Goal: Task Accomplishment & Management: Manage account settings

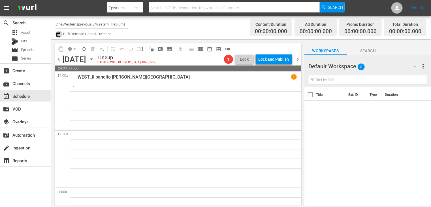
click at [55, 31] on button "button" at bounding box center [58, 34] width 7 height 7
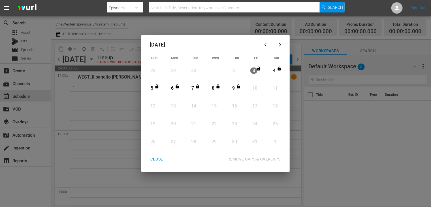
click at [156, 160] on div "CLOSE" at bounding box center [157, 158] width 22 height 7
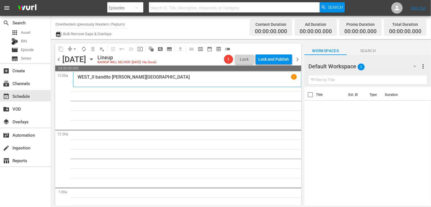
click at [58, 36] on icon "button" at bounding box center [57, 34] width 5 height 7
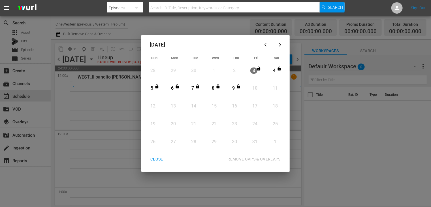
click at [153, 159] on div "CLOSE" at bounding box center [157, 158] width 22 height 7
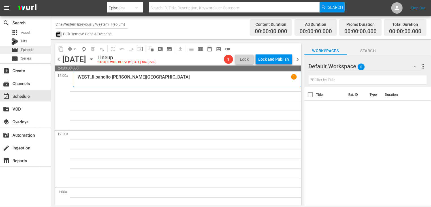
click at [29, 51] on span "Episode" at bounding box center [27, 50] width 13 height 6
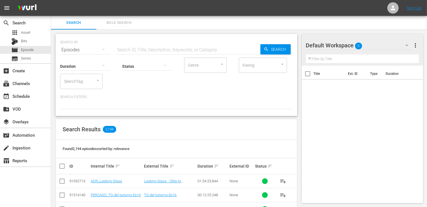
click at [152, 50] on input "text" at bounding box center [188, 50] width 145 height 14
type input "iellato"
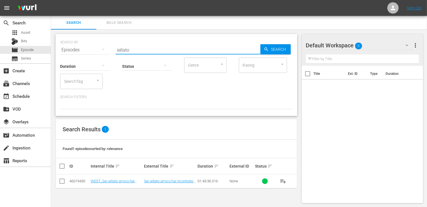
click at [61, 182] on input "checkbox" at bounding box center [62, 182] width 7 height 7
checkbox input "true"
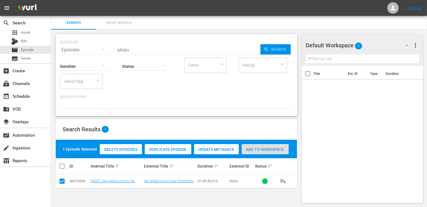
click at [268, 151] on span "Add to Workspace" at bounding box center [265, 149] width 47 height 5
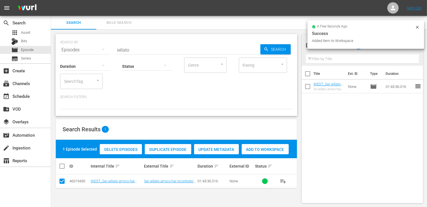
drag, startPoint x: 135, startPoint y: 48, endPoint x: 115, endPoint y: 46, distance: 20.5
click at [115, 46] on div "SEARCH BY Search By Episodes Search ID, Title, Description, Keywords, or Catego…" at bounding box center [176, 46] width 232 height 20
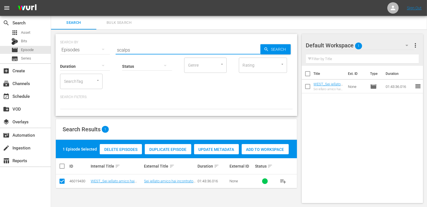
type input "scalps"
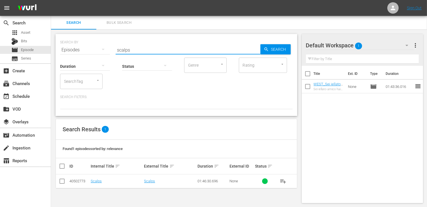
click at [63, 181] on input "checkbox" at bounding box center [62, 182] width 7 height 7
checkbox input "true"
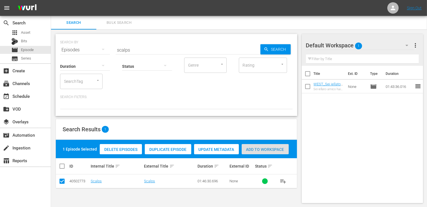
click at [263, 149] on span "Add to Workspace" at bounding box center [265, 149] width 47 height 5
click at [242, 144] on button "Add to Workspace" at bounding box center [265, 149] width 47 height 10
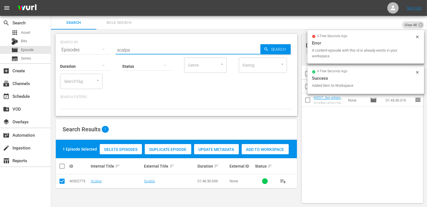
drag, startPoint x: 129, startPoint y: 50, endPoint x: 106, endPoint y: 45, distance: 23.2
click at [106, 45] on div "SEARCH BY Search By Episodes Search ID, Title, Description, Keywords, or Catego…" at bounding box center [176, 46] width 232 height 20
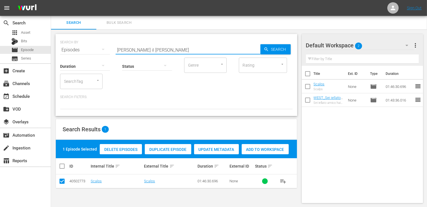
type input "clint il solit"
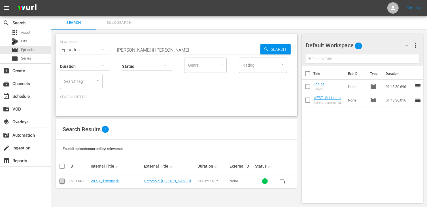
drag, startPoint x: 61, startPoint y: 180, endPoint x: 64, endPoint y: 179, distance: 3.1
click at [61, 180] on input "checkbox" at bounding box center [62, 182] width 7 height 7
checkbox input "true"
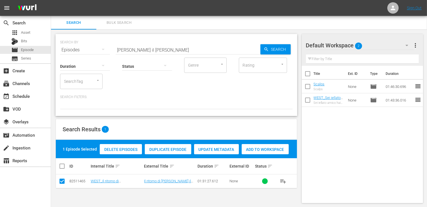
drag, startPoint x: 263, startPoint y: 150, endPoint x: 245, endPoint y: 142, distance: 19.3
click at [263, 149] on span "Add to Workspace" at bounding box center [265, 149] width 47 height 5
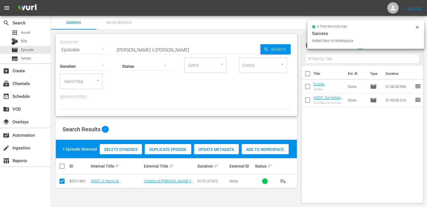
click at [242, 144] on button "Add to Workspace" at bounding box center [265, 149] width 47 height 10
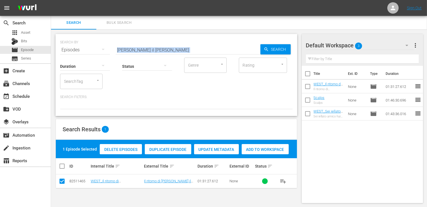
drag, startPoint x: 148, startPoint y: 46, endPoint x: 100, endPoint y: 45, distance: 47.6
click at [100, 45] on div "SEARCH BY Search By Episodes Search ID, Title, Description, Keywords, or Catego…" at bounding box center [176, 75] width 242 height 82
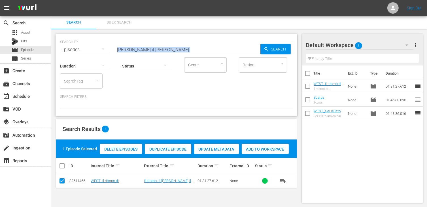
click at [143, 58] on div at bounding box center [147, 66] width 50 height 16
click at [140, 52] on div "Ready to Schedule Not Ready to Schedule" at bounding box center [213, 103] width 427 height 207
drag, startPoint x: 138, startPoint y: 49, endPoint x: 118, endPoint y: 46, distance: 21.1
click at [118, 46] on input "clint il solit" at bounding box center [188, 50] width 145 height 14
type input "nome shan"
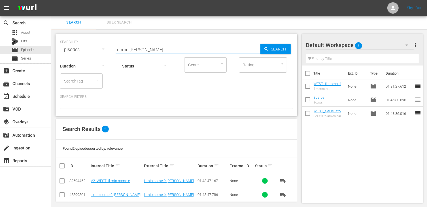
scroll to position [5, 0]
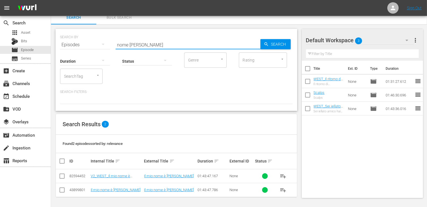
click at [61, 174] on input "checkbox" at bounding box center [62, 177] width 7 height 7
checkbox input "true"
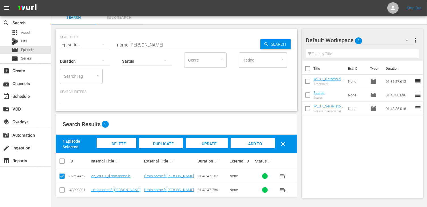
click at [256, 143] on span "Add to Workspace" at bounding box center [253, 148] width 28 height 15
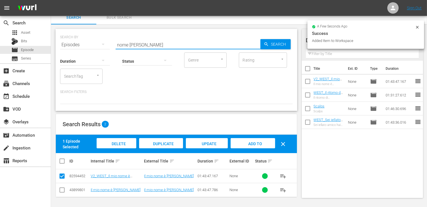
drag, startPoint x: 149, startPoint y: 43, endPoint x: 114, endPoint y: 41, distance: 34.6
click at [114, 41] on div "SEARCH BY Search By Episodes Search ID, Title, Description, Keywords, or Catego…" at bounding box center [176, 41] width 232 height 20
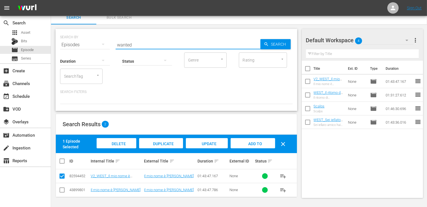
type input "wanted"
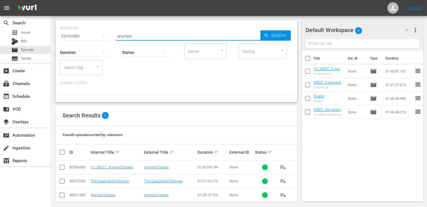
scroll to position [19, 0]
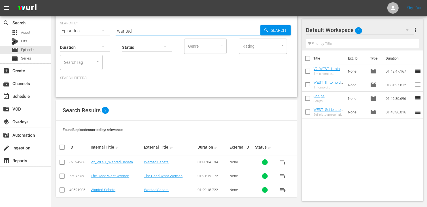
click at [59, 163] on input "checkbox" at bounding box center [62, 163] width 7 height 7
checkbox input "true"
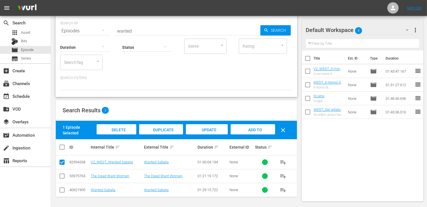
click at [255, 126] on div "Add to Workspace" at bounding box center [252, 134] width 44 height 21
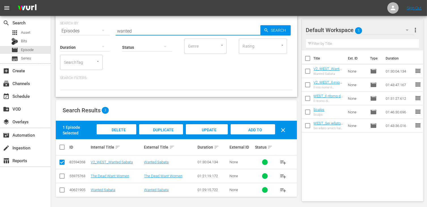
drag, startPoint x: 133, startPoint y: 29, endPoint x: 95, endPoint y: 27, distance: 37.2
click at [95, 27] on div "SEARCH BY Search By Episodes Search ID, Title, Description, Keywords, or Catego…" at bounding box center [176, 27] width 232 height 20
type input "hai sbag"
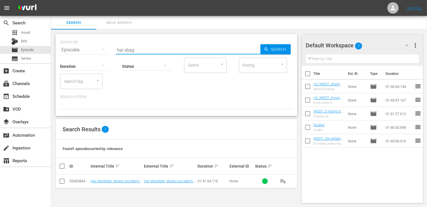
click at [62, 181] on input "checkbox" at bounding box center [62, 182] width 7 height 7
checkbox input "true"
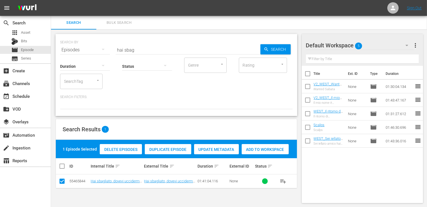
click at [268, 148] on span "Add to Workspace" at bounding box center [265, 149] width 47 height 5
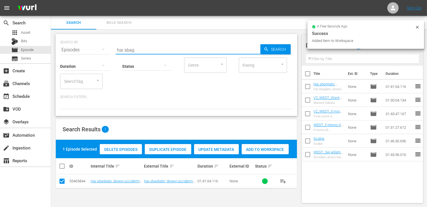
drag, startPoint x: 142, startPoint y: 52, endPoint x: 109, endPoint y: 46, distance: 34.0
click at [109, 46] on div "SEARCH BY Search By Episodes Search ID, Title, Description, Keywords, or Catego…" at bounding box center [176, 46] width 232 height 20
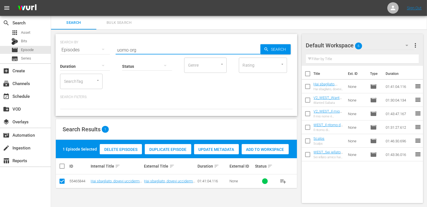
type input "uomo org"
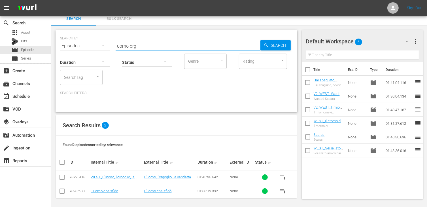
scroll to position [5, 0]
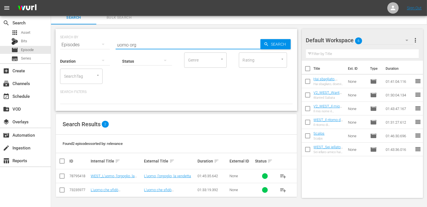
click at [62, 178] on input "checkbox" at bounding box center [62, 177] width 7 height 7
checkbox input "true"
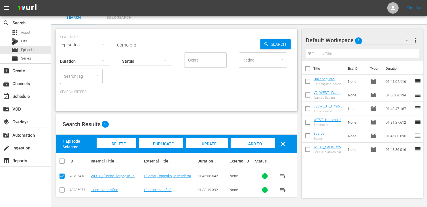
click at [261, 142] on span "Add to Workspace" at bounding box center [253, 148] width 28 height 15
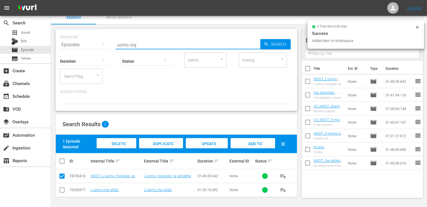
drag, startPoint x: 144, startPoint y: 46, endPoint x: 97, endPoint y: 40, distance: 46.9
click at [97, 40] on div "SEARCH BY Search By Episodes Search ID, Title, Description, Keywords, or Catego…" at bounding box center [176, 41] width 232 height 20
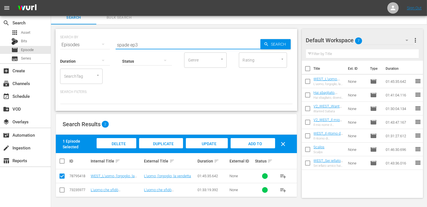
type input "spade ep3"
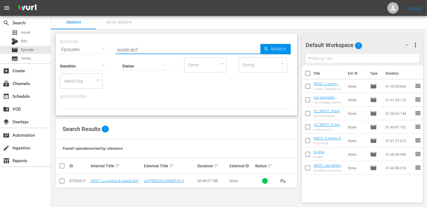
click at [63, 182] on input "checkbox" at bounding box center [62, 181] width 7 height 7
checkbox input "true"
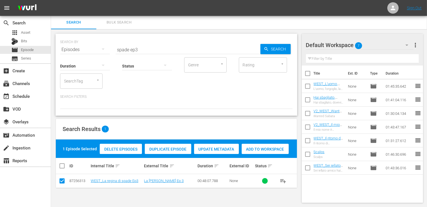
click at [261, 148] on span "Add to Workspace" at bounding box center [265, 149] width 47 height 5
click at [141, 50] on input "spade ep3" at bounding box center [188, 50] width 145 height 14
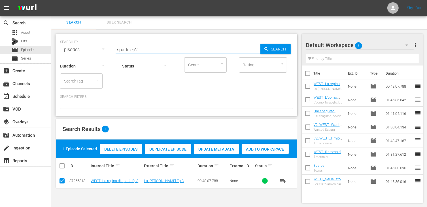
type input "spade ep2"
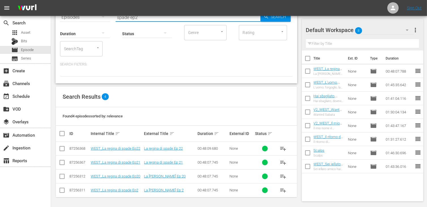
scroll to position [33, 0]
click at [61, 188] on input "checkbox" at bounding box center [62, 190] width 7 height 7
checkbox input "true"
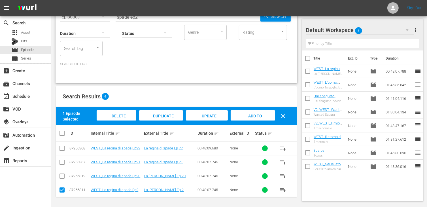
click at [258, 117] on span "Add to Workspace" at bounding box center [253, 121] width 28 height 15
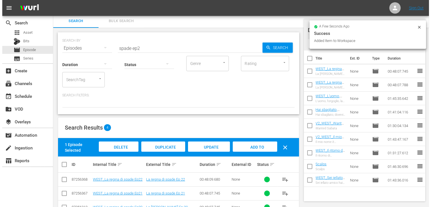
scroll to position [0, 0]
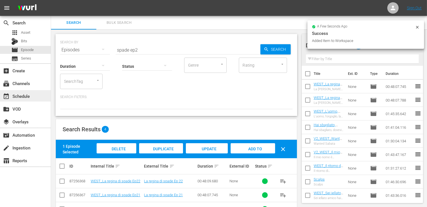
click at [22, 97] on div "event_available Schedule" at bounding box center [16, 95] width 32 height 5
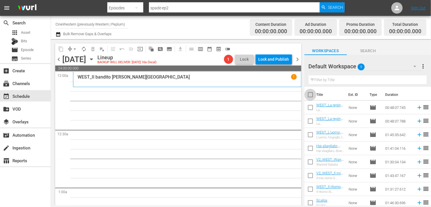
click at [311, 97] on input "checkbox" at bounding box center [310, 96] width 12 height 12
checkbox input "true"
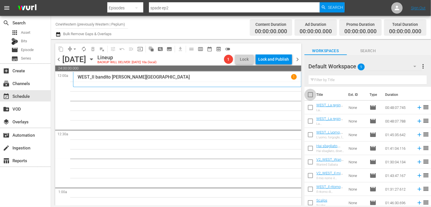
checkbox input "true"
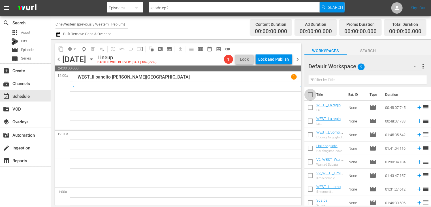
checkbox input "true"
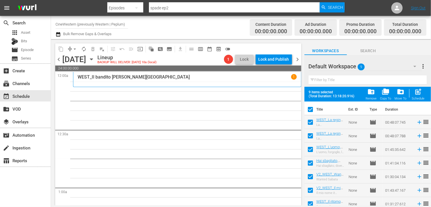
click at [420, 95] on span "post_add" at bounding box center [419, 92] width 8 height 8
checkbox input "false"
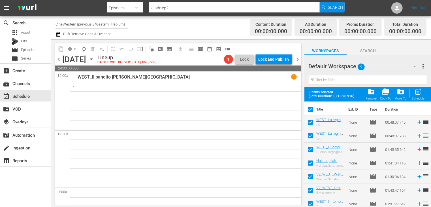
checkbox input "false"
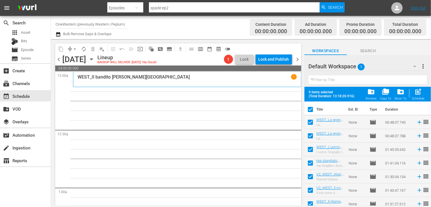
checkbox input "false"
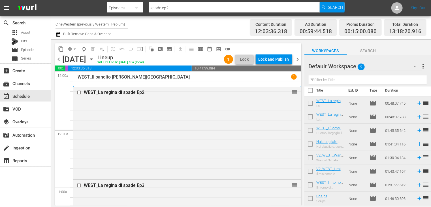
scroll to position [16, 0]
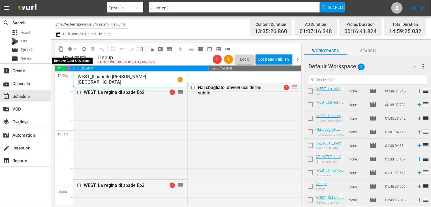
click at [74, 49] on span "arrow_drop_down" at bounding box center [75, 49] width 6 height 6
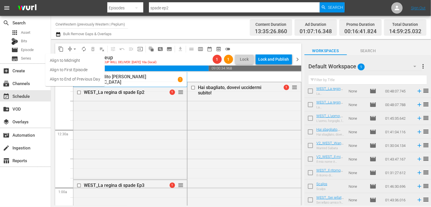
click at [74, 78] on li "Align to End of Previous Day" at bounding box center [74, 78] width 59 height 9
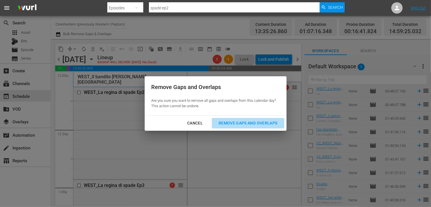
click at [254, 122] on div "Remove Gaps and Overlaps" at bounding box center [248, 122] width 68 height 7
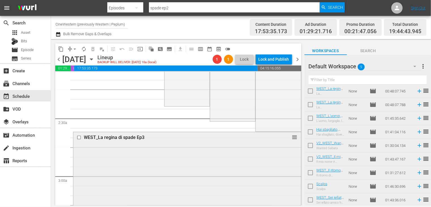
scroll to position [283, 0]
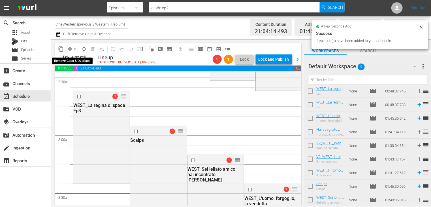
click at [74, 49] on span "arrow_drop_down" at bounding box center [75, 49] width 6 height 6
click at [84, 80] on li "Align to End of Previous Day" at bounding box center [74, 78] width 59 height 9
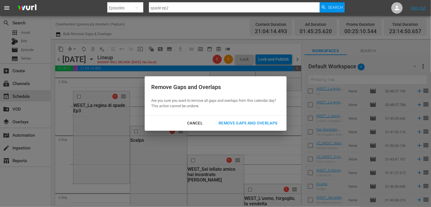
click at [242, 122] on div "Remove Gaps and Overlaps" at bounding box center [248, 122] width 68 height 7
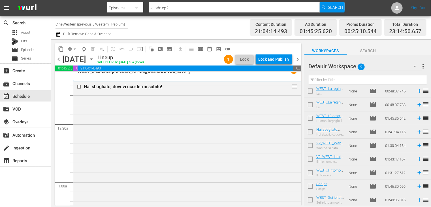
scroll to position [0, 0]
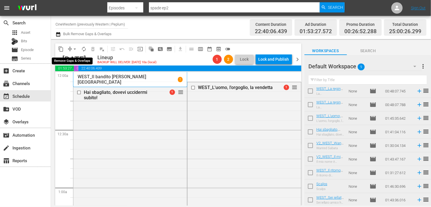
click at [74, 50] on span "arrow_drop_down" at bounding box center [75, 49] width 6 height 6
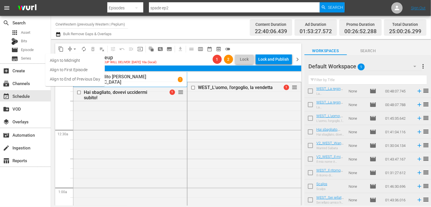
click at [82, 79] on li "Align to End of Previous Day" at bounding box center [74, 78] width 59 height 9
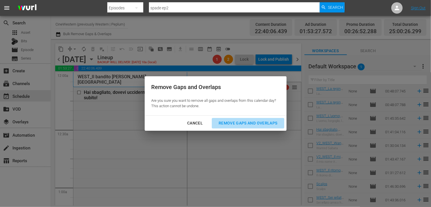
click at [261, 124] on div "Remove Gaps and Overlaps" at bounding box center [248, 122] width 68 height 7
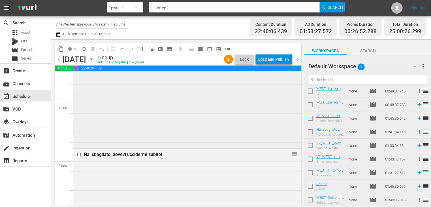
scroll to position [198, 0]
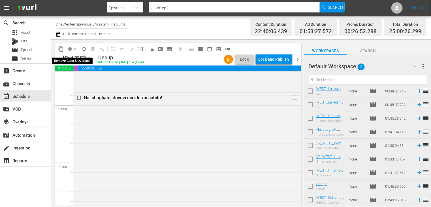
click at [75, 50] on span "arrow_drop_down" at bounding box center [75, 49] width 6 height 6
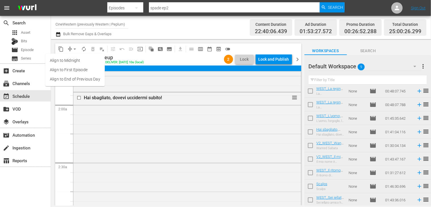
click at [82, 78] on li "Align to End of Previous Day" at bounding box center [74, 78] width 59 height 9
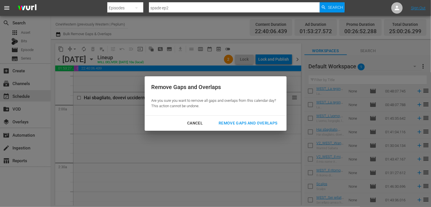
click at [250, 123] on div "Remove Gaps and Overlaps" at bounding box center [248, 122] width 68 height 7
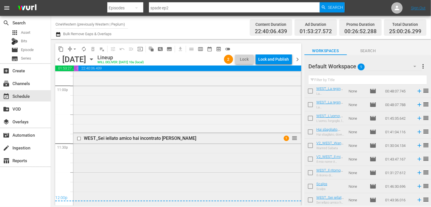
scroll to position [2544, 0]
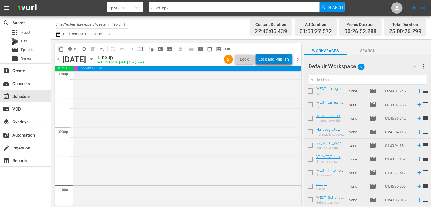
click at [268, 60] on div "Lock and Publish" at bounding box center [274, 59] width 31 height 10
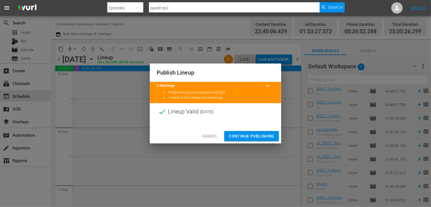
click at [251, 133] on span "Continue Publishing" at bounding box center [252, 136] width 46 height 7
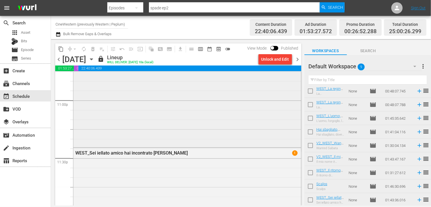
scroll to position [2770, 0]
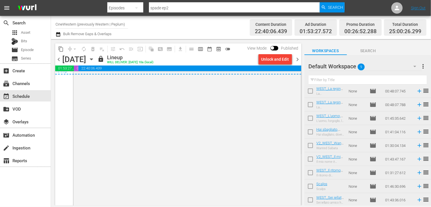
click at [297, 60] on span "chevron_right" at bounding box center [297, 59] width 7 height 7
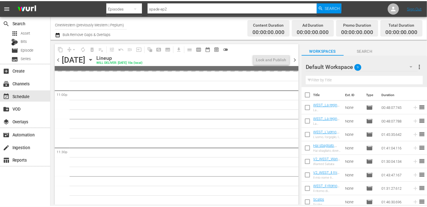
scroll to position [2639, 0]
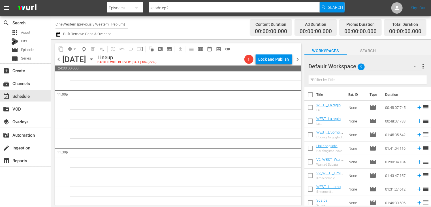
click at [312, 97] on input "checkbox" at bounding box center [310, 96] width 12 height 12
checkbox input "true"
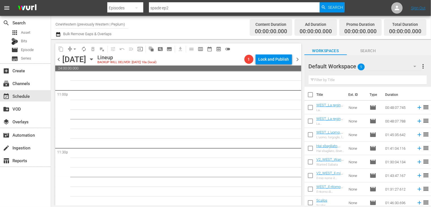
checkbox input "true"
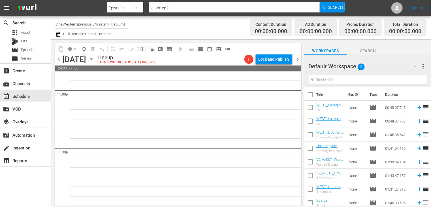
checkbox input "true"
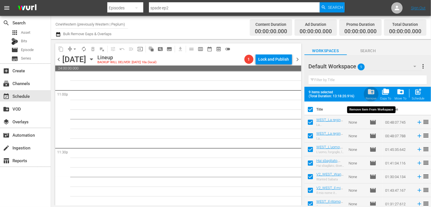
click at [375, 95] on span "folder_delete" at bounding box center [371, 92] width 8 height 8
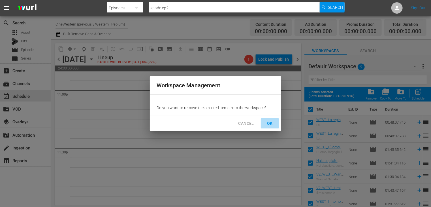
click at [276, 121] on button "OK" at bounding box center [270, 123] width 18 height 10
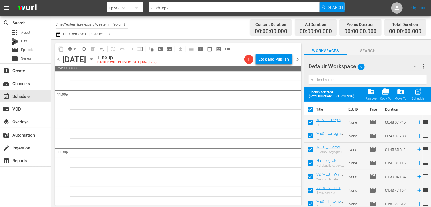
checkbox input "false"
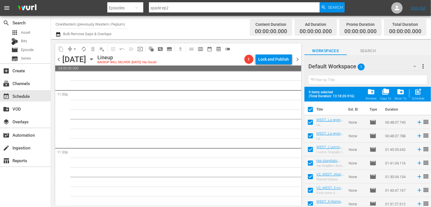
checkbox input "false"
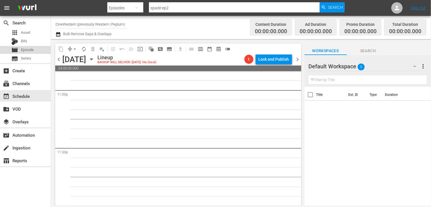
click at [30, 52] on span "Episode" at bounding box center [27, 50] width 13 height 6
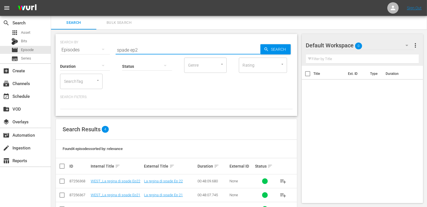
drag, startPoint x: 140, startPoint y: 48, endPoint x: 106, endPoint y: 47, distance: 34.6
click at [106, 47] on div "SEARCH BY Search By Episodes Search ID, Title, Description, Keywords, or Catego…" at bounding box center [176, 46] width 232 height 20
type input "fuck"
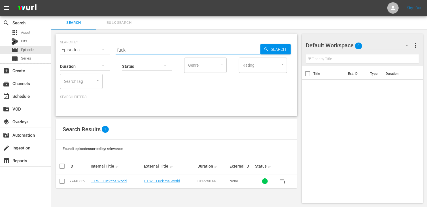
click at [60, 183] on input "checkbox" at bounding box center [62, 182] width 7 height 7
checkbox input "true"
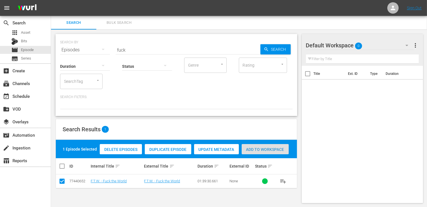
click at [262, 150] on span "Add to Workspace" at bounding box center [265, 149] width 47 height 5
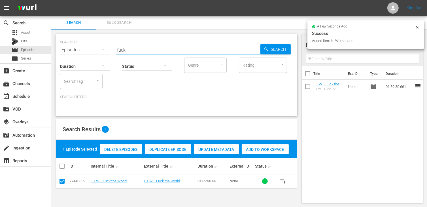
drag, startPoint x: 130, startPoint y: 48, endPoint x: 96, endPoint y: 46, distance: 34.0
click at [96, 46] on div "SEARCH BY Search By Episodes Search ID, Title, Description, Keywords, or Catego…" at bounding box center [176, 46] width 232 height 20
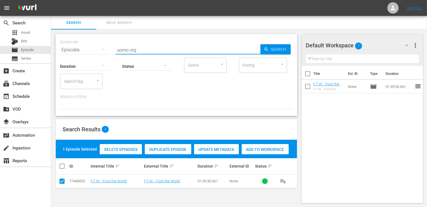
type input "uomo org"
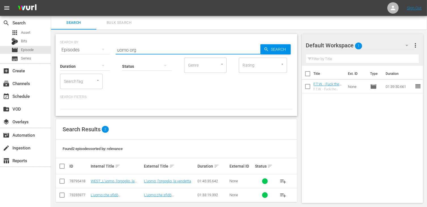
scroll to position [5, 0]
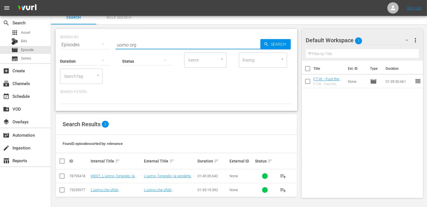
click at [63, 179] on input "checkbox" at bounding box center [62, 177] width 7 height 7
checkbox input "true"
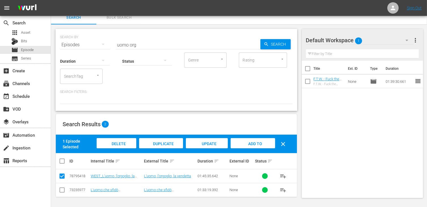
click at [258, 143] on span "Add to Workspace" at bounding box center [253, 148] width 28 height 15
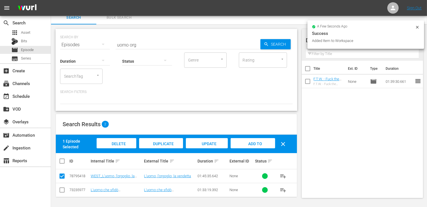
drag, startPoint x: 146, startPoint y: 44, endPoint x: 106, endPoint y: 36, distance: 40.4
click at [106, 36] on div "SEARCH BY Search By Episodes Search ID, Title, Description, Keywords, or Catego…" at bounding box center [176, 41] width 232 height 20
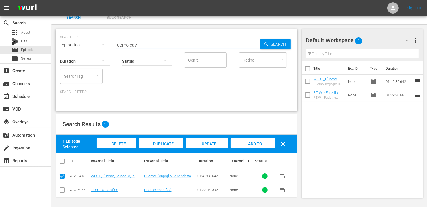
type input "uomo cav"
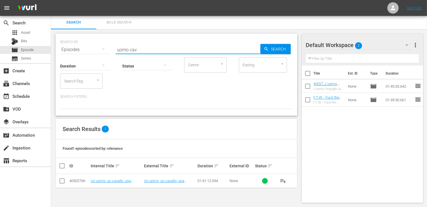
click at [63, 181] on input "checkbox" at bounding box center [62, 181] width 7 height 7
checkbox input "true"
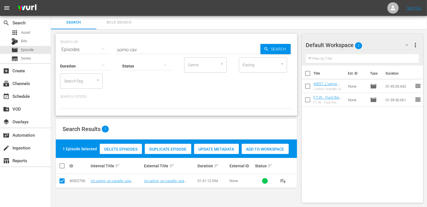
click at [280, 147] on span "Add to Workspace" at bounding box center [265, 149] width 47 height 5
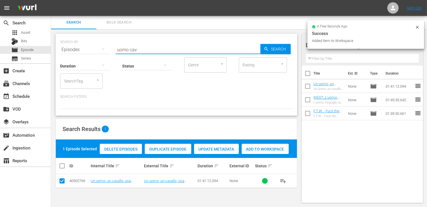
drag, startPoint x: 142, startPoint y: 50, endPoint x: 117, endPoint y: 49, distance: 24.9
click at [117, 49] on input "uomo cav" at bounding box center [188, 50] width 145 height 14
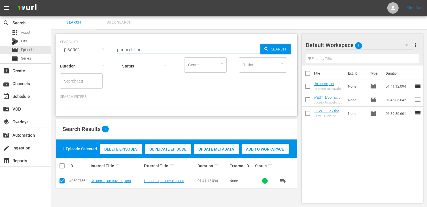
type input "pochi dollari"
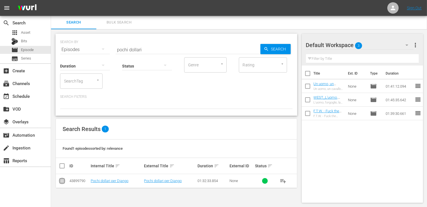
click at [62, 182] on input "checkbox" at bounding box center [62, 181] width 7 height 7
checkbox input "true"
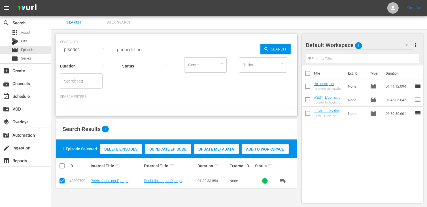
click at [257, 148] on span "Add to Workspace" at bounding box center [265, 149] width 47 height 5
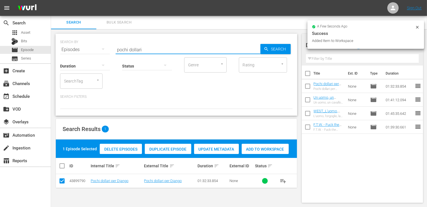
drag, startPoint x: 145, startPoint y: 50, endPoint x: 98, endPoint y: 45, distance: 47.3
click at [98, 45] on div "SEARCH BY Search By Episodes Search ID, Title, Description, Keywords, or Catego…" at bounding box center [176, 46] width 232 height 20
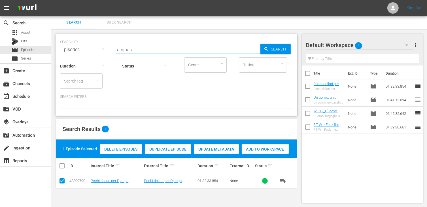
type input "acquas"
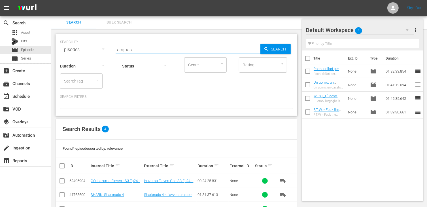
scroll to position [33, 0]
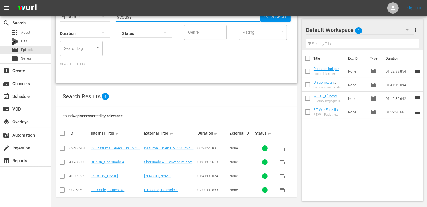
click at [63, 175] on input "checkbox" at bounding box center [62, 177] width 7 height 7
checkbox input "true"
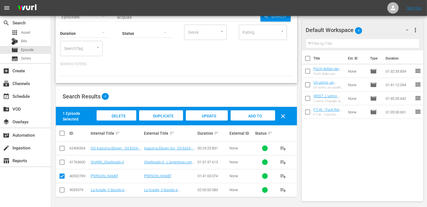
click at [253, 115] on span "Add to Workspace" at bounding box center [253, 121] width 28 height 15
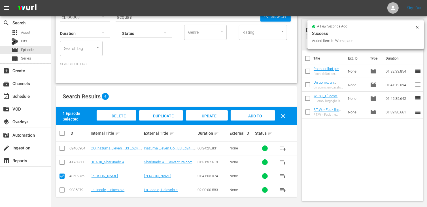
scroll to position [0, 0]
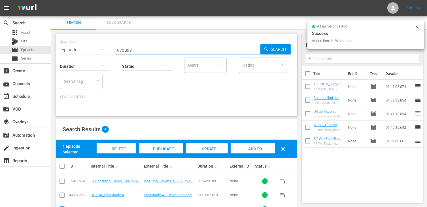
drag, startPoint x: 140, startPoint y: 49, endPoint x: 87, endPoint y: 43, distance: 53.6
click at [87, 43] on div "SEARCH BY Search By Episodes Search ID, Title, Description, Keywords, or Catego…" at bounding box center [176, 46] width 232 height 20
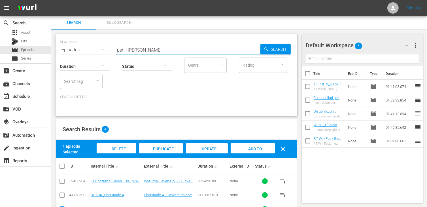
type input "per il gus"
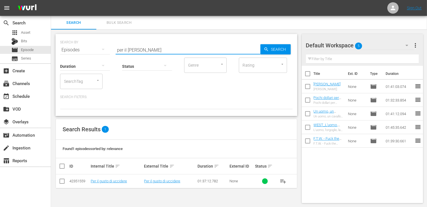
click at [63, 183] on input "checkbox" at bounding box center [62, 182] width 7 height 7
checkbox input "true"
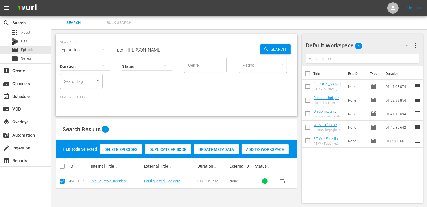
click at [272, 152] on div "Add to Workspace" at bounding box center [265, 149] width 47 height 11
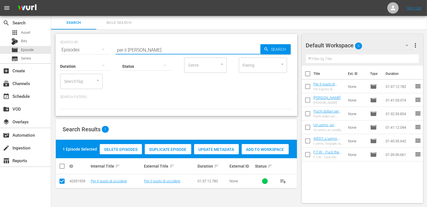
drag, startPoint x: 139, startPoint y: 49, endPoint x: 101, endPoint y: 48, distance: 38.8
click at [101, 48] on div "SEARCH BY Search By Episodes Search ID, Title, Description, Keywords, or Catego…" at bounding box center [176, 46] width 232 height 20
type input "la morte non"
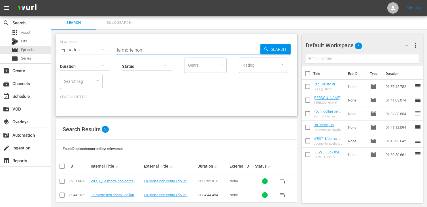
click at [60, 179] on input "checkbox" at bounding box center [62, 182] width 7 height 7
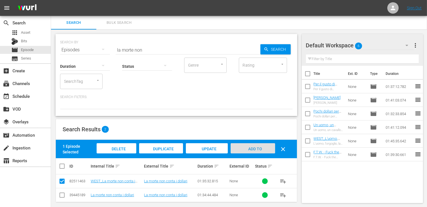
click at [257, 148] on span "Add to Workspace" at bounding box center [253, 153] width 28 height 15
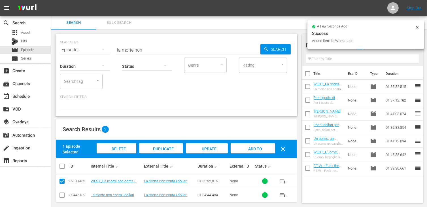
click at [62, 181] on input "checkbox" at bounding box center [62, 182] width 7 height 7
checkbox input "false"
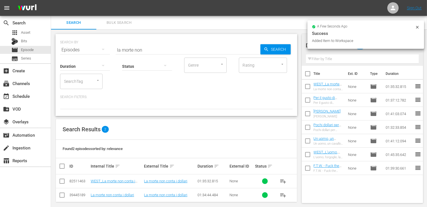
click at [63, 195] on input "checkbox" at bounding box center [62, 196] width 7 height 7
checkbox input "true"
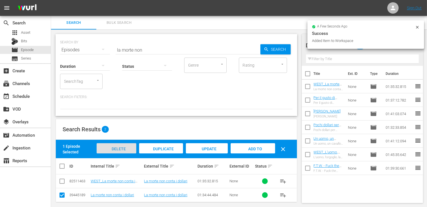
click at [112, 148] on span "Delete Episodes" at bounding box center [116, 153] width 23 height 15
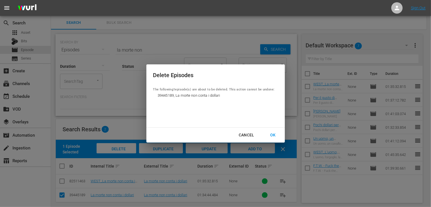
click at [277, 135] on div "OK" at bounding box center [273, 134] width 15 height 7
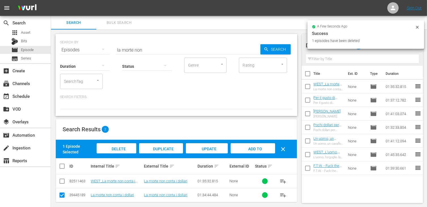
click at [196, 129] on div "Search Results 2" at bounding box center [176, 129] width 241 height 21
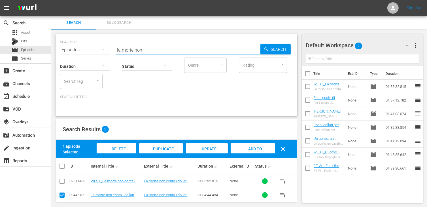
drag, startPoint x: 149, startPoint y: 50, endPoint x: 84, endPoint y: 44, distance: 65.4
click at [84, 44] on div "SEARCH BY Search By Episodes Search ID, Title, Description, Keywords, or Catego…" at bounding box center [176, 46] width 232 height 20
type input "cavalieri"
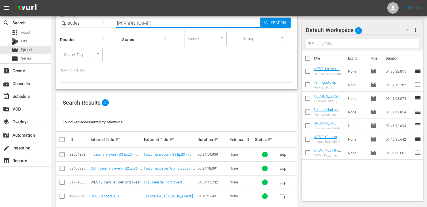
scroll to position [46, 0]
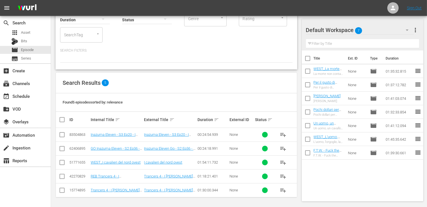
click at [61, 163] on input "checkbox" at bounding box center [62, 163] width 7 height 7
checkbox input "true"
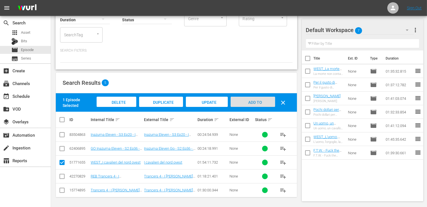
click at [250, 102] on span "Add to Workspace" at bounding box center [253, 107] width 28 height 15
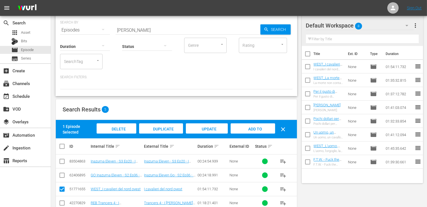
scroll to position [0, 0]
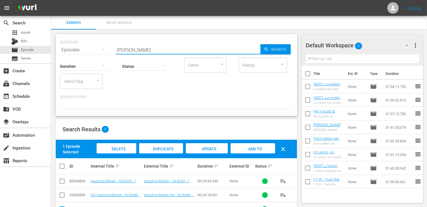
drag, startPoint x: 142, startPoint y: 45, endPoint x: 94, endPoint y: 47, distance: 48.2
click at [94, 47] on div "SEARCH BY Search By Episodes Search ID, Title, Description, Keywords, or Catego…" at bounding box center [176, 46] width 232 height 20
type input "spade ep4"
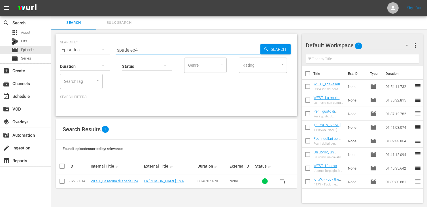
click at [55, 186] on div "SEARCH BY Search By Episodes Search ID, Title, Description, Keywords, or Catego…" at bounding box center [176, 118] width 251 height 178
click at [64, 181] on input "checkbox" at bounding box center [62, 182] width 7 height 7
checkbox input "true"
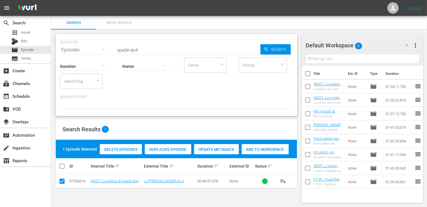
click at [260, 150] on span "Add to Workspace" at bounding box center [265, 149] width 47 height 5
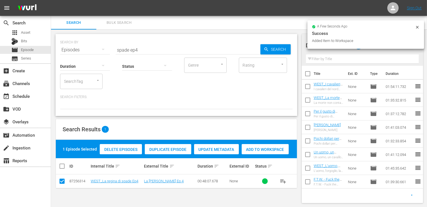
click at [142, 49] on input "spade ep4" at bounding box center [188, 50] width 145 height 14
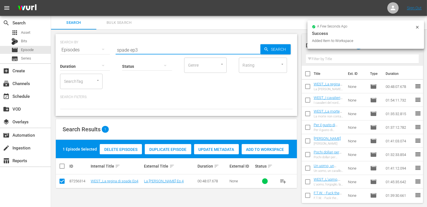
type input "spade ep3"
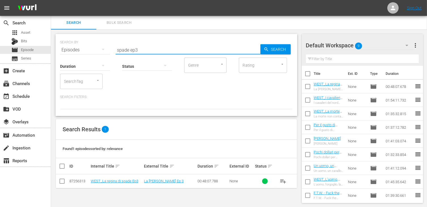
click at [61, 182] on input "checkbox" at bounding box center [62, 182] width 7 height 7
checkbox input "true"
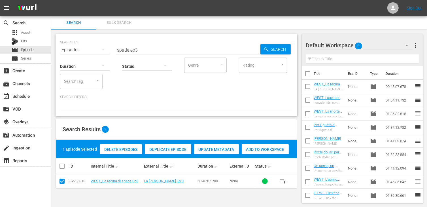
click at [272, 146] on div "Add to Workspace" at bounding box center [265, 149] width 47 height 11
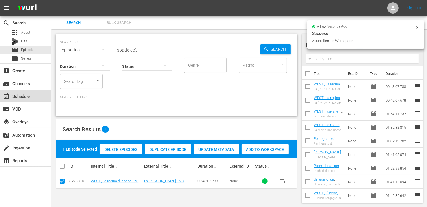
click at [34, 93] on div "event_available Schedule" at bounding box center [25, 95] width 51 height 11
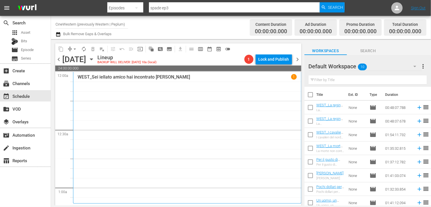
click at [311, 96] on input "checkbox" at bounding box center [310, 96] width 12 height 12
checkbox input "true"
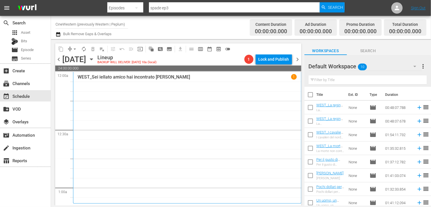
checkbox input "true"
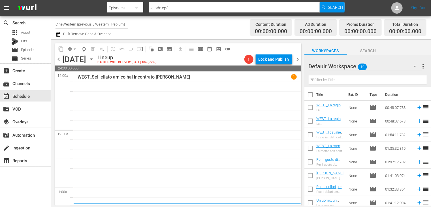
checkbox input "true"
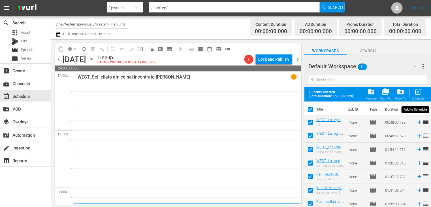
click at [418, 94] on span "post_add" at bounding box center [419, 92] width 8 height 8
checkbox input "false"
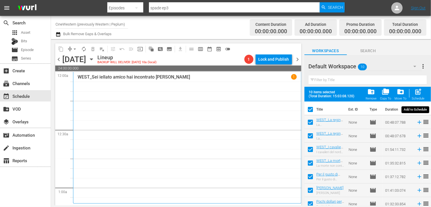
checkbox input "false"
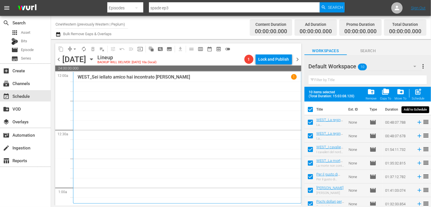
checkbox input "false"
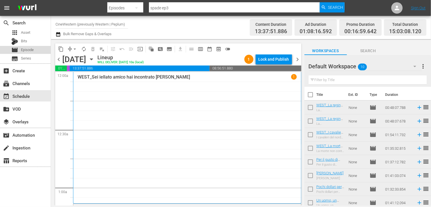
click at [37, 51] on div "movie Episode" at bounding box center [25, 50] width 51 height 8
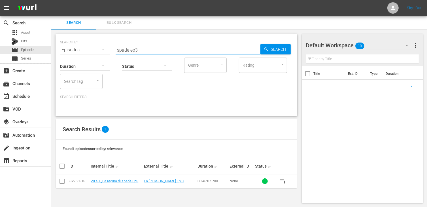
click at [146, 44] on input "spade ep3" at bounding box center [188, 50] width 145 height 14
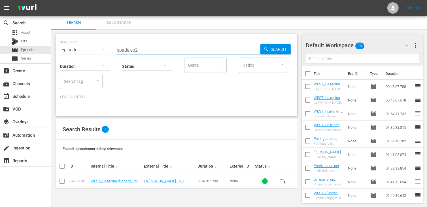
type input "spade ep2"
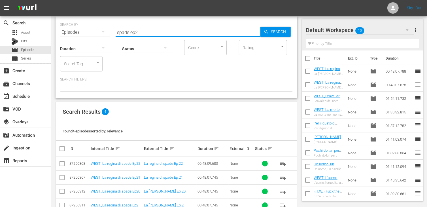
scroll to position [33, 0]
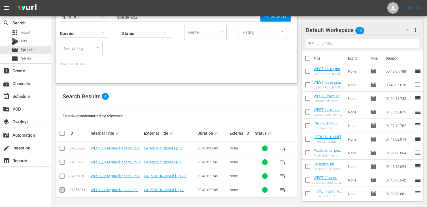
click at [63, 190] on input "checkbox" at bounding box center [62, 190] width 7 height 7
checkbox input "true"
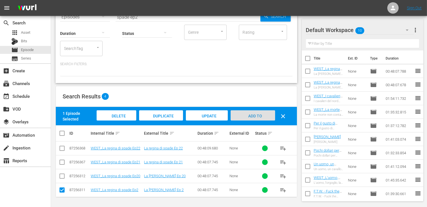
click at [254, 115] on span "Add to Workspace" at bounding box center [253, 121] width 28 height 15
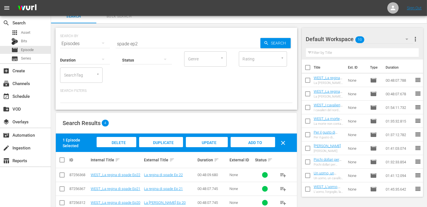
scroll to position [0, 0]
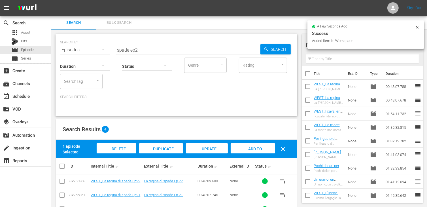
click at [148, 52] on input "spade ep2" at bounding box center [188, 50] width 145 height 14
type input "spade ep1"
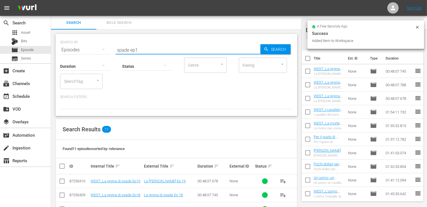
scroll to position [129, 0]
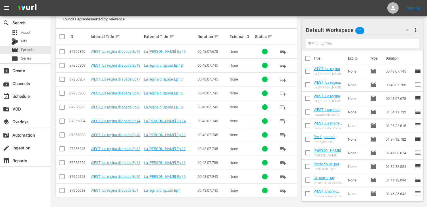
click at [62, 191] on input "checkbox" at bounding box center [62, 191] width 7 height 7
checkbox input "true"
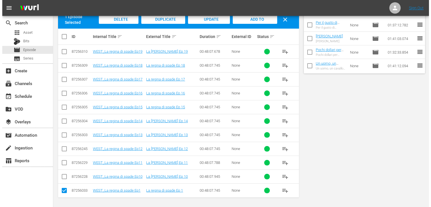
scroll to position [0, 0]
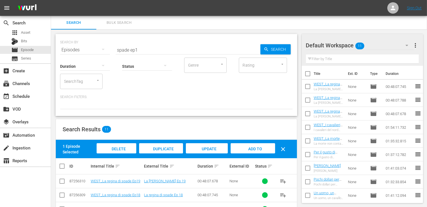
click at [251, 150] on span "Add to Workspace" at bounding box center [253, 153] width 28 height 15
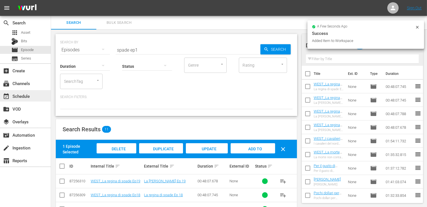
click at [24, 95] on div "event_available Schedule" at bounding box center [16, 95] width 32 height 5
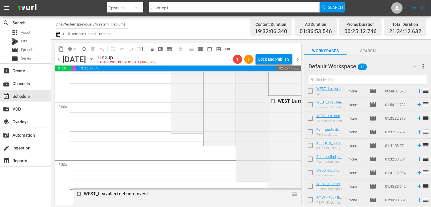
scroll to position [255, 0]
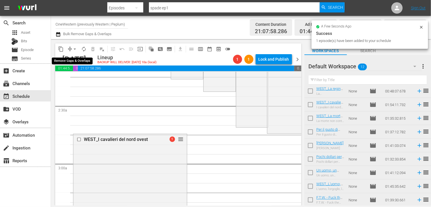
click at [74, 49] on span "arrow_drop_down" at bounding box center [75, 49] width 6 height 6
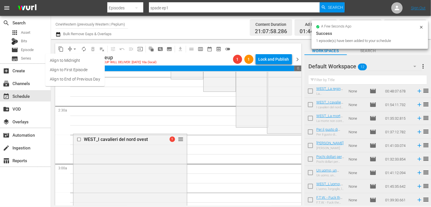
click at [85, 82] on li "Align to End of Previous Day" at bounding box center [74, 78] width 59 height 9
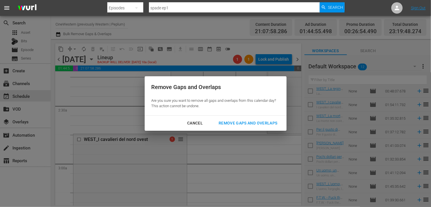
click at [244, 124] on div "Remove Gaps and Overlaps" at bounding box center [248, 122] width 68 height 7
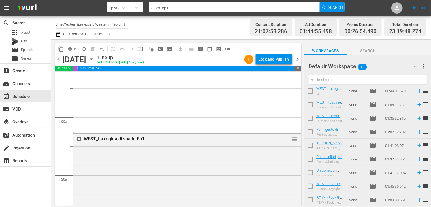
scroll to position [85, 0]
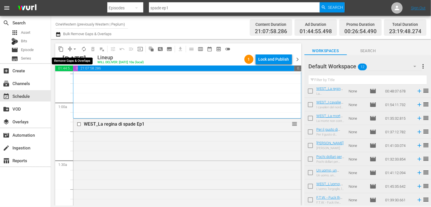
click at [74, 50] on span "arrow_drop_down" at bounding box center [75, 49] width 6 height 6
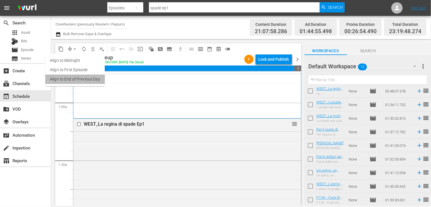
click at [83, 77] on li "Align to End of Previous Day" at bounding box center [74, 78] width 59 height 9
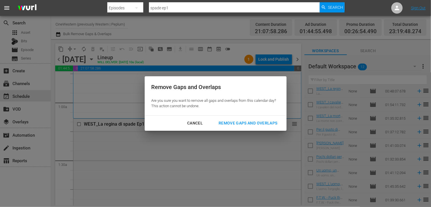
click at [248, 123] on div "Remove Gaps and Overlaps" at bounding box center [248, 122] width 68 height 7
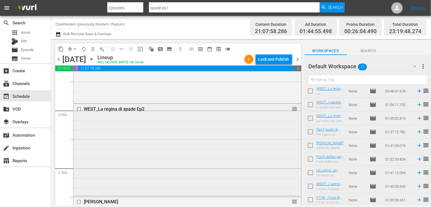
scroll to position [198, 0]
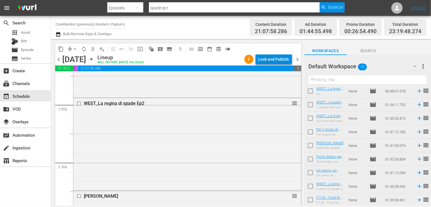
click at [268, 57] on div "Lock and Publish" at bounding box center [274, 59] width 31 height 10
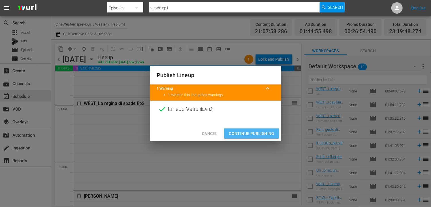
click at [253, 131] on span "Continue Publishing" at bounding box center [252, 133] width 46 height 7
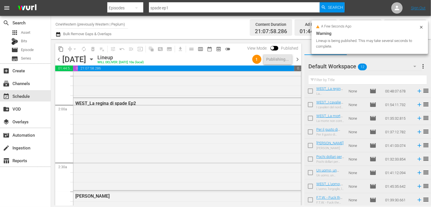
scroll to position [0, 0]
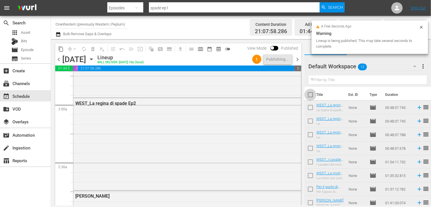
click at [310, 97] on input "checkbox" at bounding box center [310, 96] width 12 height 12
checkbox input "true"
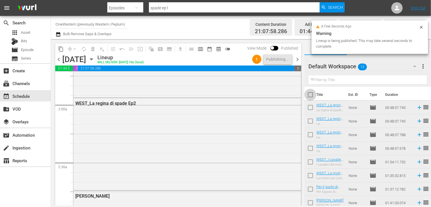
checkbox input "true"
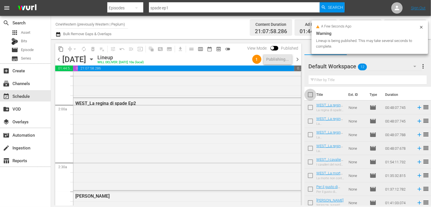
checkbox input "true"
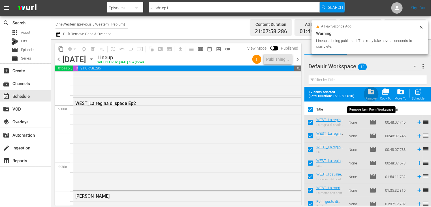
click at [370, 96] on div "folder_delete Remove" at bounding box center [371, 94] width 11 height 12
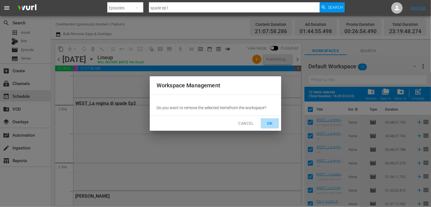
click at [271, 121] on span "OK" at bounding box center [269, 123] width 9 height 7
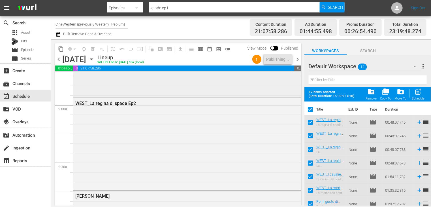
checkbox input "false"
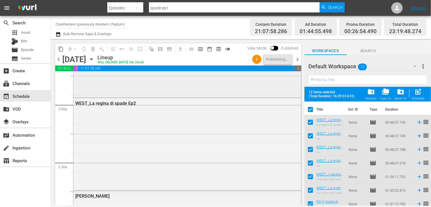
checkbox input "false"
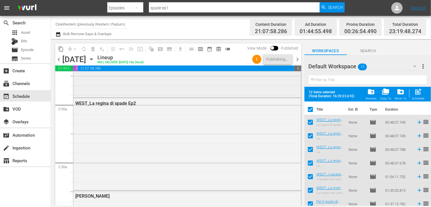
checkbox input "false"
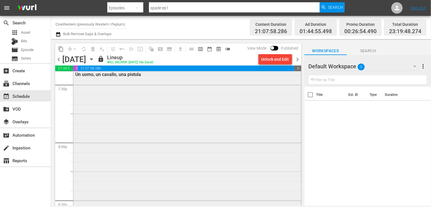
scroll to position [2240, 0]
click at [297, 59] on span "chevron_right" at bounding box center [297, 59] width 7 height 7
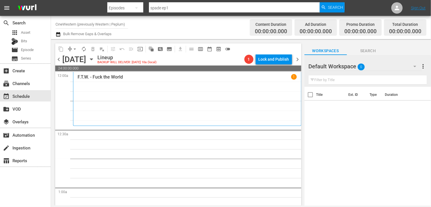
click at [58, 57] on span "chevron_left" at bounding box center [58, 59] width 7 height 7
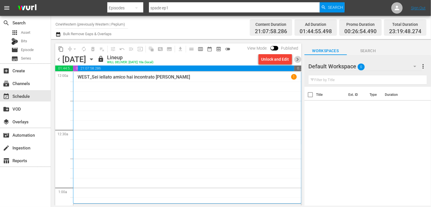
click at [298, 60] on span "chevron_right" at bounding box center [297, 59] width 7 height 7
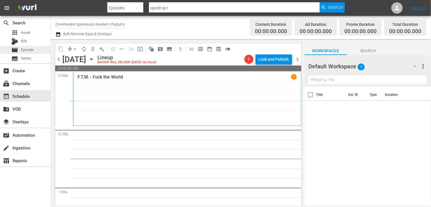
click at [31, 49] on span "Episode" at bounding box center [27, 50] width 13 height 6
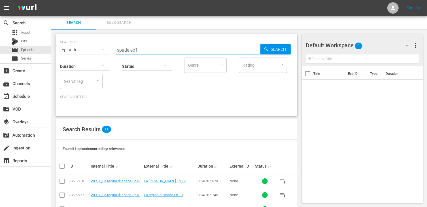
drag, startPoint x: 146, startPoint y: 49, endPoint x: 97, endPoint y: 47, distance: 48.7
click at [97, 47] on div "SEARCH BY Search By Episodes Search ID, Title, Description, Keywords, or Catego…" at bounding box center [176, 46] width 232 height 20
type input "dead"
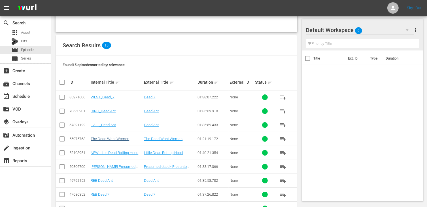
scroll to position [85, 0]
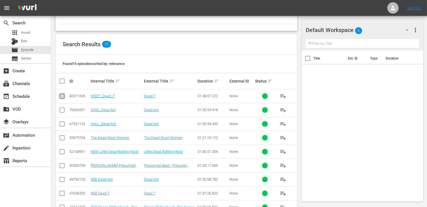
click at [60, 95] on input "checkbox" at bounding box center [62, 97] width 7 height 7
checkbox input "true"
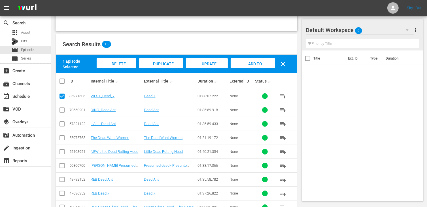
scroll to position [0, 0]
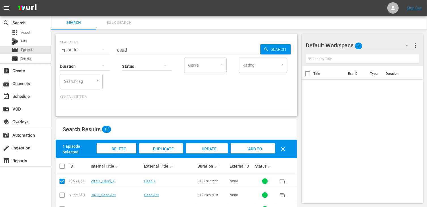
click at [255, 152] on div "Add to Workspace" at bounding box center [252, 153] width 44 height 21
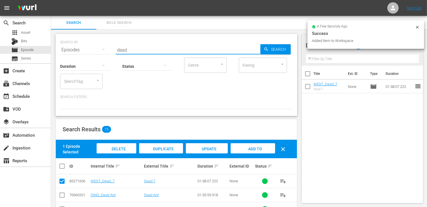
drag, startPoint x: 137, startPoint y: 51, endPoint x: 112, endPoint y: 50, distance: 24.9
click at [112, 50] on div "SEARCH BY Search By Episodes Search ID, Title, Description, Keywords, or Catego…" at bounding box center [176, 46] width 232 height 20
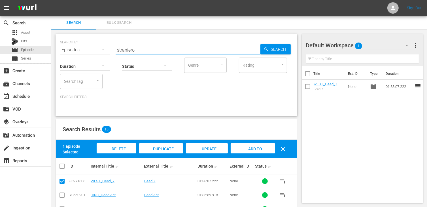
type input "straniero"
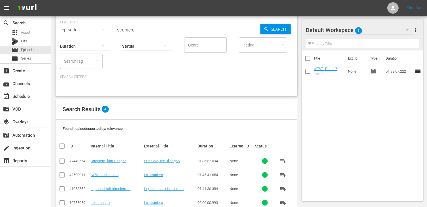
scroll to position [33, 0]
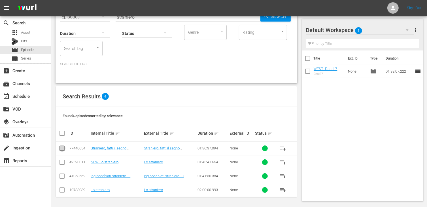
click at [64, 150] on input "checkbox" at bounding box center [62, 149] width 7 height 7
checkbox input "true"
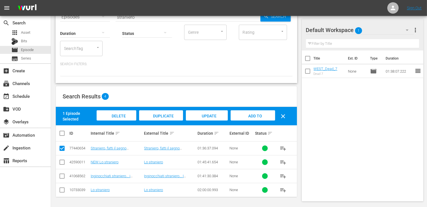
click at [259, 112] on div "Add to Workspace" at bounding box center [252, 120] width 44 height 21
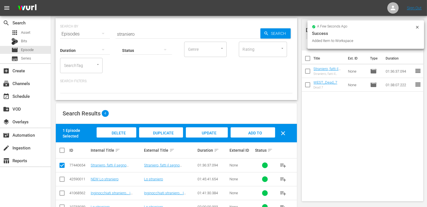
scroll to position [0, 0]
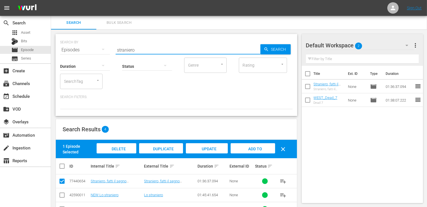
drag, startPoint x: 112, startPoint y: 45, endPoint x: 88, endPoint y: 39, distance: 24.6
click at [89, 40] on div "SEARCH BY Search By Episodes Search ID, Title, Description, Keywords, or Catego…" at bounding box center [176, 46] width 232 height 20
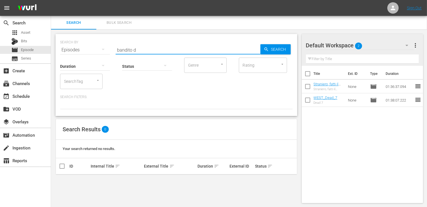
type input "bandito d"
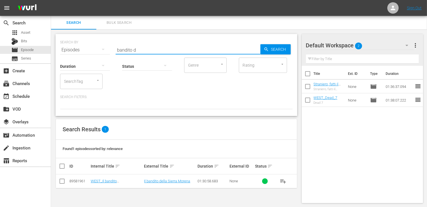
click at [60, 183] on input "checkbox" at bounding box center [62, 182] width 7 height 7
checkbox input "true"
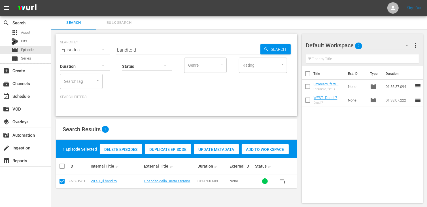
click at [262, 148] on span "Add to Workspace" at bounding box center [265, 149] width 47 height 5
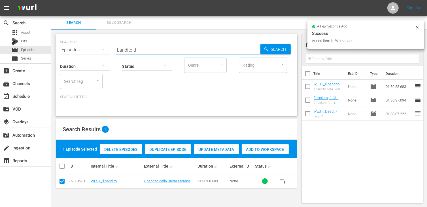
drag, startPoint x: 137, startPoint y: 47, endPoint x: 90, endPoint y: 42, distance: 47.3
click at [90, 42] on div "SEARCH BY Search By Episodes Search ID, Title, Description, Keywords, or Catego…" at bounding box center [176, 46] width 232 height 20
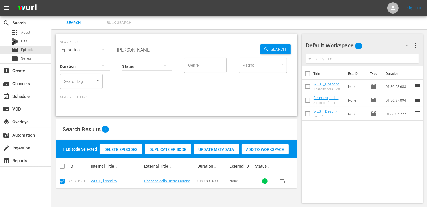
type input "ringo"
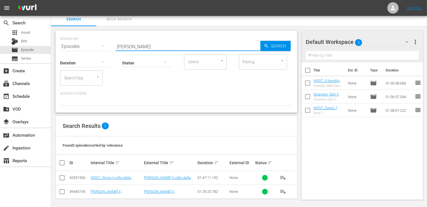
scroll to position [5, 0]
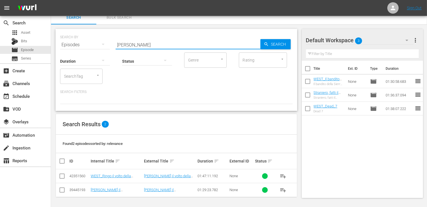
click at [62, 176] on input "checkbox" at bounding box center [62, 177] width 7 height 7
checkbox input "true"
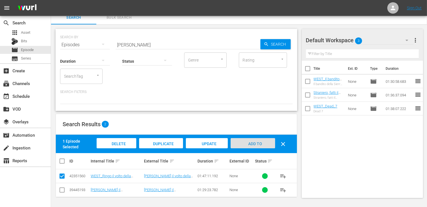
click at [259, 143] on span "Add to Workspace" at bounding box center [253, 148] width 28 height 15
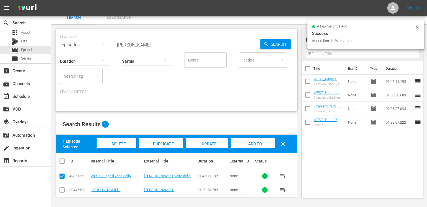
drag, startPoint x: 133, startPoint y: 43, endPoint x: 97, endPoint y: 46, distance: 35.5
click at [97, 46] on div "SEARCH BY Search By Episodes Search ID, Title, Description, Keywords, or Catego…" at bounding box center [176, 41] width 232 height 20
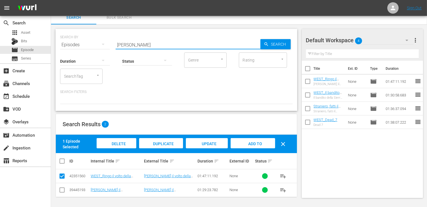
type input "jesse e"
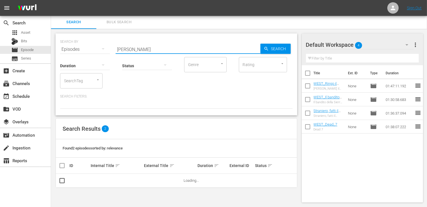
scroll to position [0, 0]
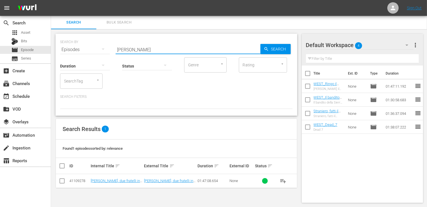
click at [60, 182] on input "checkbox" at bounding box center [62, 181] width 7 height 7
checkbox input "true"
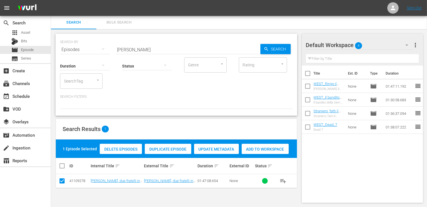
click at [268, 154] on div "Delete Episodes Duplicate Episode Update Metadata Add to Workspace" at bounding box center [194, 148] width 192 height 13
click at [267, 148] on span "Add to Workspace" at bounding box center [265, 149] width 47 height 5
drag, startPoint x: 146, startPoint y: 47, endPoint x: 91, endPoint y: 48, distance: 54.9
click at [91, 48] on div "SEARCH BY Search By Episodes Search ID, Title, Description, Keywords, or Catego…" at bounding box center [176, 46] width 232 height 20
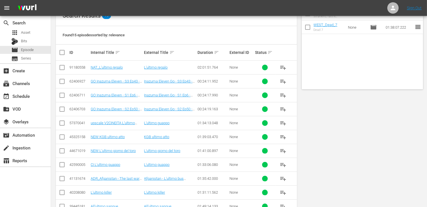
scroll to position [0, 0]
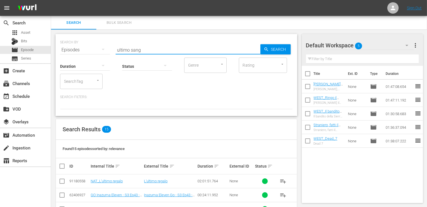
type input "ultimo sang"
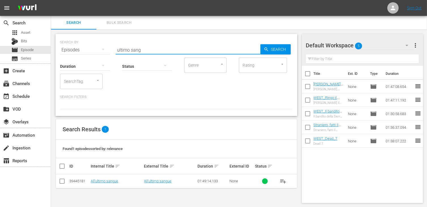
click at [61, 182] on input "checkbox" at bounding box center [62, 182] width 7 height 7
checkbox input "true"
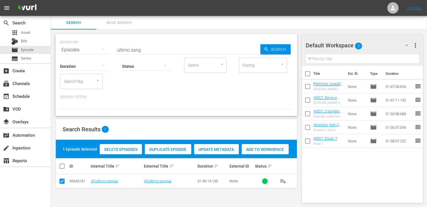
click at [265, 152] on div "Add to Workspace" at bounding box center [265, 149] width 47 height 11
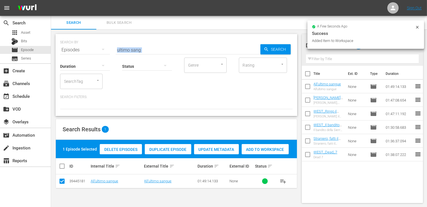
drag, startPoint x: 144, startPoint y: 52, endPoint x: 84, endPoint y: 45, distance: 60.5
click at [84, 45] on div "SEARCH BY Search By Episodes Search ID, Title, Description, Keywords, or Catego…" at bounding box center [176, 75] width 242 height 82
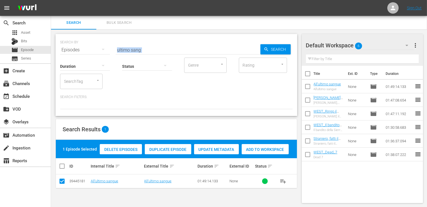
scroll to position [0, 0]
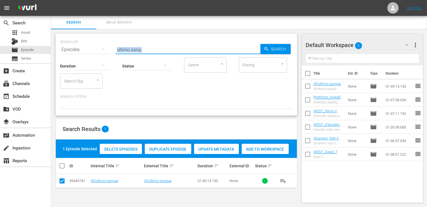
click at [140, 49] on input "ultimo sang" at bounding box center [188, 50] width 145 height 14
drag, startPoint x: 145, startPoint y: 50, endPoint x: 108, endPoint y: 46, distance: 37.8
click at [108, 46] on div "SEARCH BY Search By Episodes Search ID, Title, Description, Keywords, or Catego…" at bounding box center [176, 46] width 232 height 20
type input "wanted s"
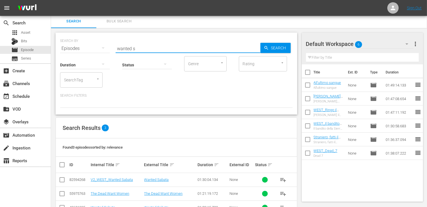
scroll to position [19, 0]
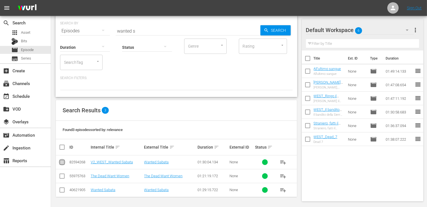
click at [62, 162] on input "checkbox" at bounding box center [62, 163] width 7 height 7
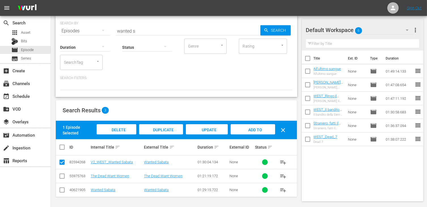
click at [257, 132] on div "Add to Workspace" at bounding box center [252, 134] width 44 height 21
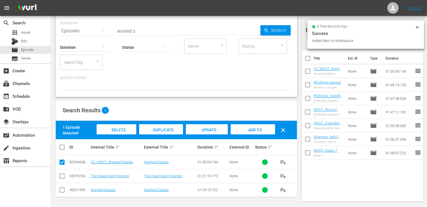
click at [61, 160] on input "checkbox" at bounding box center [62, 163] width 7 height 7
checkbox input "false"
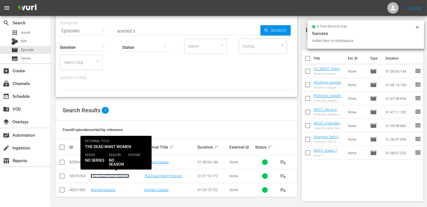
click at [115, 177] on link "The Dead Want Women" at bounding box center [110, 176] width 39 height 4
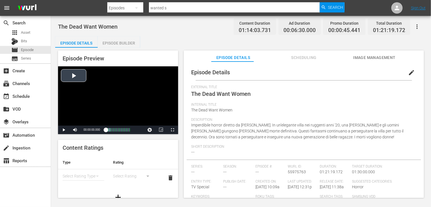
click at [75, 82] on div "Video Player" at bounding box center [118, 95] width 120 height 59
click at [172, 130] on span "Video Player" at bounding box center [172, 130] width 0 height 0
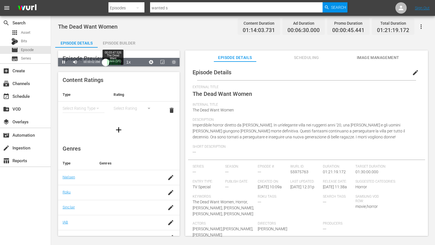
click at [106, 65] on div "Loaded : 19.49% 00:03:47.526 The Dead Want Women (1/9) 00:00:02.188" at bounding box center [113, 62] width 14 height 6
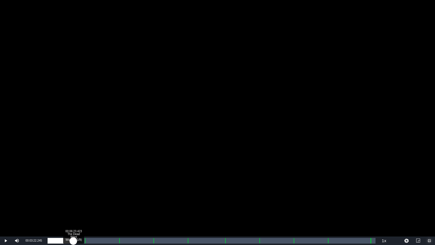
click at [73, 206] on div "Loaded : 0.00% 00:06:23.423 The Dead Want Women (1/9) 00:00:00.000" at bounding box center [212, 241] width 328 height 6
click at [112, 206] on div "Loaded : 7.43% 00:16:00.665 The Dead Want Women (2/9) 00:05:10.045" at bounding box center [212, 240] width 334 height 8
click at [144, 206] on div "Loaded : 19.46% 00:23:48.358 The Dead Want Women (3/9) 00:14:16.273" at bounding box center [212, 241] width 328 height 6
click at [173, 206] on div "Loaded : 29.33% 00:31:10.770 The Dead Want Women (4/9) 00:21:33.790 Cue Point 3…" at bounding box center [212, 241] width 328 height 6
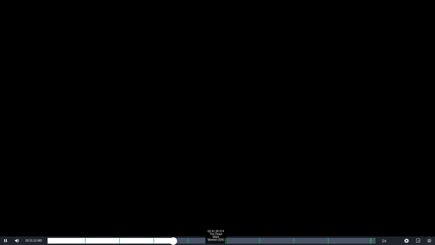
click at [215, 206] on div "Loaded : 38.65% 00:41:38.574 The Dead Want Women (5/9) 00:28:25.973 Cue Point 3…" at bounding box center [212, 241] width 328 height 6
click at [358, 206] on div "Loaded : 50.95% 01:16:57.938 The Dead Want Women (9/9) 00:37:35.533 Cue Point 3…" at bounding box center [212, 241] width 328 height 6
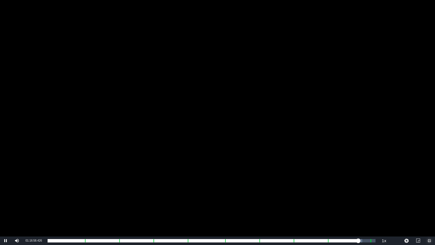
drag, startPoint x: 430, startPoint y: 240, endPoint x: 363, endPoint y: 186, distance: 86.1
click at [429, 206] on span "Video Player" at bounding box center [429, 240] width 0 height 0
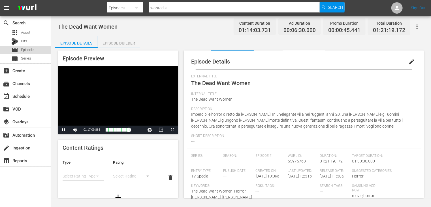
click at [30, 49] on span "Episode" at bounding box center [27, 50] width 13 height 6
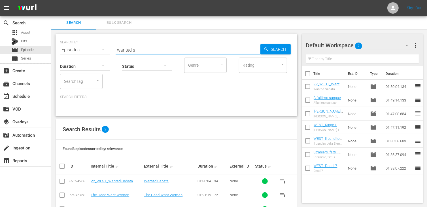
drag, startPoint x: 141, startPoint y: 51, endPoint x: 98, endPoint y: 52, distance: 42.5
click at [98, 52] on div "SEARCH BY Search By Episodes Search ID, Title, Description, Keywords, or Catego…" at bounding box center [176, 46] width 232 height 20
type input "spade ep5"
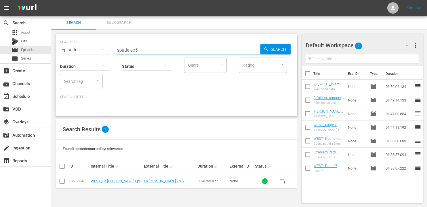
click at [59, 181] on input "checkbox" at bounding box center [62, 182] width 7 height 7
checkbox input "true"
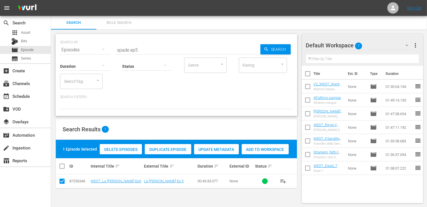
click at [275, 147] on span "Add to Workspace" at bounding box center [265, 149] width 47 height 5
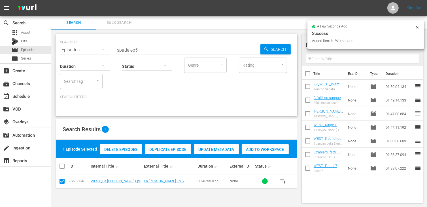
click at [145, 50] on input "spade ep5" at bounding box center [188, 50] width 145 height 14
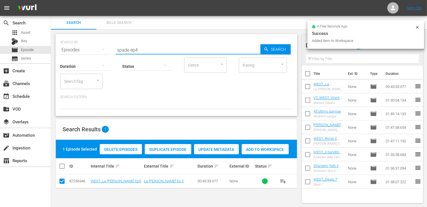
type input "spade ep4"
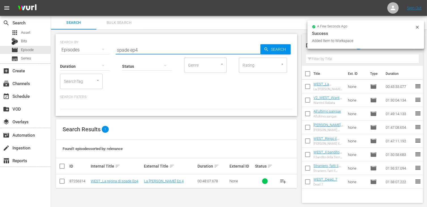
click at [59, 182] on input "checkbox" at bounding box center [62, 182] width 7 height 7
checkbox input "true"
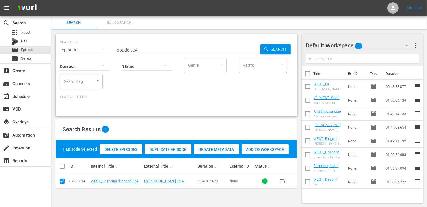
drag, startPoint x: 265, startPoint y: 150, endPoint x: 253, endPoint y: 143, distance: 13.6
click at [265, 150] on span "Add to Workspace" at bounding box center [265, 149] width 47 height 5
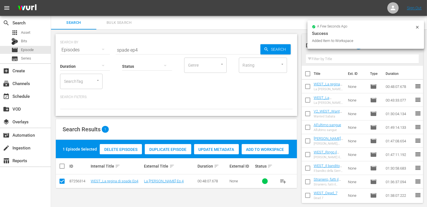
click at [146, 50] on input "spade ep4" at bounding box center [188, 50] width 145 height 14
type input "spade ep3"
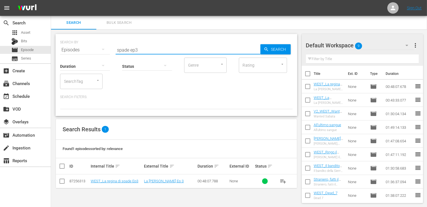
click at [62, 180] on input "checkbox" at bounding box center [62, 182] width 7 height 7
checkbox input "true"
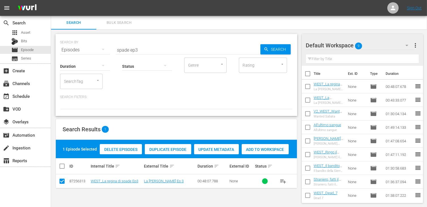
drag, startPoint x: 257, startPoint y: 148, endPoint x: 248, endPoint y: 144, distance: 10.0
click at [257, 148] on span "Add to Workspace" at bounding box center [265, 149] width 47 height 5
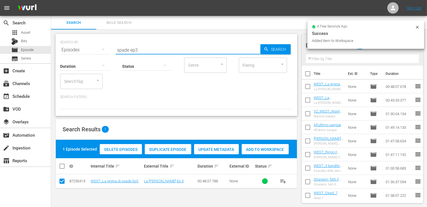
click at [146, 47] on input "spade ep3" at bounding box center [188, 50] width 145 height 14
type input "spade ep2"
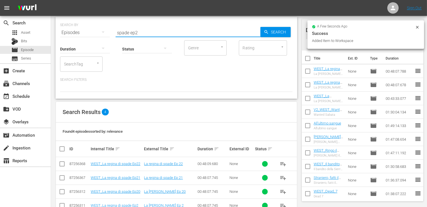
scroll to position [33, 0]
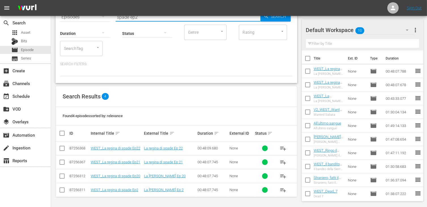
click at [62, 189] on input "checkbox" at bounding box center [62, 190] width 7 height 7
checkbox input "true"
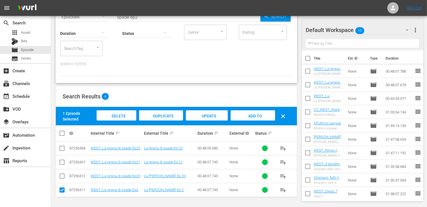
click at [262, 114] on div "Add to Workspace" at bounding box center [252, 120] width 44 height 21
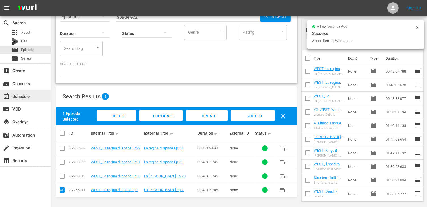
click at [27, 97] on div "event_available Schedule" at bounding box center [16, 95] width 32 height 5
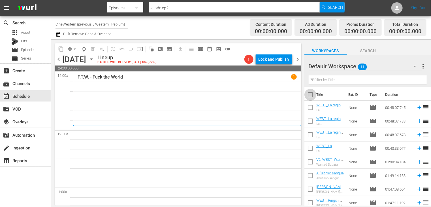
click at [309, 94] on input "checkbox" at bounding box center [310, 96] width 12 height 12
checkbox input "true"
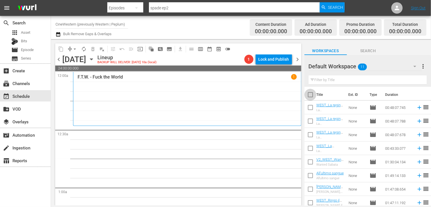
checkbox input "true"
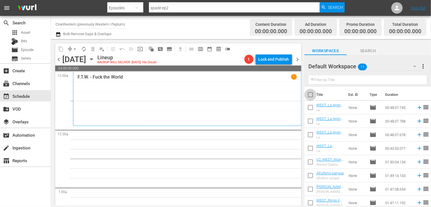
checkbox input "true"
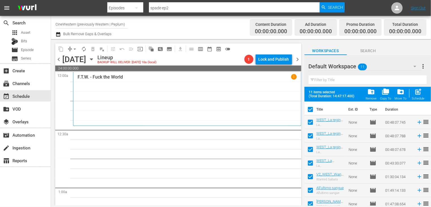
click at [421, 92] on span "post_add" at bounding box center [419, 92] width 8 height 8
checkbox input "false"
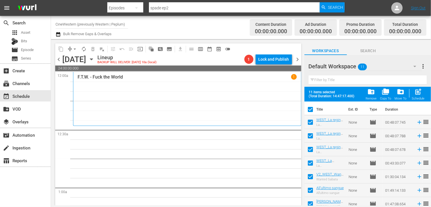
checkbox input "false"
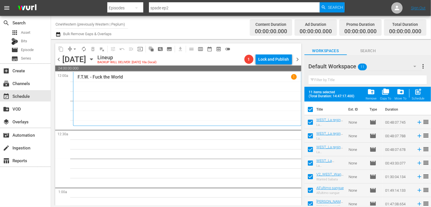
checkbox input "false"
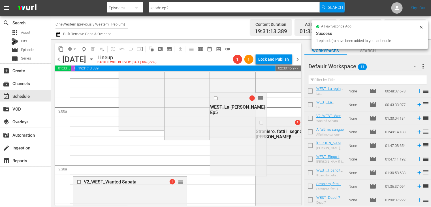
scroll to position [368, 0]
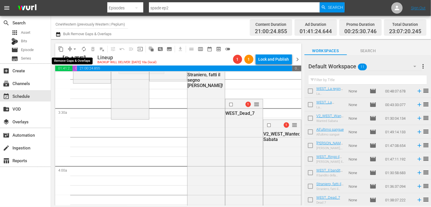
click at [75, 49] on span "arrow_drop_down" at bounding box center [75, 49] width 6 height 6
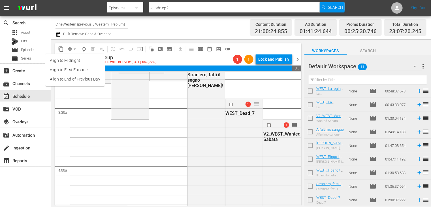
click at [85, 82] on li "Align to End of Previous Day" at bounding box center [74, 78] width 59 height 9
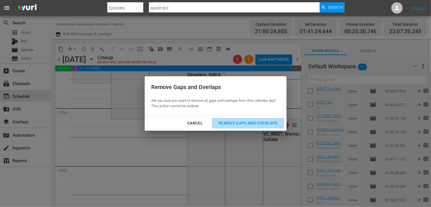
click at [266, 125] on div "Remove Gaps and Overlaps" at bounding box center [248, 122] width 68 height 7
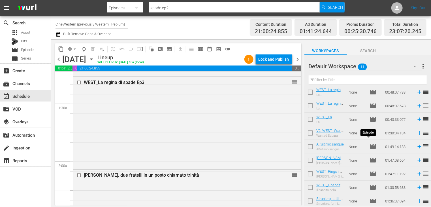
scroll to position [15, 0]
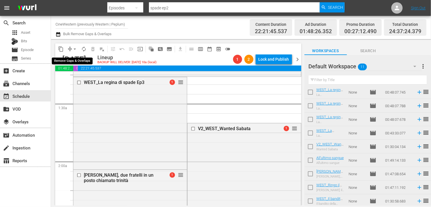
click at [75, 51] on span "arrow_drop_down" at bounding box center [75, 49] width 6 height 6
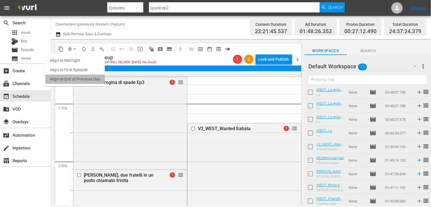
click at [83, 80] on li "Align to End of Previous Day" at bounding box center [74, 78] width 59 height 9
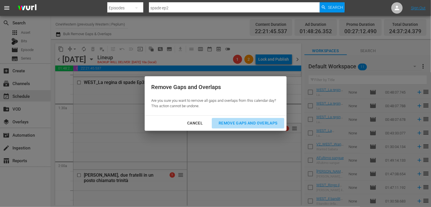
click at [237, 121] on div "Remove Gaps and Overlaps" at bounding box center [248, 122] width 68 height 7
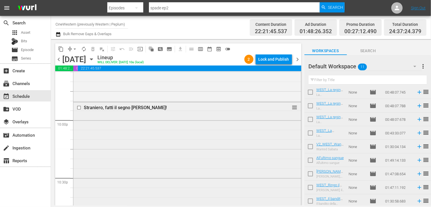
scroll to position [2454, 0]
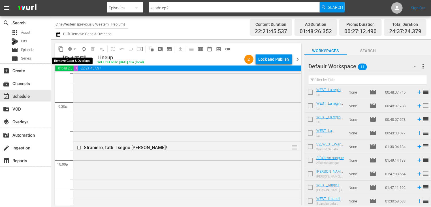
click at [74, 48] on span "arrow_drop_down" at bounding box center [75, 49] width 6 height 6
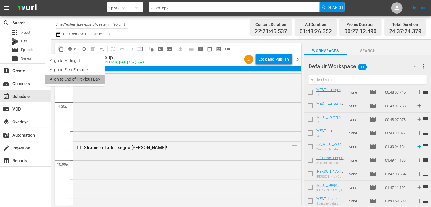
click at [78, 78] on li "Align to End of Previous Day" at bounding box center [74, 78] width 59 height 9
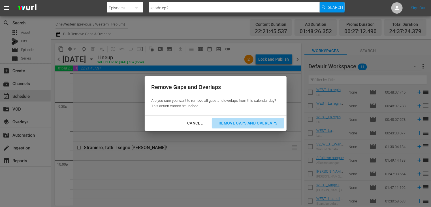
click at [243, 123] on div "Remove Gaps and Overlaps" at bounding box center [248, 122] width 68 height 7
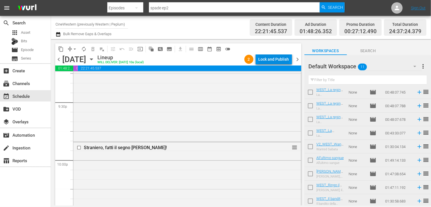
click at [271, 59] on div "Lock and Publish" at bounding box center [274, 59] width 31 height 10
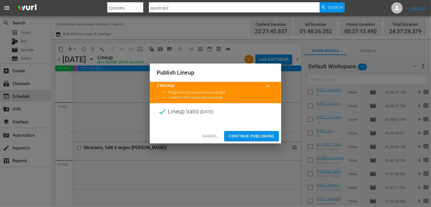
click at [248, 131] on button "Continue Publishing" at bounding box center [251, 136] width 55 height 10
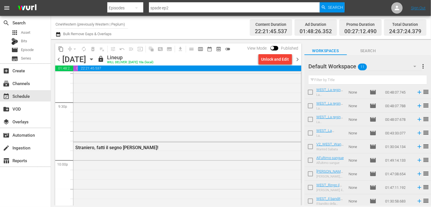
click at [58, 33] on icon "button" at bounding box center [58, 34] width 4 height 5
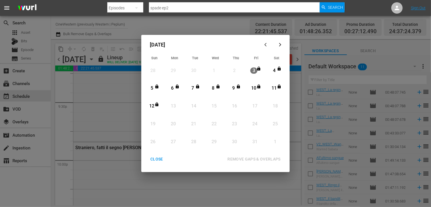
click at [156, 159] on div "CLOSE" at bounding box center [157, 158] width 22 height 7
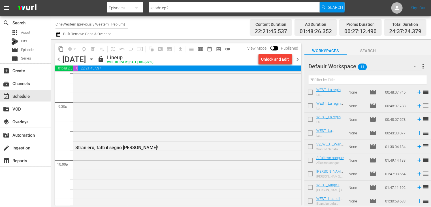
click at [57, 34] on icon "button" at bounding box center [58, 34] width 4 height 5
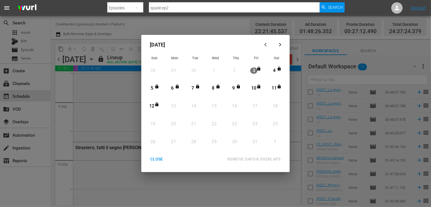
click at [156, 160] on div "CLOSE" at bounding box center [157, 158] width 22 height 7
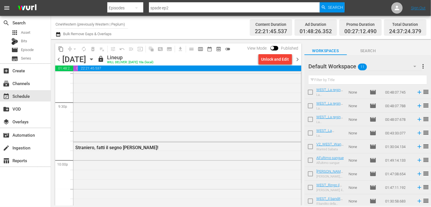
click at [82, 24] on input "CineWestern (previously Western | Peplum)" at bounding box center [91, 24] width 72 height 14
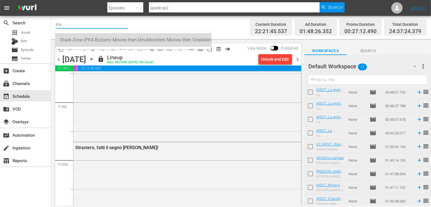
click at [81, 38] on div "Shark Zone (PKA Bizzarro Movies then DinoMonsters Movies then CineAliens) (607 …" at bounding box center [133, 40] width 147 height 14
type input "Shark Zone (PKA Bizzarro Movies then DinoMonsters Movies then CineAliens) (607 …"
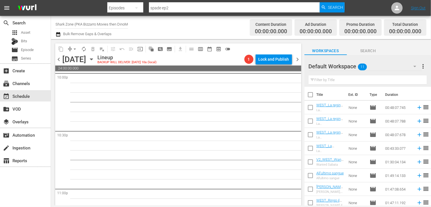
click at [308, 95] on input "checkbox" at bounding box center [310, 96] width 12 height 12
checkbox input "true"
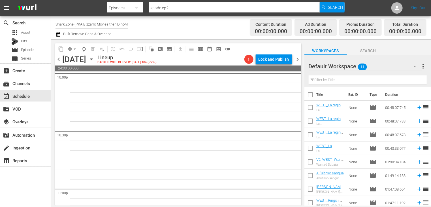
checkbox input "true"
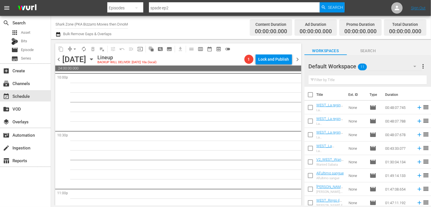
checkbox input "true"
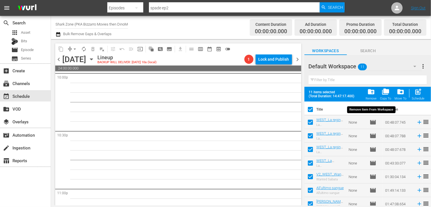
click at [372, 94] on span "folder_delete" at bounding box center [371, 92] width 8 height 8
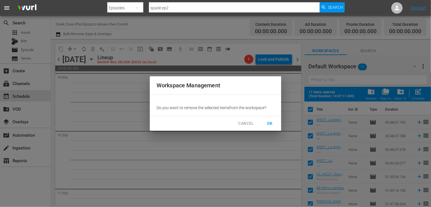
click at [269, 123] on span "OK" at bounding box center [269, 123] width 9 height 7
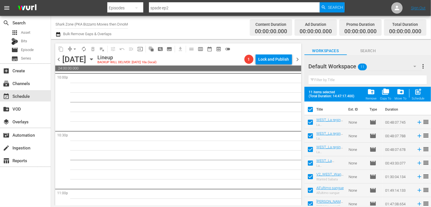
checkbox input "false"
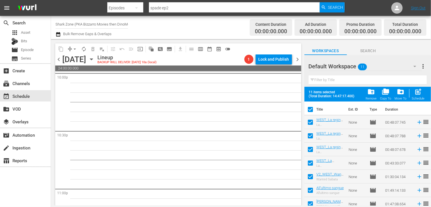
checkbox input "false"
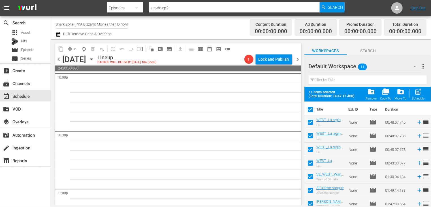
checkbox input "false"
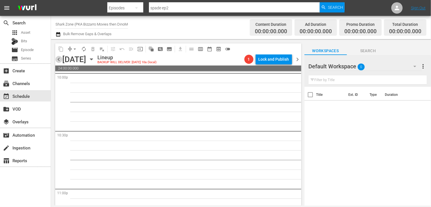
click at [59, 59] on span "chevron_left" at bounding box center [58, 59] width 7 height 7
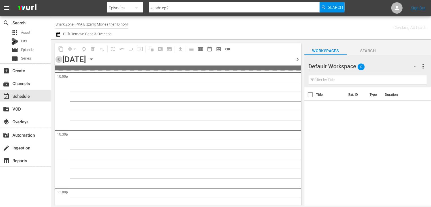
click at [59, 59] on span "chevron_left" at bounding box center [58, 59] width 7 height 7
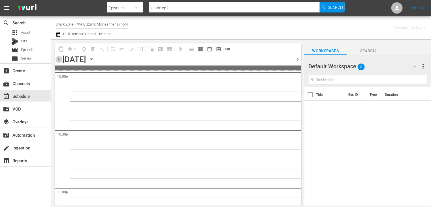
click at [59, 59] on span "chevron_left" at bounding box center [58, 59] width 7 height 7
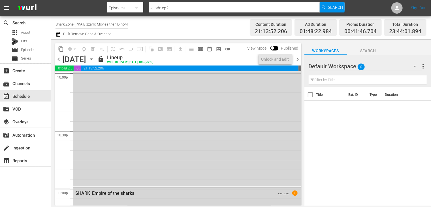
scroll to position [2463, 0]
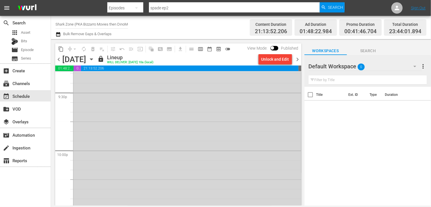
click at [298, 60] on span "chevron_right" at bounding box center [297, 59] width 7 height 7
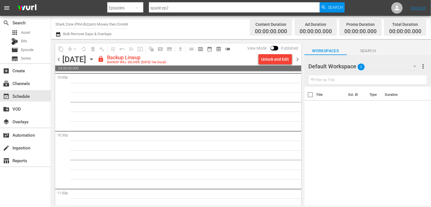
scroll to position [2540, 0]
click at [274, 62] on div "Unlock and Edit" at bounding box center [275, 59] width 28 height 10
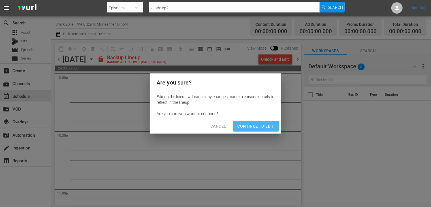
click at [261, 123] on span "Continue to Edit" at bounding box center [256, 126] width 37 height 7
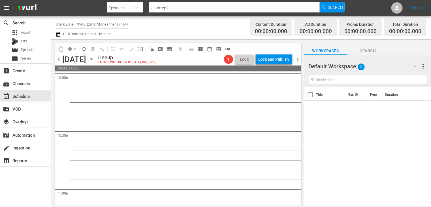
click at [297, 60] on span "chevron_right" at bounding box center [297, 59] width 7 height 7
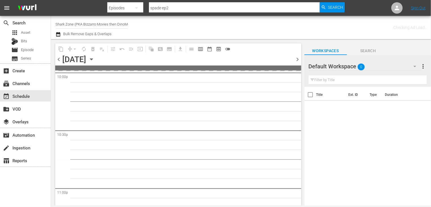
scroll to position [2541, 0]
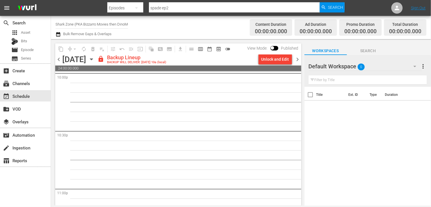
click at [270, 62] on div "Unlock and Edit" at bounding box center [275, 59] width 28 height 10
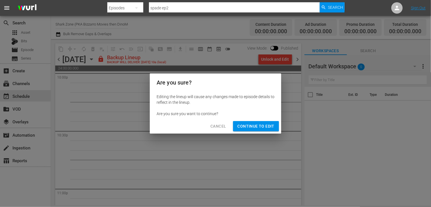
click at [262, 119] on div "Cancel Continue to Edit" at bounding box center [215, 126] width 131 height 15
click at [261, 125] on span "Continue to Edit" at bounding box center [256, 126] width 37 height 7
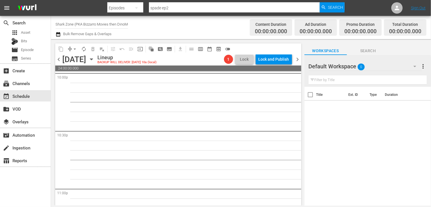
click at [297, 60] on span "chevron_right" at bounding box center [297, 59] width 7 height 7
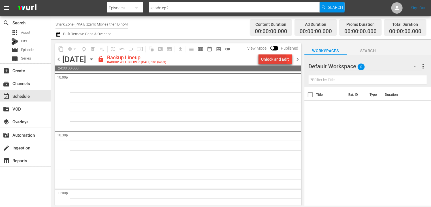
click at [268, 60] on div "Unlock and Edit" at bounding box center [275, 59] width 28 height 10
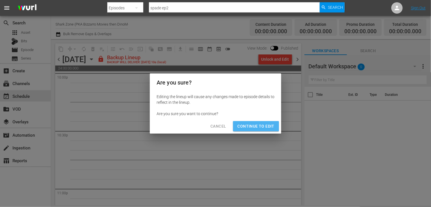
click at [263, 124] on span "Continue to Edit" at bounding box center [256, 126] width 37 height 7
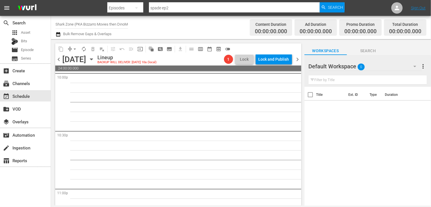
click at [298, 60] on span "chevron_right" at bounding box center [297, 59] width 7 height 7
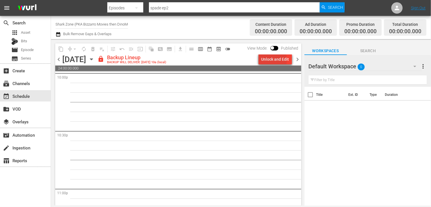
click at [267, 60] on div "Unlock and Edit" at bounding box center [275, 59] width 28 height 10
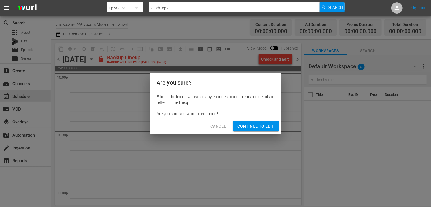
drag, startPoint x: 258, startPoint y: 133, endPoint x: 257, endPoint y: 126, distance: 6.9
click at [258, 132] on div "Cancel Continue to Edit" at bounding box center [215, 126] width 131 height 15
click at [257, 126] on span "Continue to Edit" at bounding box center [256, 126] width 37 height 7
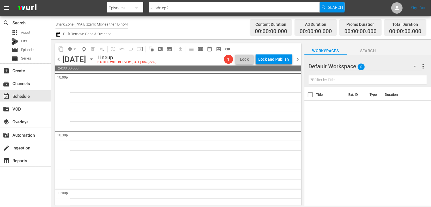
click at [298, 58] on span "chevron_right" at bounding box center [297, 59] width 7 height 7
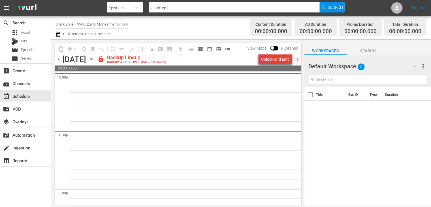
click at [276, 60] on div "Unlock and Edit" at bounding box center [275, 59] width 28 height 10
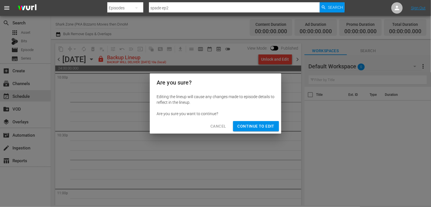
click at [262, 120] on div "Cancel Continue to Edit" at bounding box center [215, 126] width 131 height 15
click at [263, 124] on span "Continue to Edit" at bounding box center [256, 126] width 37 height 7
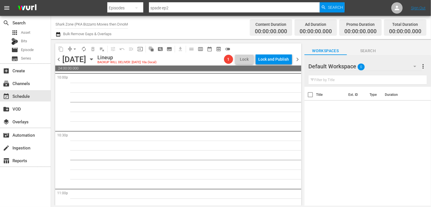
click at [297, 59] on span "chevron_right" at bounding box center [297, 59] width 7 height 7
click at [59, 62] on span "chevron_left" at bounding box center [58, 59] width 7 height 7
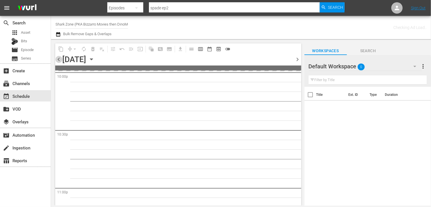
click at [59, 62] on span "chevron_left" at bounding box center [58, 59] width 7 height 7
click at [59, 61] on span "chevron_left" at bounding box center [58, 59] width 7 height 7
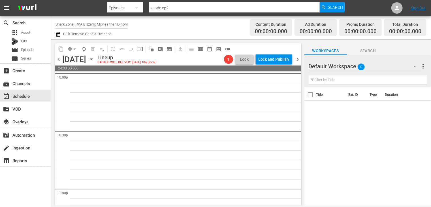
click at [59, 61] on span "chevron_left" at bounding box center [58, 59] width 7 height 7
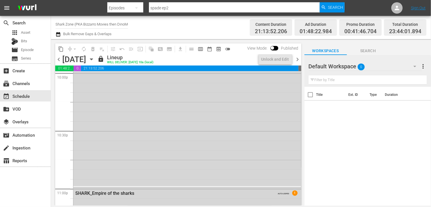
scroll to position [2463, 0]
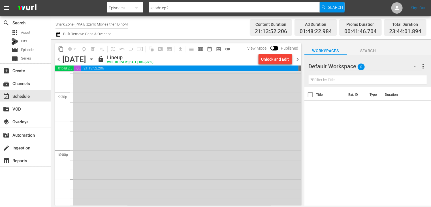
click at [297, 59] on span "chevron_right" at bounding box center [297, 59] width 7 height 7
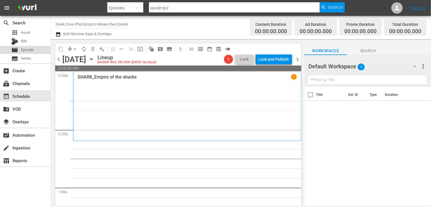
click at [25, 51] on span "Episode" at bounding box center [27, 50] width 13 height 6
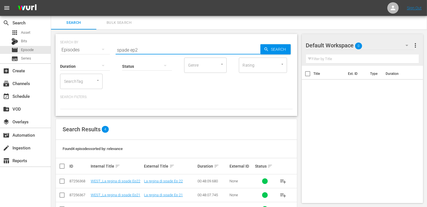
drag, startPoint x: 150, startPoint y: 48, endPoint x: 104, endPoint y: 46, distance: 46.5
click at [104, 46] on div "SEARCH BY Search By Episodes Search ID, Title, Description, Keywords, or Catego…" at bounding box center [176, 46] width 232 height 20
type input "sharknado 2"
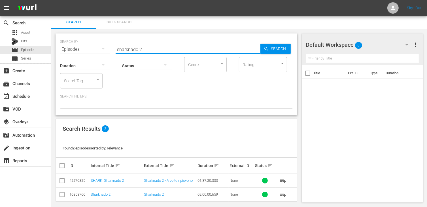
scroll to position [5, 0]
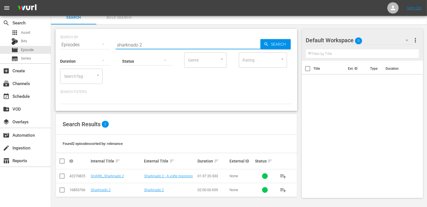
click at [61, 175] on input "checkbox" at bounding box center [62, 177] width 7 height 7
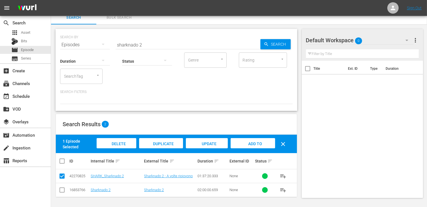
click at [263, 144] on div "Add to Workspace" at bounding box center [252, 148] width 44 height 21
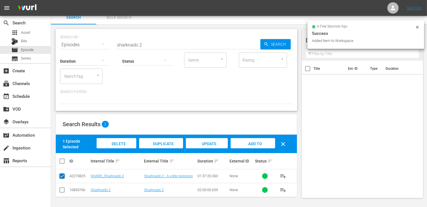
click at [63, 177] on input "checkbox" at bounding box center [62, 177] width 7 height 7
checkbox input "false"
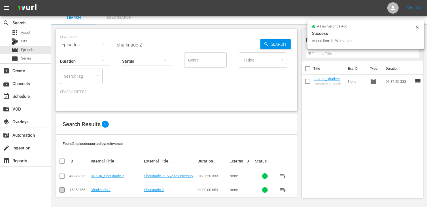
click at [63, 192] on input "checkbox" at bounding box center [62, 190] width 7 height 7
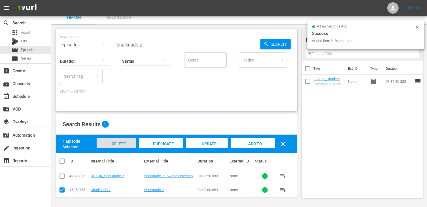
click at [112, 146] on div "Delete Episodes" at bounding box center [117, 148] width 40 height 21
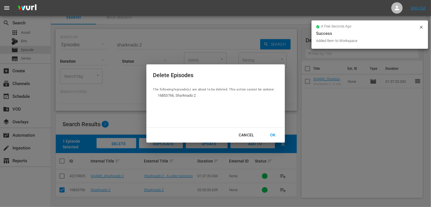
click at [274, 133] on div "OK" at bounding box center [273, 134] width 15 height 7
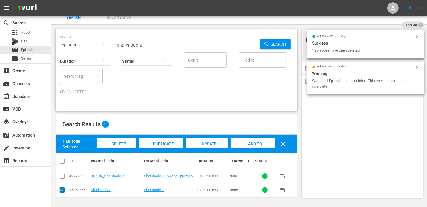
click at [61, 190] on input "checkbox" at bounding box center [62, 190] width 7 height 7
checkbox input "false"
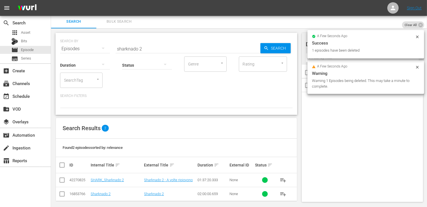
scroll to position [0, 0]
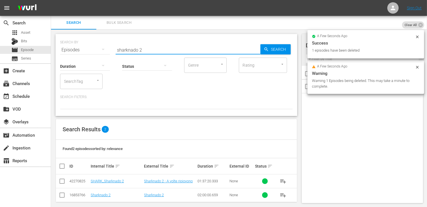
click at [150, 49] on input "sharknado 2" at bounding box center [188, 50] width 145 height 14
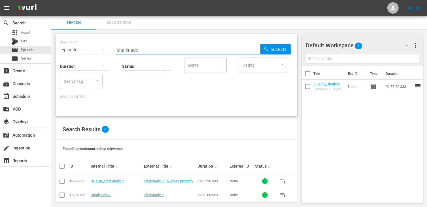
type input "sharknado"
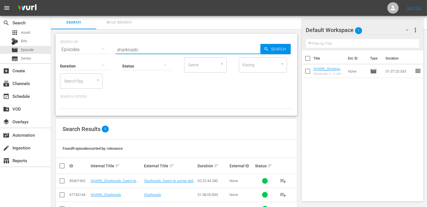
scroll to position [102, 0]
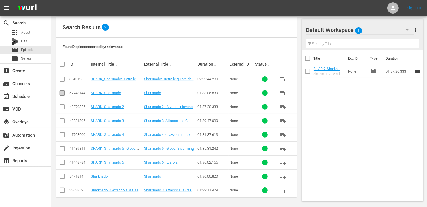
click at [62, 94] on input "checkbox" at bounding box center [62, 94] width 7 height 7
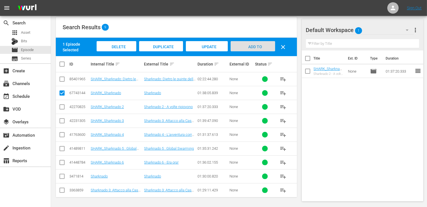
click at [255, 48] on span "Add to Workspace" at bounding box center [253, 51] width 28 height 15
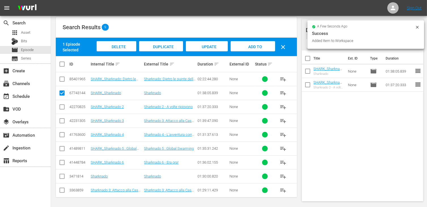
click at [62, 94] on input "checkbox" at bounding box center [62, 94] width 7 height 7
checkbox input "false"
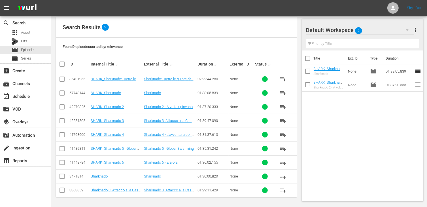
click at [61, 176] on input "checkbox" at bounding box center [62, 177] width 7 height 7
checkbox input "true"
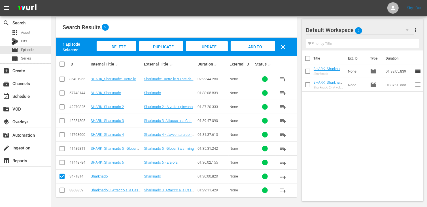
click at [61, 191] on input "checkbox" at bounding box center [62, 191] width 7 height 7
checkbox input "true"
click at [113, 46] on span "Delete Episodes" at bounding box center [117, 51] width 23 height 15
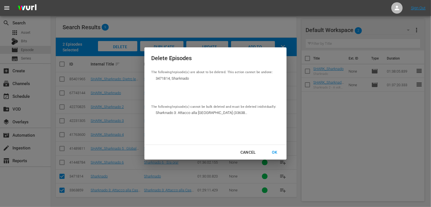
click at [276, 153] on div "OK" at bounding box center [274, 152] width 15 height 7
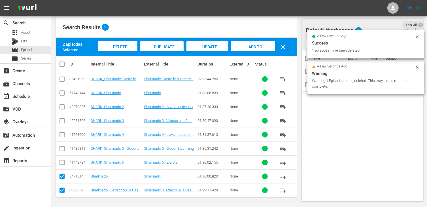
scroll to position [0, 0]
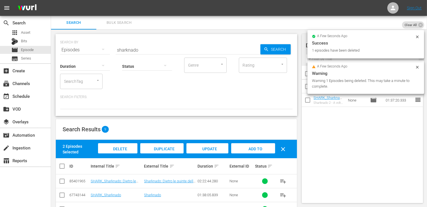
click at [142, 49] on input "sharknado" at bounding box center [188, 50] width 145 height 14
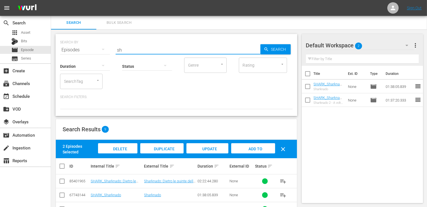
type input "s"
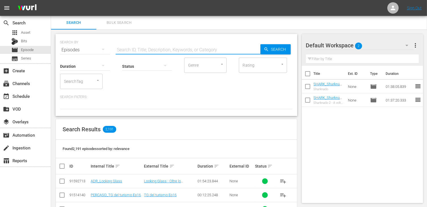
click at [125, 47] on input "text" at bounding box center [188, 50] width 145 height 14
type input "headed"
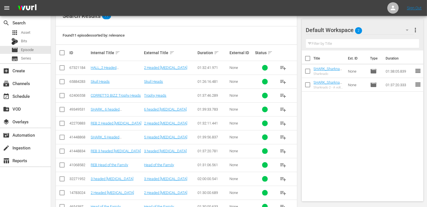
scroll to position [129, 0]
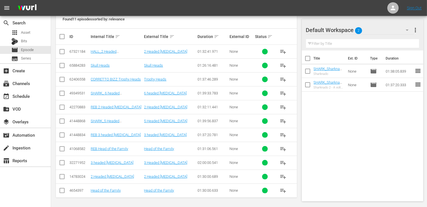
click at [62, 93] on input "checkbox" at bounding box center [62, 94] width 7 height 7
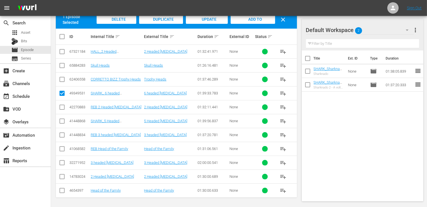
scroll to position [73, 0]
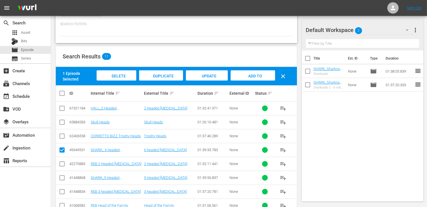
click at [251, 74] on span "Add to Workspace" at bounding box center [253, 81] width 28 height 15
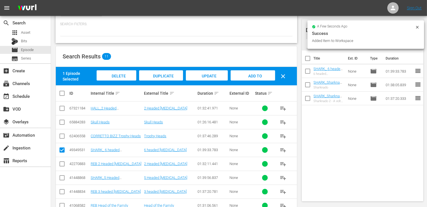
click at [61, 150] on input "checkbox" at bounding box center [62, 151] width 7 height 7
checkbox input "false"
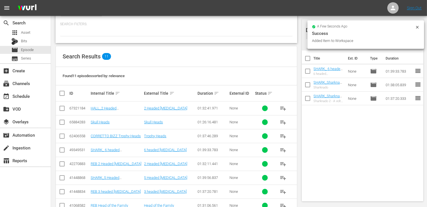
scroll to position [101, 0]
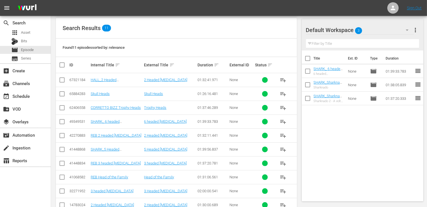
click at [61, 150] on input "checkbox" at bounding box center [62, 150] width 7 height 7
checkbox input "true"
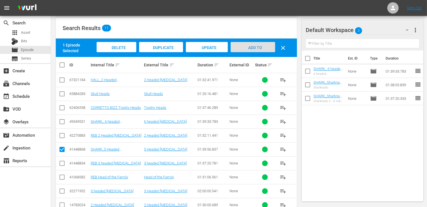
click at [259, 45] on span "Add to Workspace" at bounding box center [253, 52] width 28 height 15
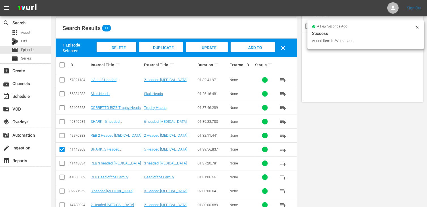
scroll to position [0, 0]
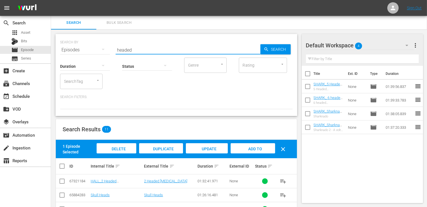
drag, startPoint x: 138, startPoint y: 49, endPoint x: 98, endPoint y: 44, distance: 40.4
click at [98, 44] on div "SEARCH BY Search By Episodes Search ID, Title, Description, Keywords, or Catego…" at bounding box center [176, 46] width 232 height 20
type input "croco"
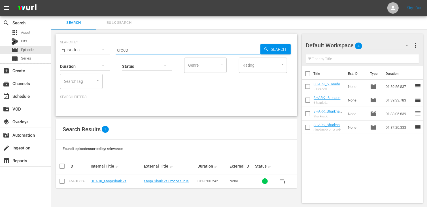
click at [64, 183] on input "checkbox" at bounding box center [62, 182] width 7 height 7
checkbox input "true"
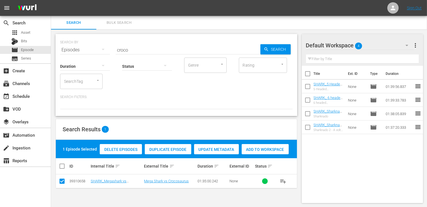
click at [266, 150] on span "Add to Workspace" at bounding box center [265, 149] width 47 height 5
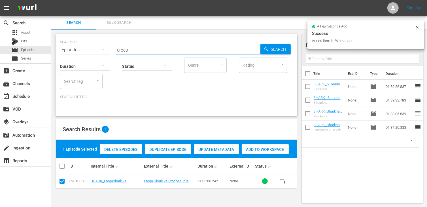
drag, startPoint x: 131, startPoint y: 49, endPoint x: 74, endPoint y: 43, distance: 57.2
click at [74, 43] on div "SEARCH BY Search By Episodes Search ID, Title, Description, Keywords, or Catego…" at bounding box center [176, 46] width 232 height 20
type input "giant o"
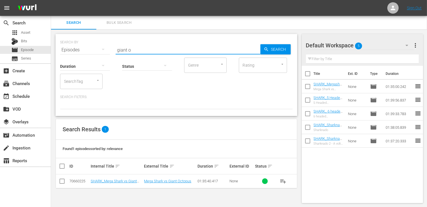
click at [63, 182] on input "checkbox" at bounding box center [62, 182] width 7 height 7
checkbox input "true"
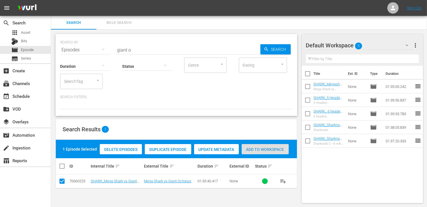
click at [268, 151] on span "Add to Workspace" at bounding box center [265, 149] width 47 height 5
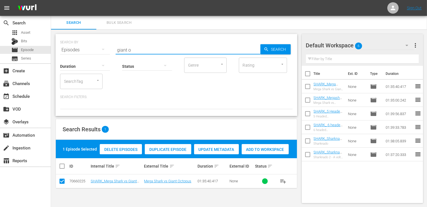
drag, startPoint x: 138, startPoint y: 52, endPoint x: 93, endPoint y: 46, distance: 46.0
click at [93, 46] on div "SEARCH BY Search By Episodes Search ID, Title, Description, Keywords, or Catego…" at bounding box center [176, 46] width 232 height 20
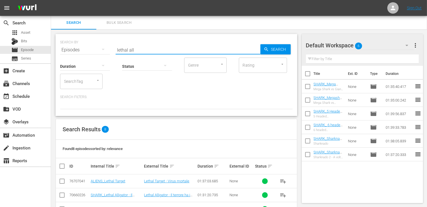
type input "lethal all"
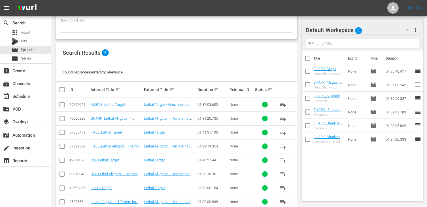
scroll to position [85, 0]
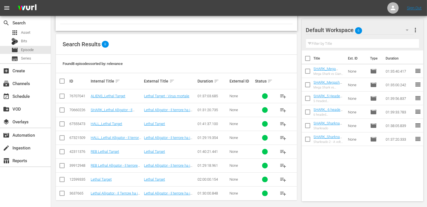
click at [61, 109] on input "checkbox" at bounding box center [62, 111] width 7 height 7
checkbox input "true"
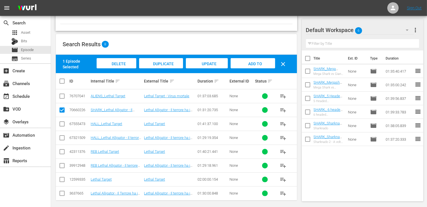
scroll to position [88, 0]
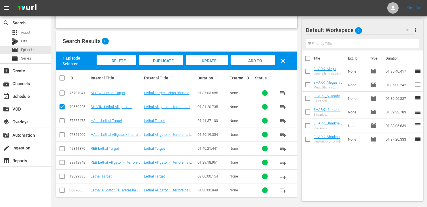
click at [253, 60] on span "Add to Workspace" at bounding box center [253, 65] width 28 height 15
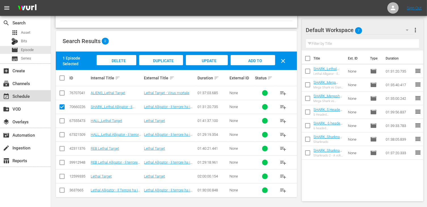
click at [25, 98] on div "event_available Schedule" at bounding box center [16, 95] width 32 height 5
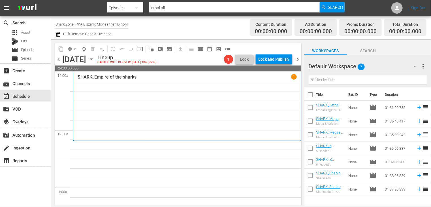
click at [310, 95] on input "checkbox" at bounding box center [310, 96] width 12 height 12
checkbox input "true"
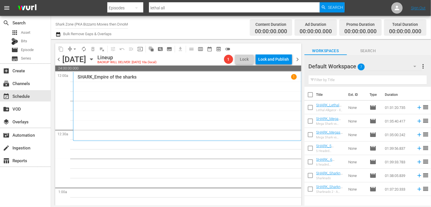
checkbox input "true"
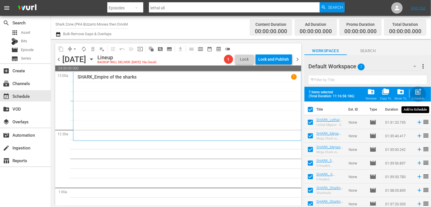
click at [421, 93] on span "post_add" at bounding box center [419, 92] width 8 height 8
checkbox input "false"
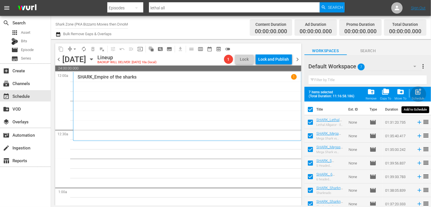
checkbox input "false"
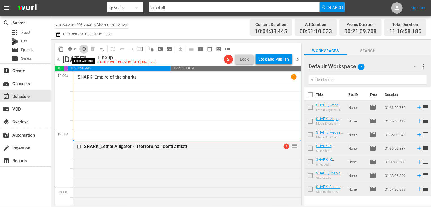
click at [84, 50] on span "autorenew_outlined" at bounding box center [84, 49] width 6 height 6
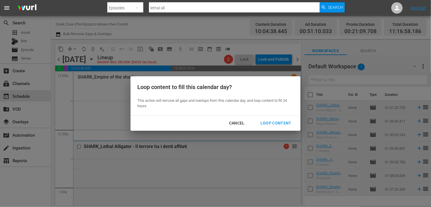
click at [281, 127] on button "Loop Content" at bounding box center [276, 123] width 44 height 10
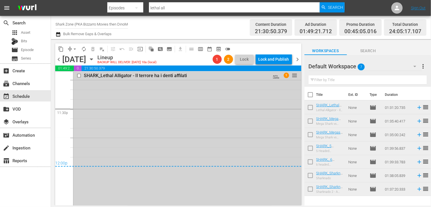
scroll to position [2605, 0]
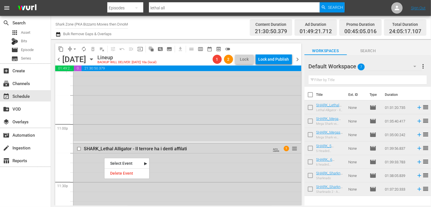
click at [120, 170] on div "Delete Event" at bounding box center [126, 173] width 45 height 8
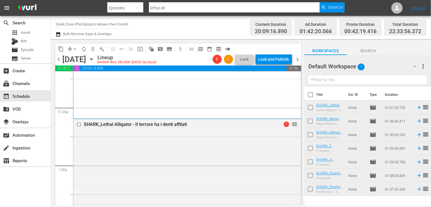
scroll to position [0, 0]
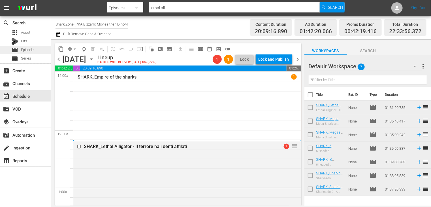
click at [29, 50] on span "Episode" at bounding box center [27, 50] width 13 height 6
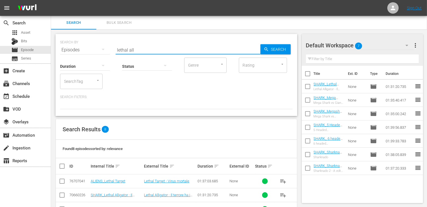
drag, startPoint x: 139, startPoint y: 46, endPoint x: 93, endPoint y: 40, distance: 46.7
click at [93, 40] on div "SEARCH BY Search By Episodes Search ID, Title, Description, Keywords, or Catego…" at bounding box center [176, 46] width 232 height 20
type input "poseidon"
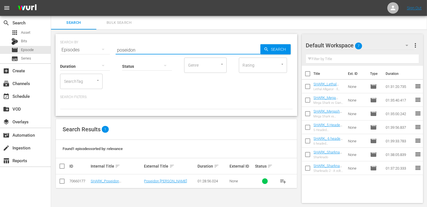
click at [63, 180] on input "checkbox" at bounding box center [62, 182] width 7 height 7
checkbox input "true"
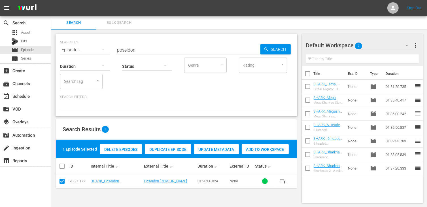
click at [268, 147] on span "Add to Workspace" at bounding box center [265, 149] width 47 height 5
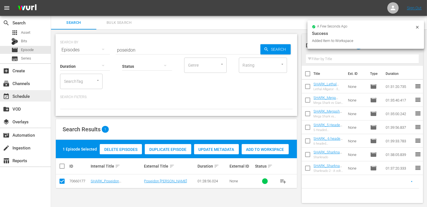
click at [26, 94] on div "event_available Schedule" at bounding box center [16, 95] width 32 height 5
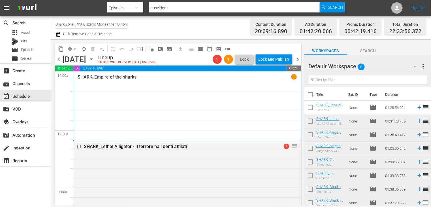
scroll to position [28, 0]
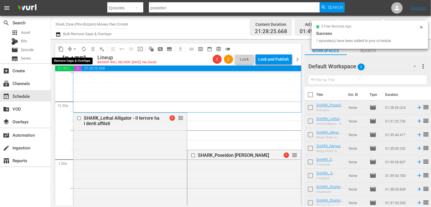
click at [74, 49] on span "arrow_drop_down" at bounding box center [75, 49] width 6 height 6
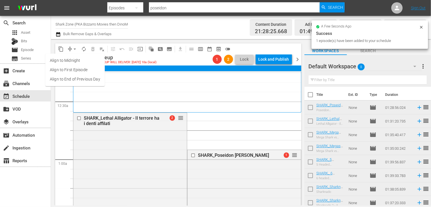
click at [78, 78] on li "Align to End of Previous Day" at bounding box center [74, 78] width 59 height 9
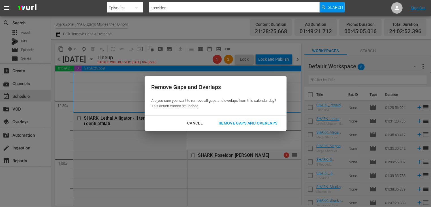
click at [238, 124] on div "Remove Gaps and Overlaps" at bounding box center [248, 122] width 68 height 7
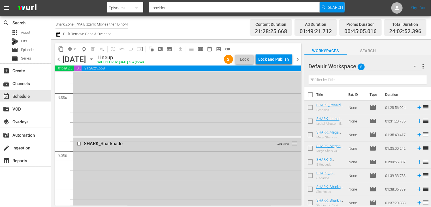
scroll to position [2402, 0]
click at [74, 48] on span "arrow_drop_down" at bounding box center [75, 49] width 6 height 6
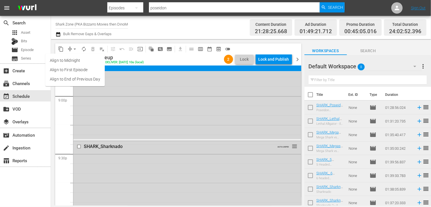
click at [78, 78] on li "Align to End of Previous Day" at bounding box center [74, 78] width 59 height 9
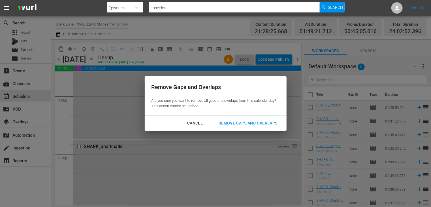
click at [236, 123] on div "Remove Gaps and Overlaps" at bounding box center [248, 122] width 68 height 7
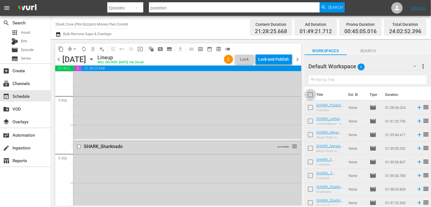
click at [309, 94] on input "checkbox" at bounding box center [310, 96] width 12 height 12
checkbox input "true"
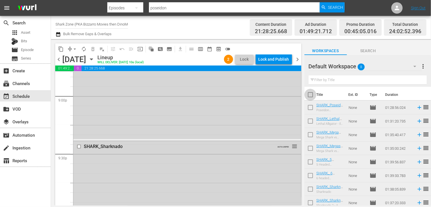
checkbox input "true"
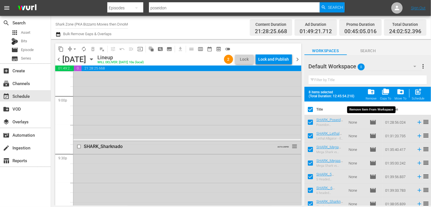
click at [368, 94] on span "folder_delete" at bounding box center [371, 92] width 8 height 8
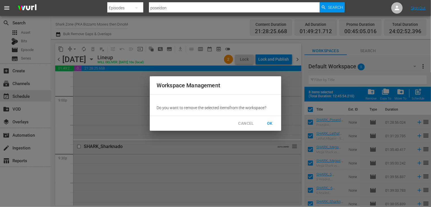
click at [269, 123] on span "OK" at bounding box center [269, 123] width 9 height 7
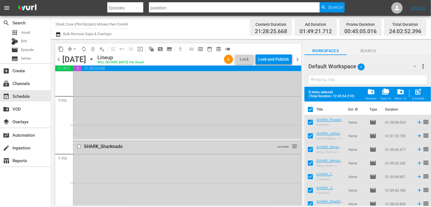
checkbox input "false"
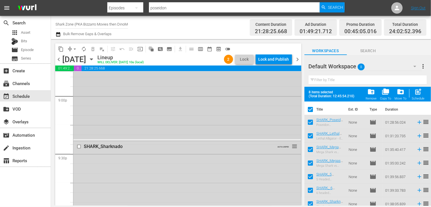
checkbox input "false"
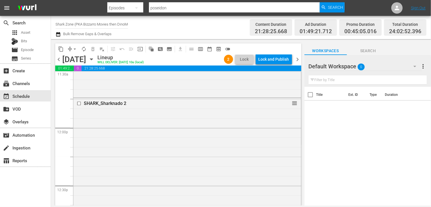
scroll to position [1269, 0]
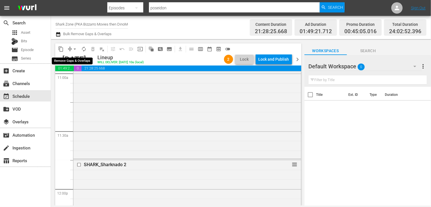
click at [74, 49] on span "arrow_drop_down" at bounding box center [75, 49] width 6 height 6
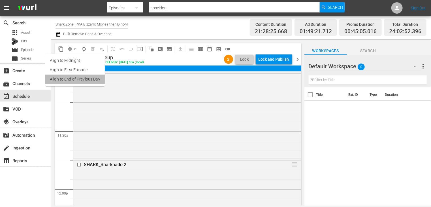
click at [77, 79] on li "Align to End of Previous Day" at bounding box center [74, 78] width 59 height 9
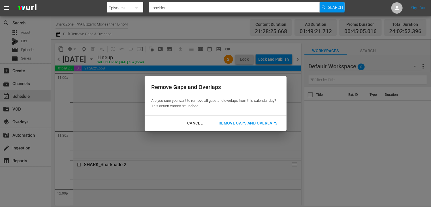
click at [233, 124] on div "Remove Gaps and Overlaps" at bounding box center [248, 122] width 68 height 7
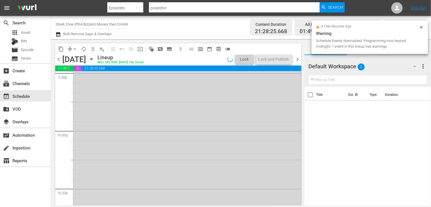
scroll to position [2402, 0]
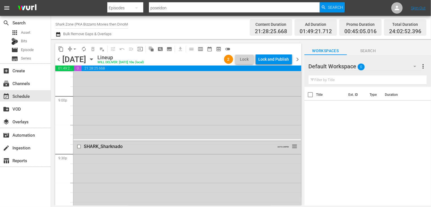
click at [269, 62] on div "Lock and Publish" at bounding box center [274, 59] width 31 height 10
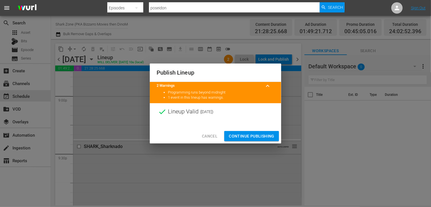
click at [251, 136] on span "Continue Publishing" at bounding box center [252, 136] width 46 height 7
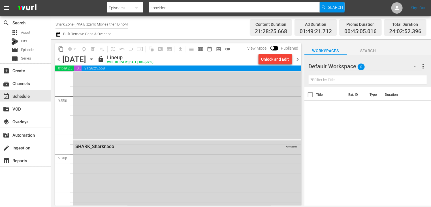
click at [297, 59] on span "chevron_right" at bounding box center [297, 59] width 7 height 7
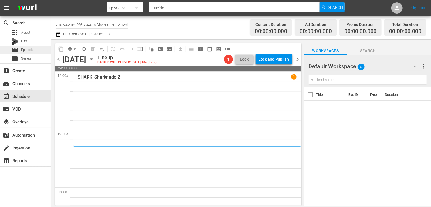
click at [29, 51] on span "Episode" at bounding box center [27, 50] width 13 height 6
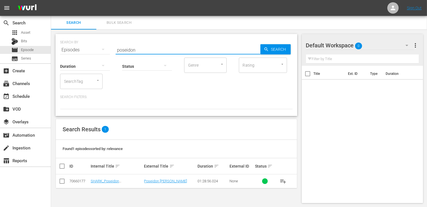
drag, startPoint x: 147, startPoint y: 48, endPoint x: 74, endPoint y: 50, distance: 73.1
click at [74, 50] on div "SEARCH BY Search By Episodes Search ID, Title, Description, Keywords, or Catego…" at bounding box center [176, 46] width 232 height 20
type input "sharknado 3"
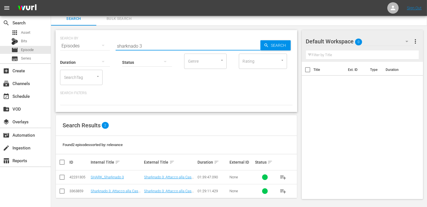
scroll to position [5, 0]
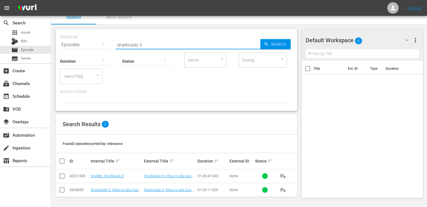
click at [62, 175] on input "checkbox" at bounding box center [62, 177] width 7 height 7
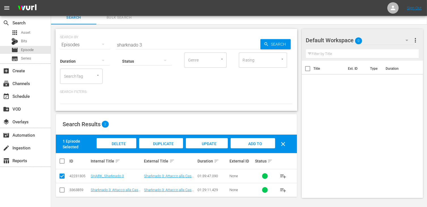
click at [257, 144] on span "Add to Workspace" at bounding box center [253, 148] width 28 height 15
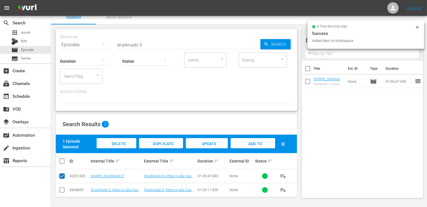
click at [63, 176] on input "checkbox" at bounding box center [62, 177] width 7 height 7
checkbox input "false"
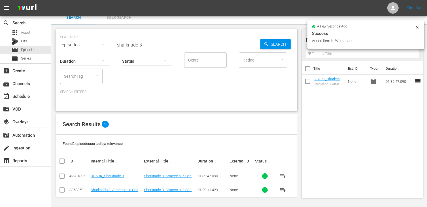
click at [63, 194] on td at bounding box center [62, 190] width 13 height 14
click at [63, 188] on input "checkbox" at bounding box center [62, 190] width 7 height 7
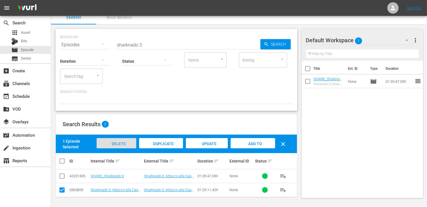
click at [109, 145] on span "Delete Episodes" at bounding box center [116, 148] width 23 height 15
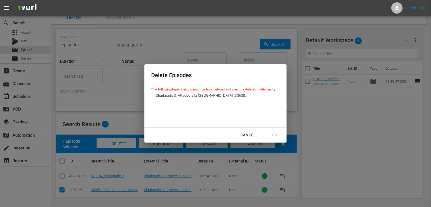
click at [274, 135] on div "Cancel OK" at bounding box center [215, 134] width 142 height 15
click at [240, 138] on button "Cancel" at bounding box center [248, 135] width 29 height 10
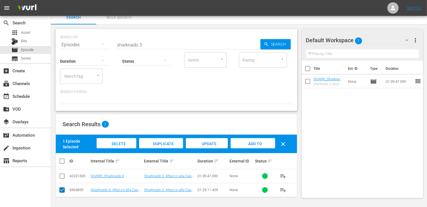
click at [62, 190] on input "checkbox" at bounding box center [62, 190] width 7 height 7
checkbox input "false"
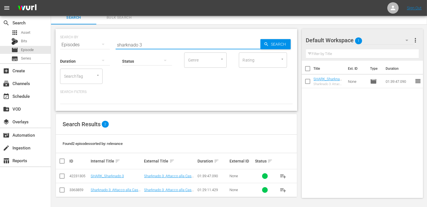
click at [150, 46] on input "sharknado 3" at bounding box center [188, 45] width 145 height 14
type input "sharknado 2"
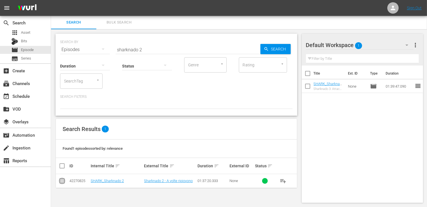
click at [61, 182] on input "checkbox" at bounding box center [62, 181] width 7 height 7
checkbox input "true"
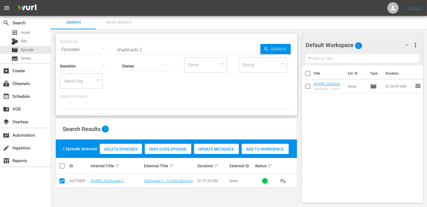
drag, startPoint x: 273, startPoint y: 148, endPoint x: 266, endPoint y: 146, distance: 6.9
click at [273, 147] on span "Add to Workspace" at bounding box center [265, 149] width 47 height 5
drag, startPoint x: 152, startPoint y: 50, endPoint x: 99, endPoint y: 44, distance: 52.7
click at [99, 44] on div "SEARCH BY Search By Episodes Search ID, Title, Description, Keywords, or Catego…" at bounding box center [176, 46] width 232 height 20
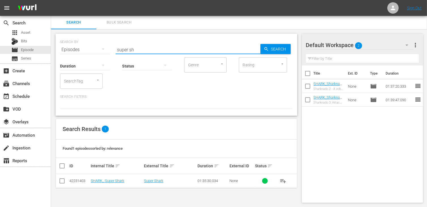
type input "super sh"
click at [65, 182] on input "checkbox" at bounding box center [62, 181] width 7 height 7
checkbox input "true"
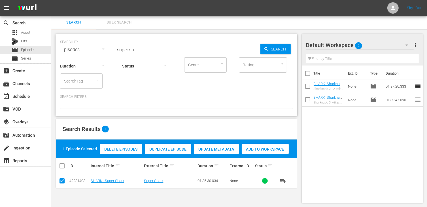
click at [261, 150] on span "Add to Workspace" at bounding box center [265, 149] width 47 height 5
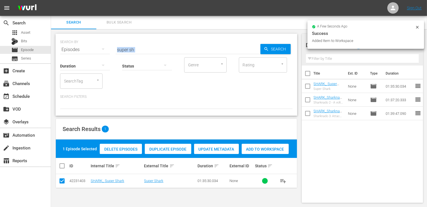
drag, startPoint x: 141, startPoint y: 52, endPoint x: 84, endPoint y: 49, distance: 56.4
click at [84, 49] on div "SEARCH BY Search By Episodes Search ID, Title, Description, Keywords, or Catego…" at bounding box center [176, 75] width 242 height 82
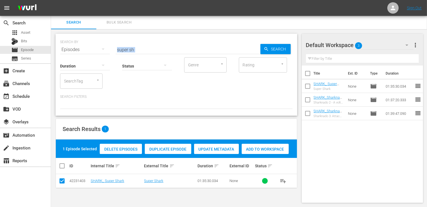
click at [131, 46] on input "super sh" at bounding box center [188, 50] width 145 height 14
click at [139, 47] on input "super sh" at bounding box center [188, 50] width 145 height 14
click at [136, 50] on input "super sh" at bounding box center [188, 50] width 145 height 14
drag, startPoint x: 136, startPoint y: 50, endPoint x: 101, endPoint y: 43, distance: 35.4
click at [101, 43] on div "SEARCH BY Search By Episodes Search ID, Title, Description, Keywords, or Catego…" at bounding box center [176, 46] width 232 height 20
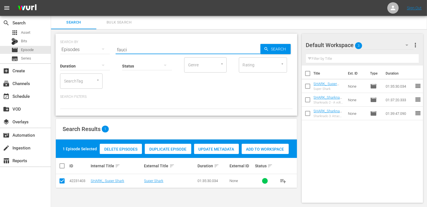
type input "fauci"
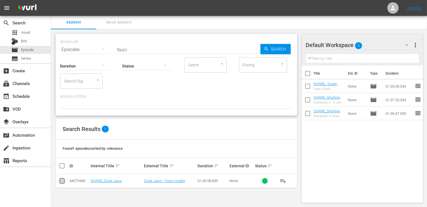
click at [60, 180] on input "checkbox" at bounding box center [62, 181] width 7 height 7
checkbox input "true"
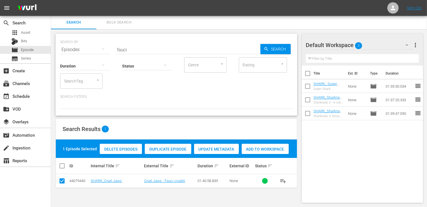
click at [272, 149] on span "Add to Workspace" at bounding box center [265, 149] width 47 height 5
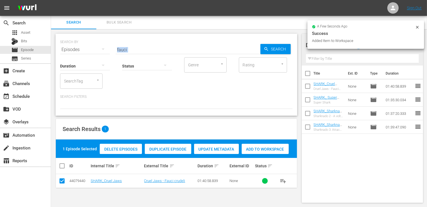
drag, startPoint x: 140, startPoint y: 52, endPoint x: 96, endPoint y: 44, distance: 45.1
click at [96, 44] on div "SEARCH BY Search By Episodes Search ID, Title, Description, Keywords, or Catego…" at bounding box center [176, 75] width 242 height 82
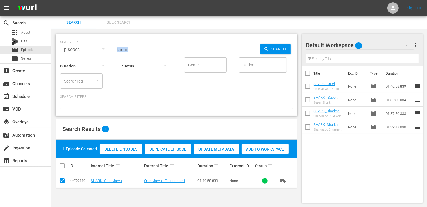
click at [136, 53] on div "Status" at bounding box center [147, 62] width 50 height 20
drag, startPoint x: 133, startPoint y: 49, endPoint x: 104, endPoint y: 50, distance: 28.6
click at [104, 50] on div "SEARCH BY Search By Episodes Search ID, Title, Description, Keywords, or Catego…" at bounding box center [176, 46] width 232 height 20
type input "kolo"
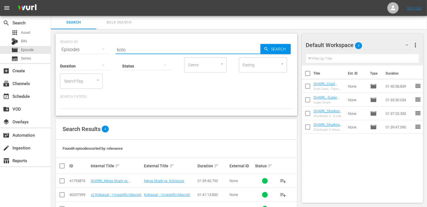
scroll to position [33, 0]
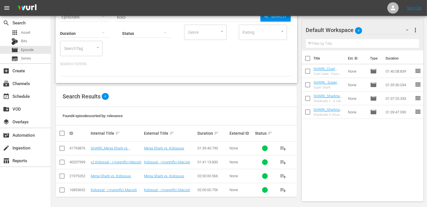
click at [66, 147] on td at bounding box center [62, 148] width 13 height 14
click at [62, 150] on input "checkbox" at bounding box center [62, 149] width 7 height 7
checkbox input "true"
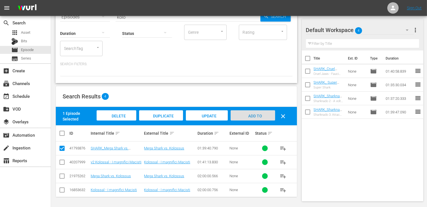
click at [246, 114] on span "Add to Workspace" at bounding box center [253, 121] width 28 height 15
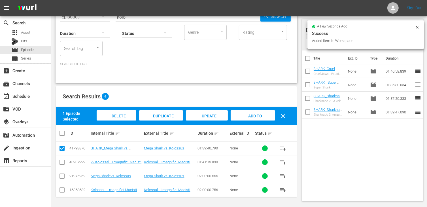
scroll to position [13, 0]
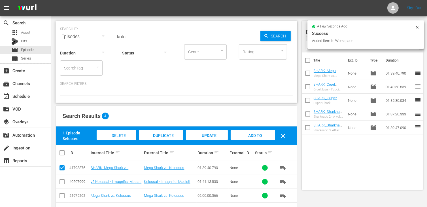
click at [134, 53] on div "Status" at bounding box center [147, 49] width 50 height 20
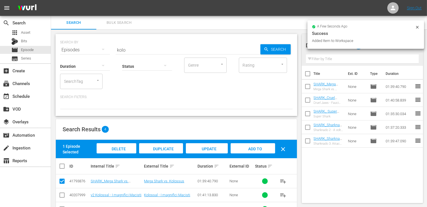
click at [130, 50] on input "kolo" at bounding box center [188, 50] width 145 height 14
type input "k"
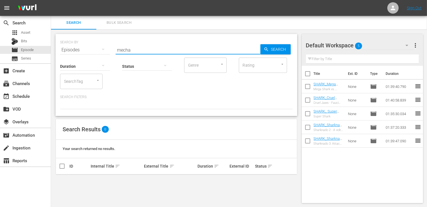
type input "mecha"
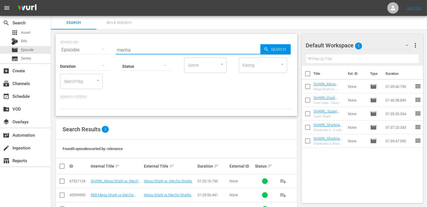
scroll to position [19, 0]
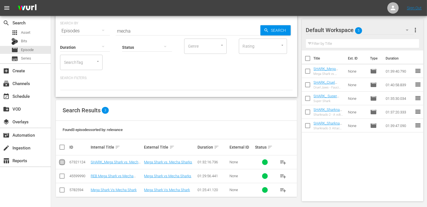
drag, startPoint x: 61, startPoint y: 163, endPoint x: 82, endPoint y: 161, distance: 20.8
click at [61, 163] on input "checkbox" at bounding box center [62, 163] width 7 height 7
checkbox input "true"
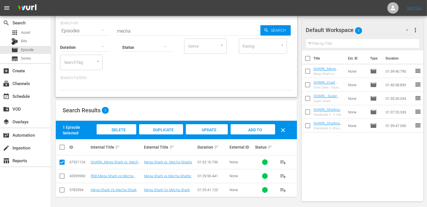
click at [266, 128] on div "Add to Workspace" at bounding box center [252, 134] width 44 height 21
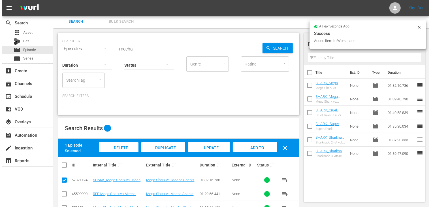
scroll to position [0, 0]
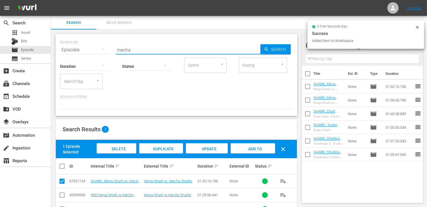
drag, startPoint x: 133, startPoint y: 48, endPoint x: 102, endPoint y: 48, distance: 30.3
click at [102, 48] on div "SEARCH BY Search By Episodes Search ID, Title, Description, Keywords, or Catego…" at bounding box center [176, 46] width 232 height 20
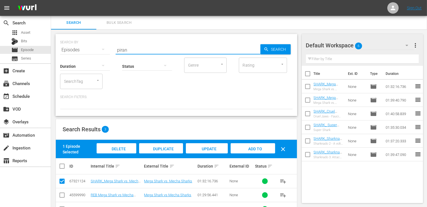
type input "piran"
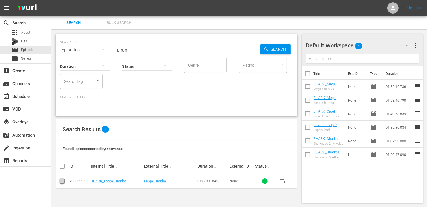
click at [64, 180] on input "checkbox" at bounding box center [62, 182] width 7 height 7
checkbox input "true"
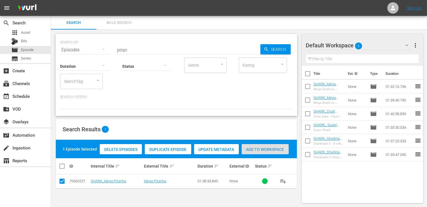
drag, startPoint x: 265, startPoint y: 148, endPoint x: 184, endPoint y: 96, distance: 96.4
click at [266, 148] on span "Add to Workspace" at bounding box center [265, 149] width 47 height 5
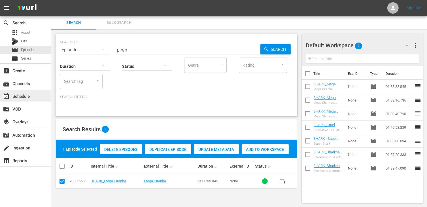
click at [31, 96] on div "event_available Schedule" at bounding box center [16, 95] width 32 height 5
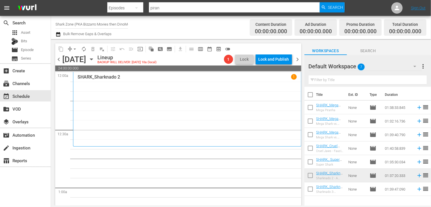
click at [310, 99] on input "checkbox" at bounding box center [310, 96] width 12 height 12
checkbox input "true"
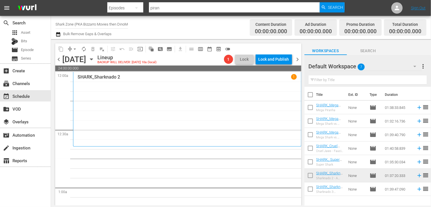
checkbox input "true"
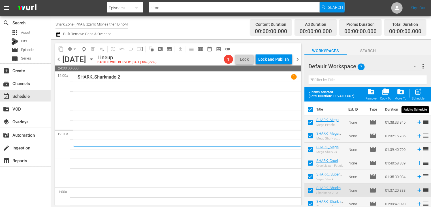
click at [418, 93] on span "post_add" at bounding box center [419, 92] width 8 height 8
checkbox input "false"
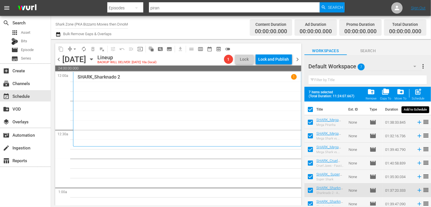
checkbox input "false"
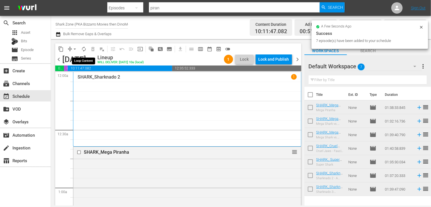
click at [82, 51] on span "autorenew_outlined" at bounding box center [84, 49] width 6 height 6
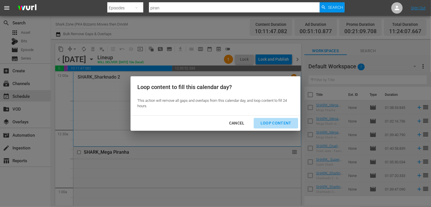
click at [280, 125] on div "Loop Content" at bounding box center [276, 122] width 40 height 7
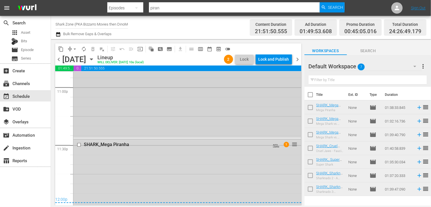
scroll to position [2652, 0]
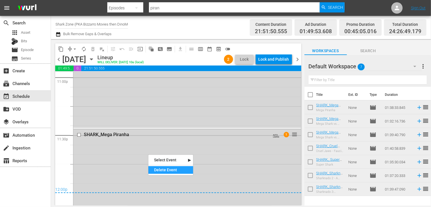
click at [163, 172] on div "Delete Event" at bounding box center [170, 170] width 45 height 8
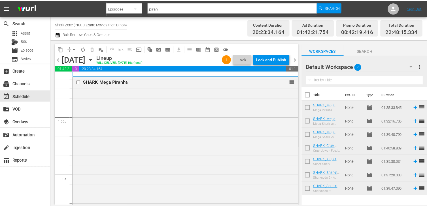
scroll to position [0, 0]
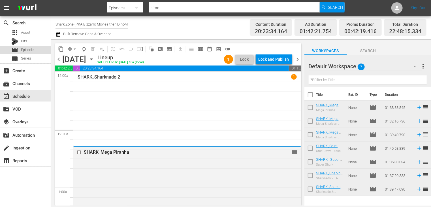
click at [28, 52] on span "Episode" at bounding box center [27, 50] width 13 height 6
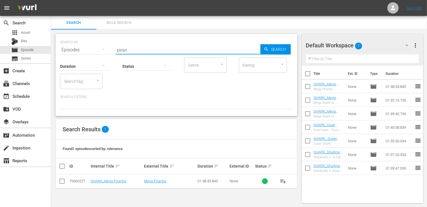
drag, startPoint x: 138, startPoint y: 48, endPoint x: 106, endPoint y: 46, distance: 31.2
click at [106, 46] on div "SEARCH BY Search By Episodes Search ID, Title, Description, Keywords, or Catego…" at bounding box center [176, 46] width 232 height 20
type input "leth"
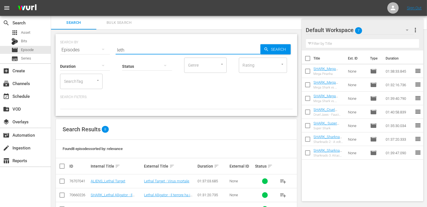
scroll to position [85, 0]
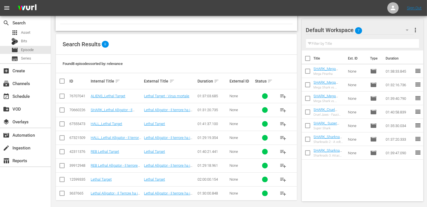
click at [63, 111] on input "checkbox" at bounding box center [62, 111] width 7 height 7
checkbox input "true"
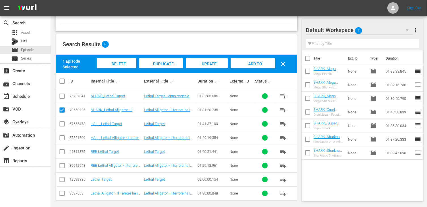
click at [249, 64] on span "Add to Workspace" at bounding box center [253, 68] width 28 height 15
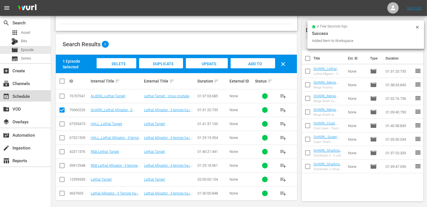
click at [27, 98] on div "event_available Schedule" at bounding box center [16, 95] width 32 height 5
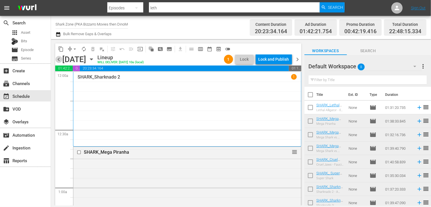
click at [58, 58] on span "chevron_left" at bounding box center [58, 59] width 7 height 7
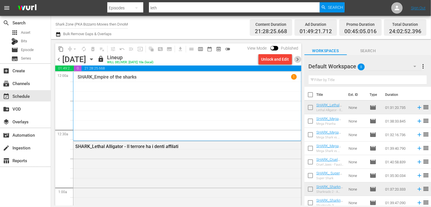
click at [297, 57] on span "chevron_right" at bounding box center [297, 59] width 7 height 7
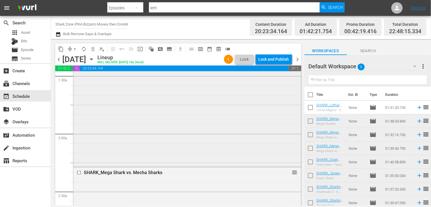
scroll to position [170, 0]
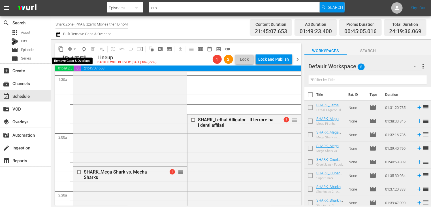
click at [75, 50] on span "arrow_drop_down" at bounding box center [75, 49] width 6 height 6
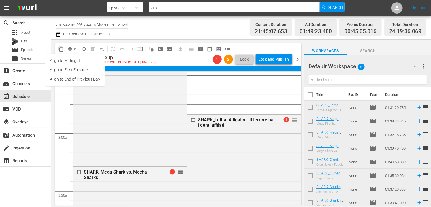
click at [77, 75] on li "Align to End of Previous Day" at bounding box center [74, 78] width 59 height 9
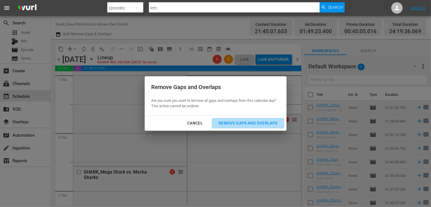
click at [253, 127] on button "Remove Gaps and Overlaps" at bounding box center [248, 123] width 72 height 10
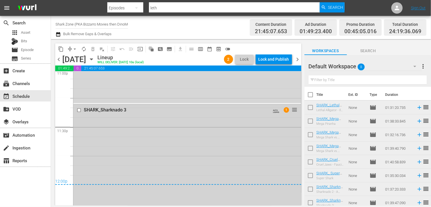
scroll to position [2638, 0]
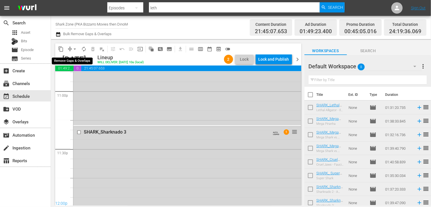
click at [74, 49] on span "arrow_drop_down" at bounding box center [75, 49] width 6 height 6
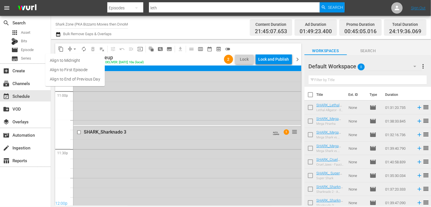
click at [78, 78] on li "Align to End of Previous Day" at bounding box center [74, 78] width 59 height 9
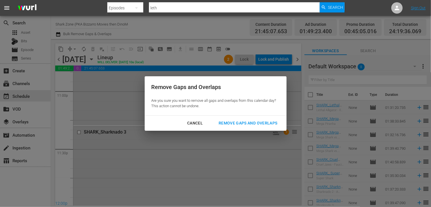
click at [263, 123] on div "Remove Gaps and Overlaps" at bounding box center [248, 122] width 68 height 7
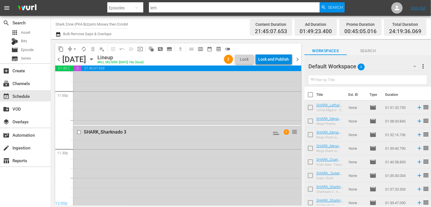
click at [273, 59] on div "Lock and Publish" at bounding box center [274, 59] width 31 height 10
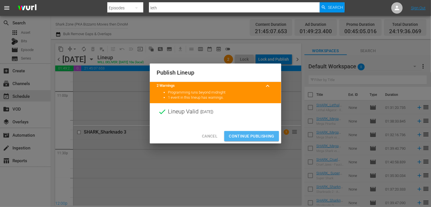
click at [252, 137] on span "Continue Publishing" at bounding box center [252, 136] width 46 height 7
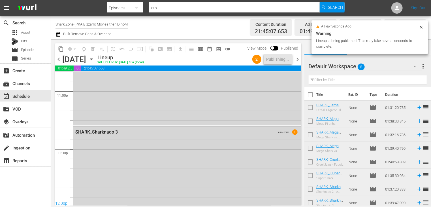
click at [311, 97] on input "checkbox" at bounding box center [310, 96] width 12 height 12
checkbox input "true"
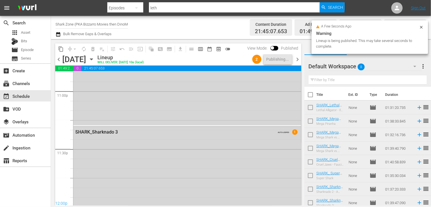
checkbox input "true"
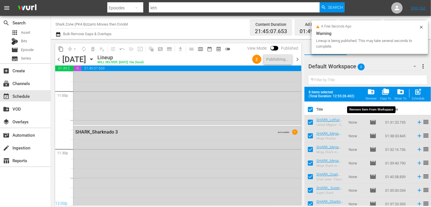
click at [372, 90] on span "folder_delete" at bounding box center [371, 92] width 8 height 8
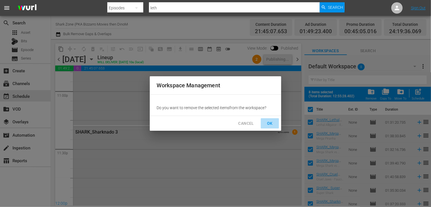
click at [274, 123] on span "OK" at bounding box center [269, 123] width 9 height 7
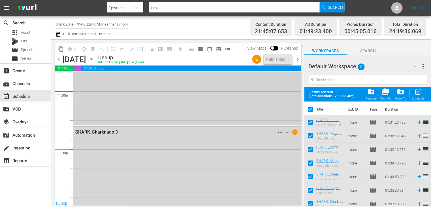
checkbox input "false"
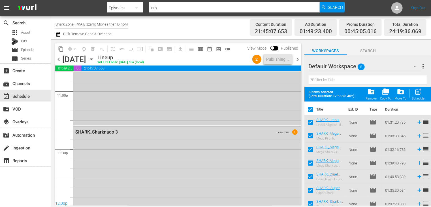
checkbox input "false"
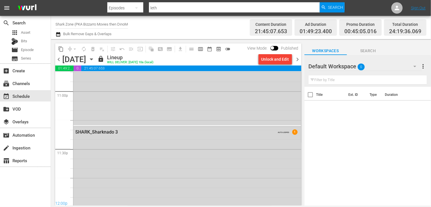
click at [298, 59] on span "chevron_right" at bounding box center [297, 59] width 7 height 7
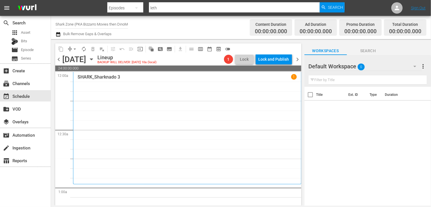
click at [59, 34] on icon "button" at bounding box center [58, 34] width 4 height 5
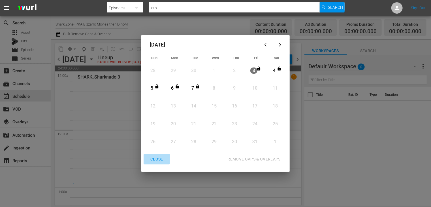
click at [161, 159] on div "CLOSE" at bounding box center [157, 158] width 22 height 7
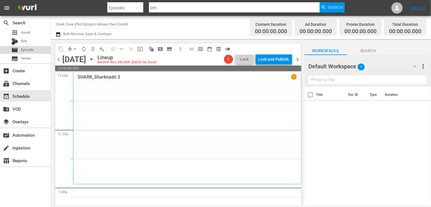
click at [34, 51] on div "movie Episode" at bounding box center [25, 50] width 51 height 8
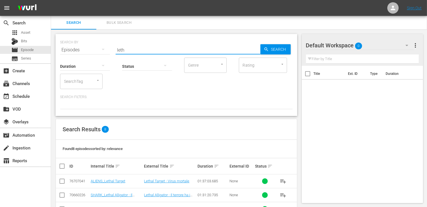
drag, startPoint x: 131, startPoint y: 50, endPoint x: 111, endPoint y: 46, distance: 20.3
click at [111, 46] on div "SEARCH BY Search By Episodes Search ID, Title, Description, Keywords, or Catego…" at bounding box center [176, 46] width 232 height 20
type input "sharknado 4"
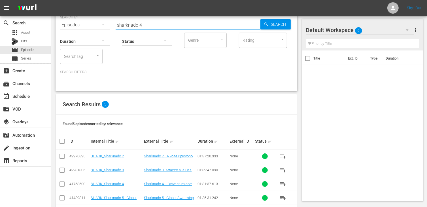
scroll to position [46, 0]
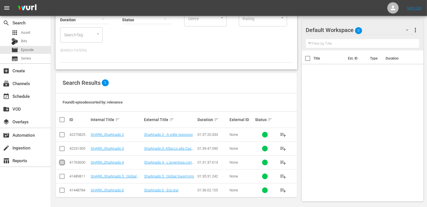
click at [60, 163] on input "checkbox" at bounding box center [62, 163] width 7 height 7
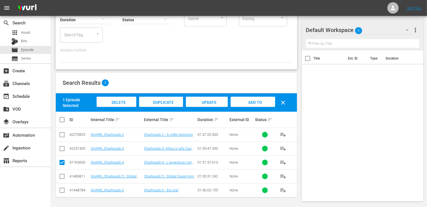
click at [244, 100] on span "Add to Workspace" at bounding box center [253, 107] width 28 height 15
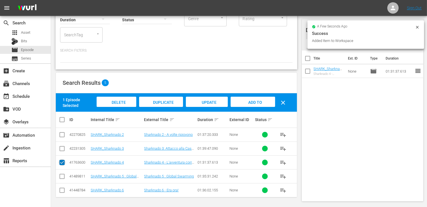
click at [61, 163] on input "checkbox" at bounding box center [62, 163] width 7 height 7
checkbox input "false"
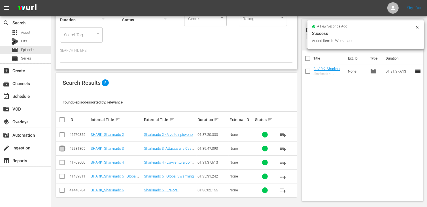
click at [62, 148] on input "checkbox" at bounding box center [62, 149] width 7 height 7
checkbox input "true"
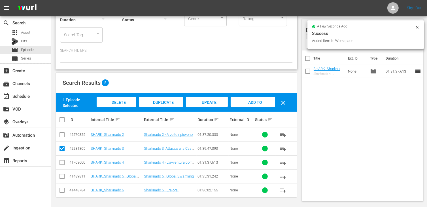
click at [247, 103] on span "Add to Workspace" at bounding box center [253, 107] width 28 height 15
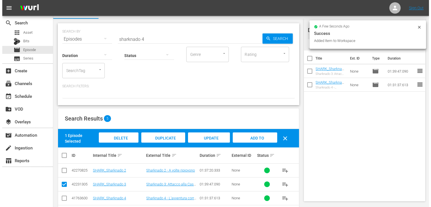
scroll to position [0, 0]
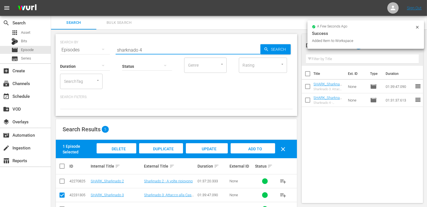
drag, startPoint x: 144, startPoint y: 51, endPoint x: 114, endPoint y: 49, distance: 29.8
click at [114, 49] on div "SEARCH BY Search By Episodes Search ID, Title, Description, Keywords, or Catego…" at bounding box center [176, 46] width 232 height 20
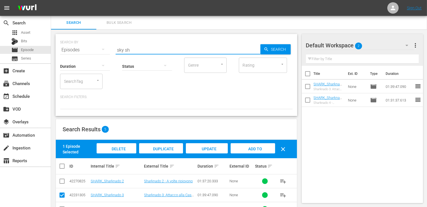
type input "sky sh"
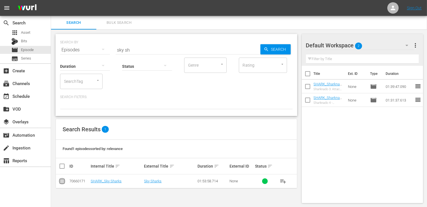
click at [63, 183] on input "checkbox" at bounding box center [62, 182] width 7 height 7
checkbox input "true"
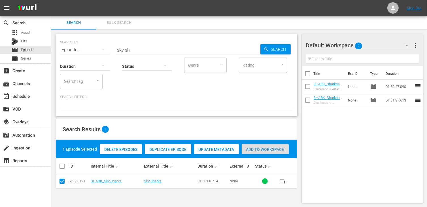
click at [276, 151] on span "Add to Workspace" at bounding box center [265, 149] width 47 height 5
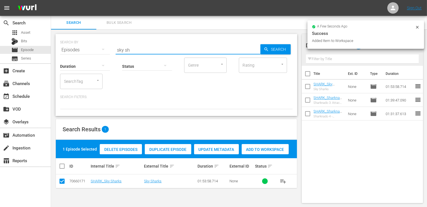
drag, startPoint x: 132, startPoint y: 50, endPoint x: 107, endPoint y: 48, distance: 25.3
click at [107, 48] on div "SEARCH BY Search By Episodes Search ID, Title, Description, Keywords, or Catego…" at bounding box center [176, 46] width 232 height 20
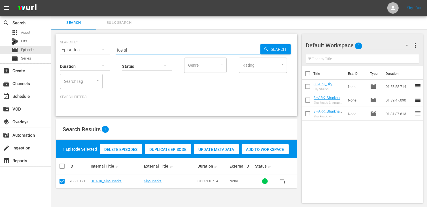
type input "ice sh"
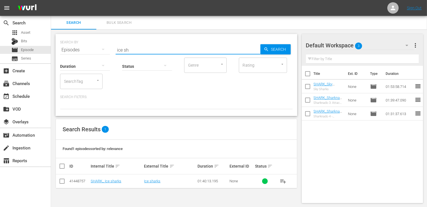
click at [62, 179] on input "checkbox" at bounding box center [62, 182] width 7 height 7
checkbox input "true"
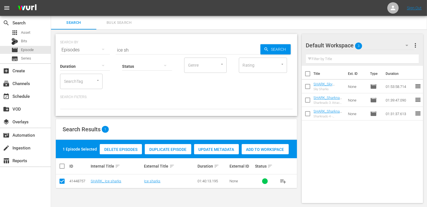
click at [268, 143] on div "Delete Episodes Duplicate Episode Update Metadata Add to Workspace" at bounding box center [194, 148] width 192 height 13
click at [266, 147] on span "Add to Workspace" at bounding box center [265, 149] width 47 height 5
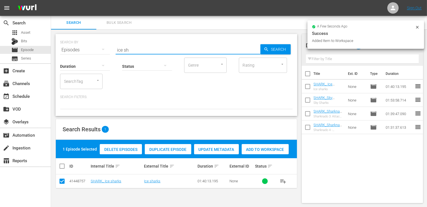
drag, startPoint x: 130, startPoint y: 50, endPoint x: 102, endPoint y: 47, distance: 28.2
click at [102, 47] on div "SEARCH BY Search By Episodes Search ID, Title, Description, Keywords, or Catego…" at bounding box center [176, 46] width 232 height 20
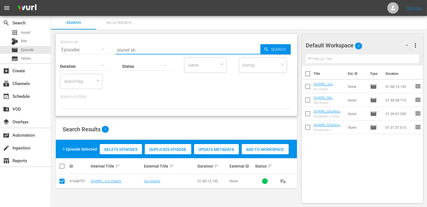
type input "planet sh"
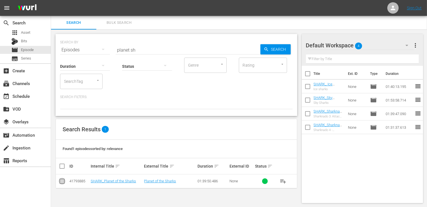
click at [62, 182] on input "checkbox" at bounding box center [62, 182] width 7 height 7
checkbox input "true"
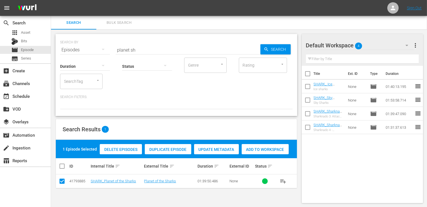
click at [262, 150] on span "Add to Workspace" at bounding box center [265, 149] width 47 height 5
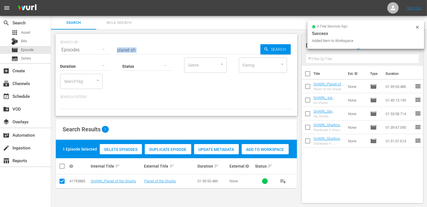
drag, startPoint x: 136, startPoint y: 52, endPoint x: 131, endPoint y: 51, distance: 5.7
click at [131, 51] on div "SEARCH BY Search By Episodes Search ID, Title, Description, Keywords, or Catego…" at bounding box center [176, 75] width 242 height 82
drag, startPoint x: 140, startPoint y: 49, endPoint x: 73, endPoint y: 41, distance: 67.0
click at [73, 41] on div "SEARCH BY Search By Episodes Search ID, Title, Description, Keywords, or Catego…" at bounding box center [176, 46] width 232 height 20
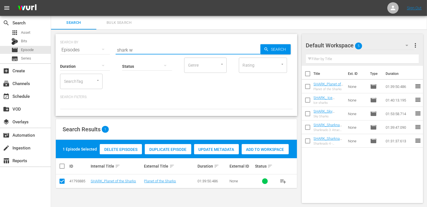
type input "shark w"
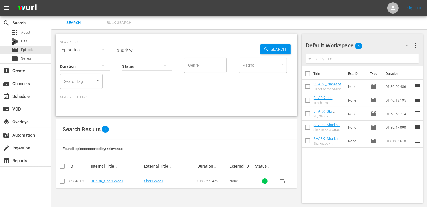
click at [62, 180] on input "checkbox" at bounding box center [62, 182] width 7 height 7
checkbox input "true"
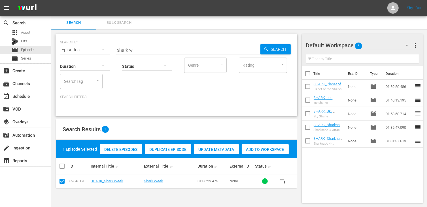
click at [268, 148] on span "Add to Workspace" at bounding box center [265, 149] width 47 height 5
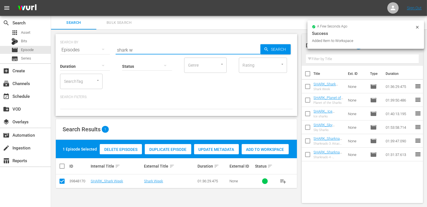
drag, startPoint x: 136, startPoint y: 50, endPoint x: 81, endPoint y: 45, distance: 55.1
click at [81, 45] on div "SEARCH BY Search By Episodes Search ID, Title, Description, Keywords, or Catego…" at bounding box center [176, 46] width 232 height 20
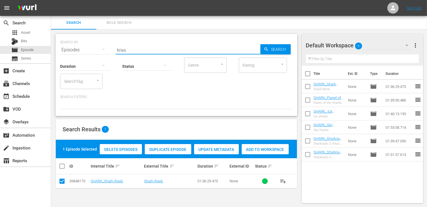
type input "kraa"
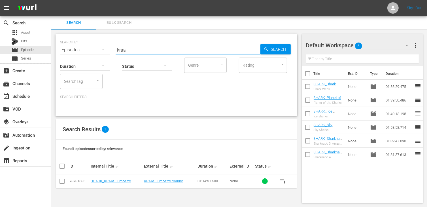
click at [59, 184] on input "checkbox" at bounding box center [62, 182] width 7 height 7
checkbox input "true"
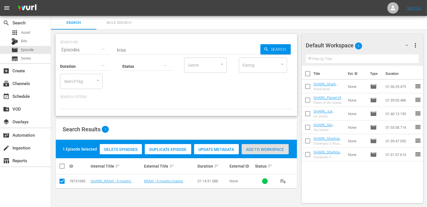
click at [259, 149] on span "Add to Workspace" at bounding box center [265, 149] width 47 height 5
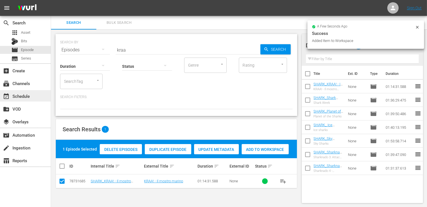
click at [25, 91] on div "event_available Schedule" at bounding box center [25, 95] width 51 height 11
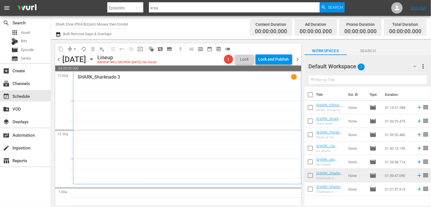
click at [311, 96] on input "checkbox" at bounding box center [310, 96] width 12 height 12
checkbox input "true"
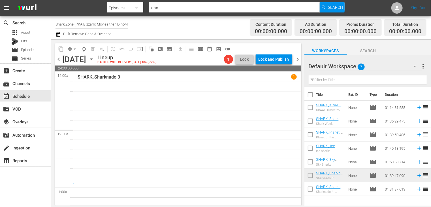
checkbox input "true"
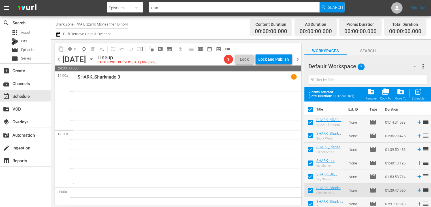
click at [418, 95] on span "post_add" at bounding box center [419, 92] width 8 height 8
checkbox input "false"
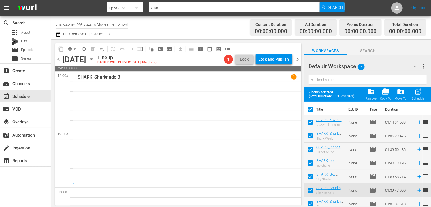
checkbox input "false"
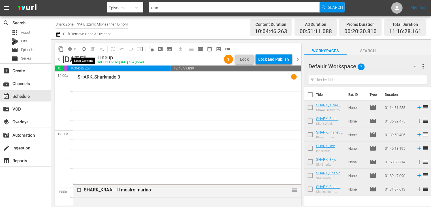
click at [84, 50] on span "autorenew_outlined" at bounding box center [84, 49] width 6 height 6
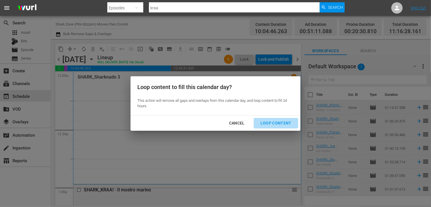
click at [277, 120] on div "Loop Content" at bounding box center [276, 122] width 40 height 7
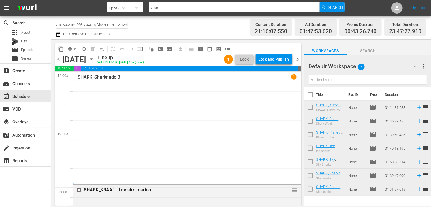
click at [296, 82] on div "SHARK_Sharknado 3 1" at bounding box center [187, 128] width 228 height 112
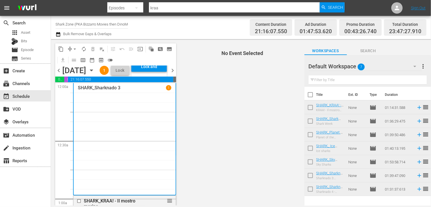
click at [298, 81] on span "No Event Selected" at bounding box center [241, 122] width 127 height 166
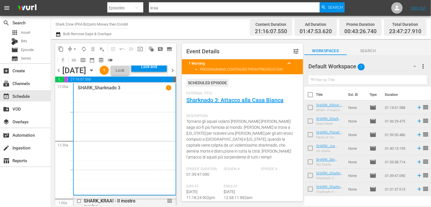
click at [59, 74] on span "chevron_left" at bounding box center [58, 70] width 7 height 7
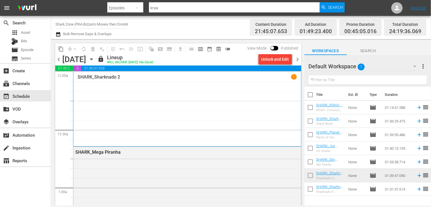
click at [297, 59] on span "chevron_right" at bounding box center [297, 59] width 7 height 7
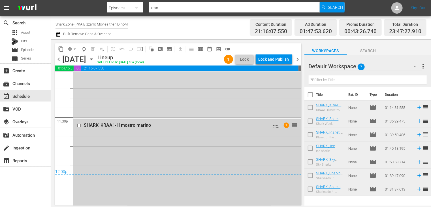
scroll to position [2671, 0]
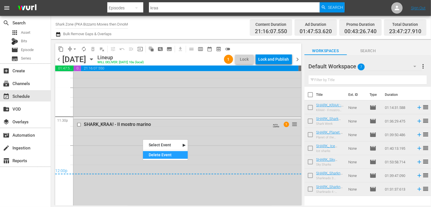
click at [160, 157] on div "Delete Event" at bounding box center [165, 155] width 45 height 8
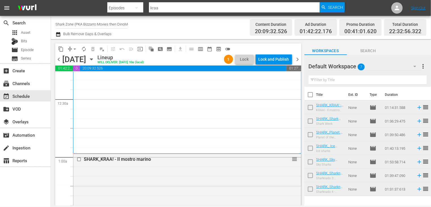
scroll to position [85, 0]
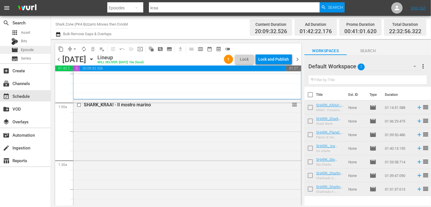
click at [28, 52] on span "Episode" at bounding box center [27, 50] width 13 height 6
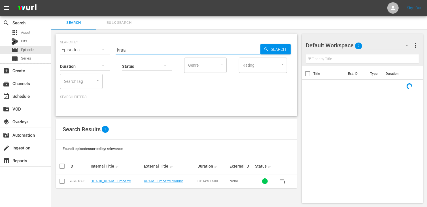
drag, startPoint x: 142, startPoint y: 50, endPoint x: 88, endPoint y: 42, distance: 54.0
click at [88, 42] on div "SEARCH BY Search By Episodes Search ID, Title, Description, Keywords, or Catego…" at bounding box center [176, 46] width 232 height 20
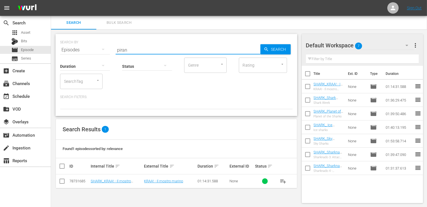
type input "piran"
click at [62, 181] on input "checkbox" at bounding box center [62, 182] width 7 height 7
checkbox input "true"
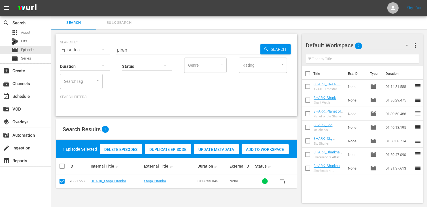
click at [265, 149] on span "Add to Workspace" at bounding box center [265, 149] width 47 height 5
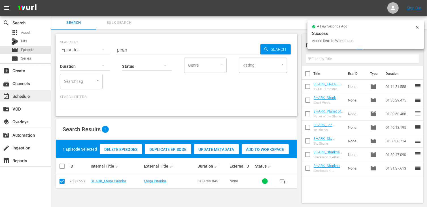
click at [27, 93] on div "event_available Schedule" at bounding box center [16, 95] width 32 height 5
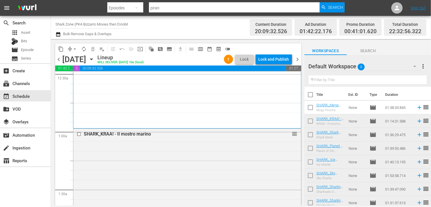
scroll to position [57, 0]
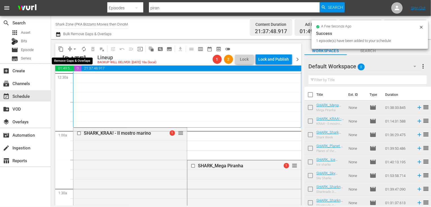
click at [75, 50] on span "arrow_drop_down" at bounding box center [75, 49] width 6 height 6
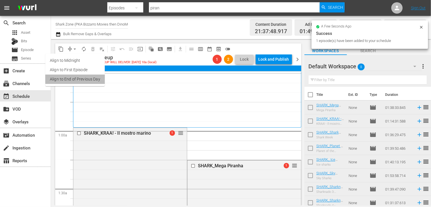
click at [80, 82] on li "Align to End of Previous Day" at bounding box center [74, 78] width 59 height 9
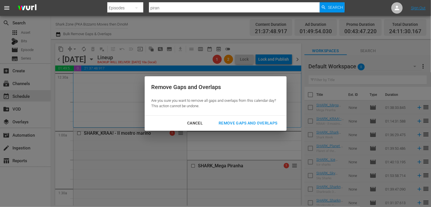
click at [248, 121] on div "Remove Gaps and Overlaps" at bounding box center [248, 122] width 68 height 7
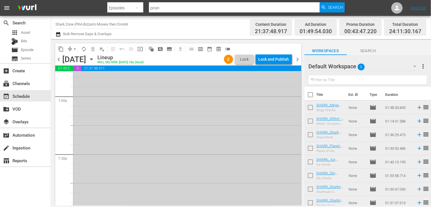
scroll to position [2150, 0]
click at [75, 49] on span "arrow_drop_down" at bounding box center [75, 49] width 6 height 6
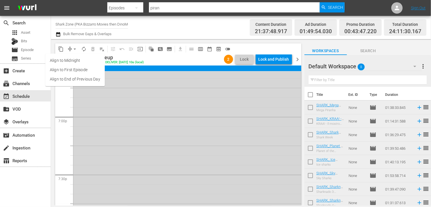
click at [78, 80] on li "Align to End of Previous Day" at bounding box center [74, 78] width 59 height 9
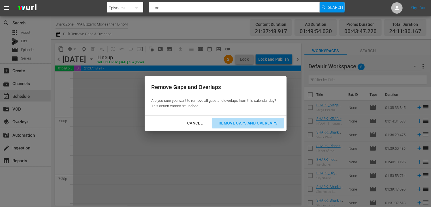
click at [248, 124] on div "Remove Gaps and Overlaps" at bounding box center [248, 122] width 68 height 7
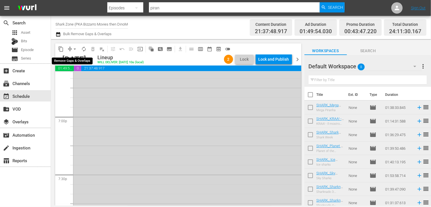
click at [75, 48] on span "arrow_drop_down" at bounding box center [75, 49] width 6 height 6
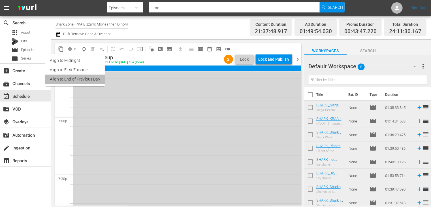
click at [79, 77] on li "Align to End of Previous Day" at bounding box center [74, 78] width 59 height 9
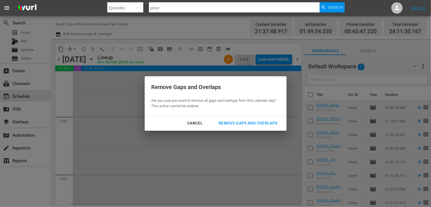
click at [233, 122] on div "Remove Gaps and Overlaps" at bounding box center [248, 122] width 68 height 7
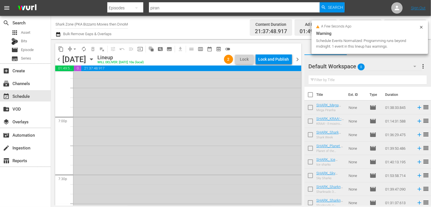
click at [307, 94] on input "checkbox" at bounding box center [310, 96] width 12 height 12
checkbox input "true"
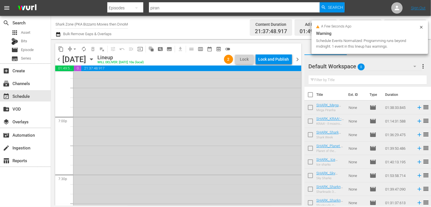
checkbox input "true"
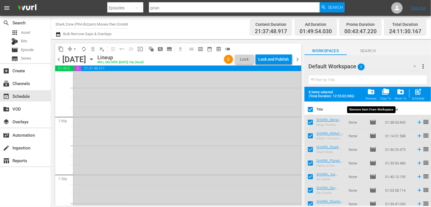
click at [375, 93] on span "folder_delete" at bounding box center [371, 92] width 8 height 8
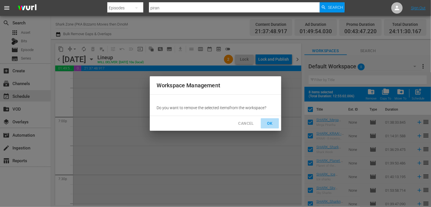
click at [270, 126] on span "OK" at bounding box center [269, 123] width 9 height 7
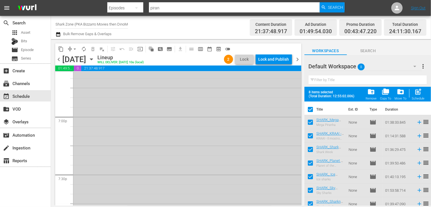
checkbox input "false"
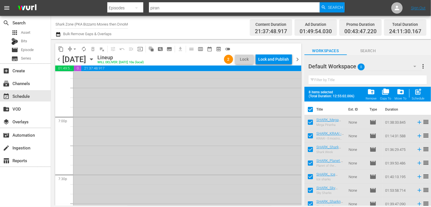
checkbox input "false"
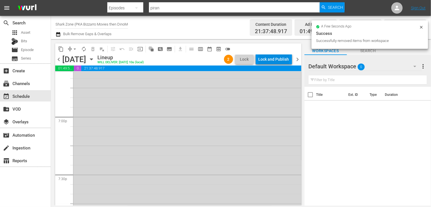
click at [273, 59] on div "Lock and Publish" at bounding box center [274, 59] width 31 height 10
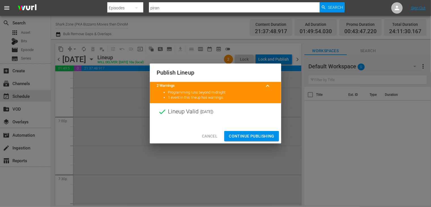
click at [256, 134] on span "Continue Publishing" at bounding box center [252, 136] width 46 height 7
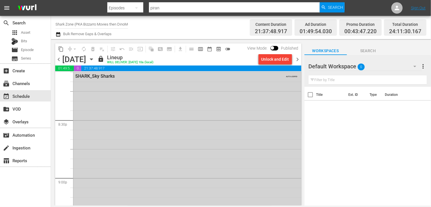
scroll to position [2207, 0]
click at [297, 61] on span "chevron_right" at bounding box center [297, 59] width 7 height 7
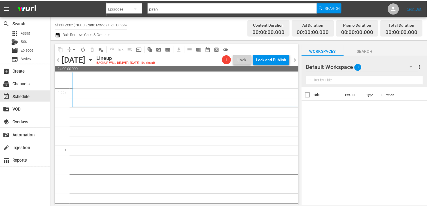
scroll to position [113, 0]
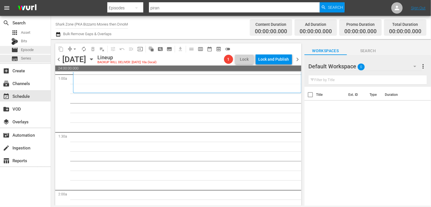
click at [31, 49] on span "Episode" at bounding box center [27, 50] width 13 height 6
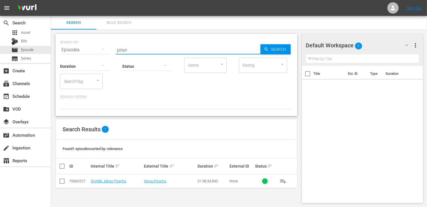
drag, startPoint x: 132, startPoint y: 49, endPoint x: 109, endPoint y: 46, distance: 22.5
click at [109, 46] on div "SEARCH BY Search By Episodes Search ID, Title, Description, Keywords, or Catego…" at bounding box center [176, 46] width 232 height 20
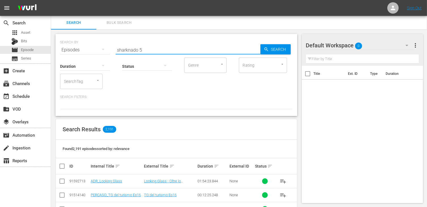
type input "sharknado 5"
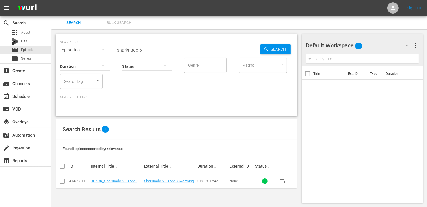
click at [63, 183] on input "checkbox" at bounding box center [62, 182] width 7 height 7
checkbox input "true"
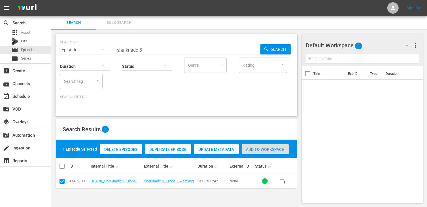
drag, startPoint x: 276, startPoint y: 149, endPoint x: 265, endPoint y: 141, distance: 13.4
click at [276, 149] on span "Add to Workspace" at bounding box center [265, 149] width 47 height 5
click at [144, 49] on input "sharknado 5" at bounding box center [188, 50] width 145 height 14
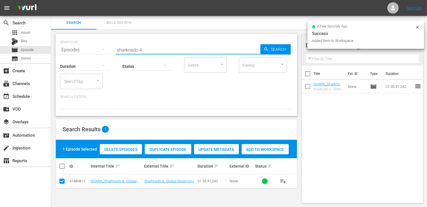
type input "sharknado 4"
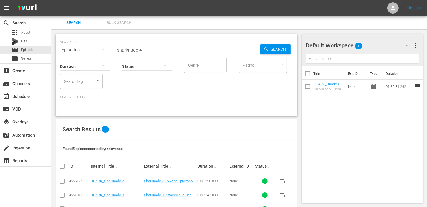
scroll to position [46, 0]
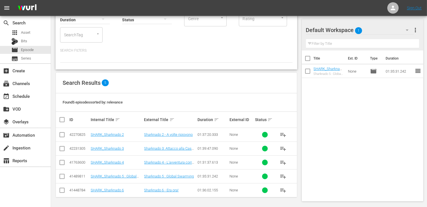
click at [64, 162] on input "checkbox" at bounding box center [62, 163] width 7 height 7
checkbox input "true"
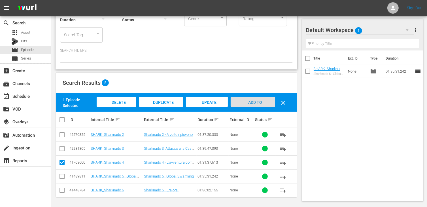
click at [258, 100] on span "Add to Workspace" at bounding box center [253, 107] width 28 height 15
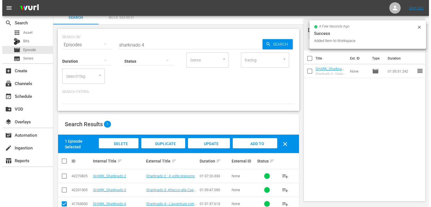
scroll to position [0, 0]
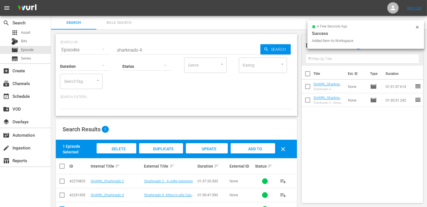
click at [147, 48] on input "sharknado 4" at bounding box center [188, 50] width 145 height 14
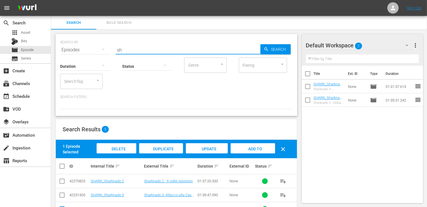
type input "s"
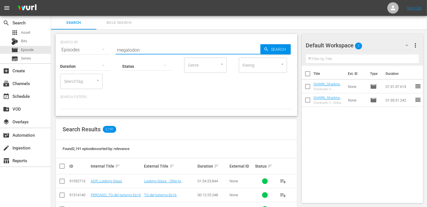
type input "megalodon"
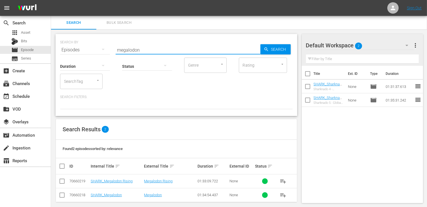
click at [63, 181] on input "checkbox" at bounding box center [62, 182] width 7 height 7
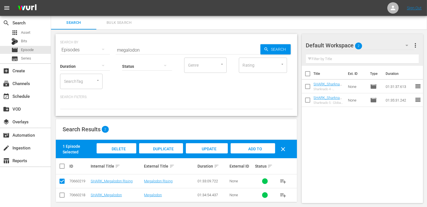
drag, startPoint x: 258, startPoint y: 148, endPoint x: 246, endPoint y: 151, distance: 12.5
click at [258, 148] on span "Add to Workspace" at bounding box center [253, 153] width 28 height 15
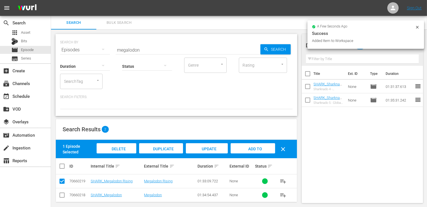
click at [62, 180] on input "checkbox" at bounding box center [62, 182] width 7 height 7
checkbox input "false"
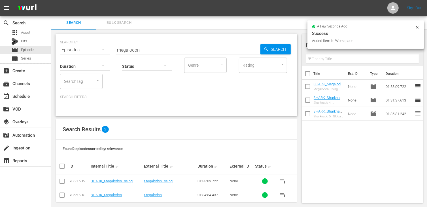
click at [63, 196] on input "checkbox" at bounding box center [62, 196] width 7 height 7
checkbox input "true"
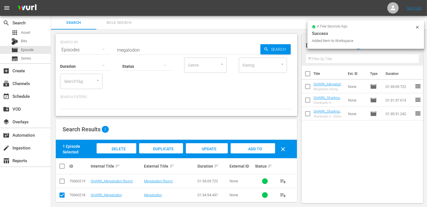
click at [264, 148] on div "Add to Workspace" at bounding box center [252, 153] width 44 height 21
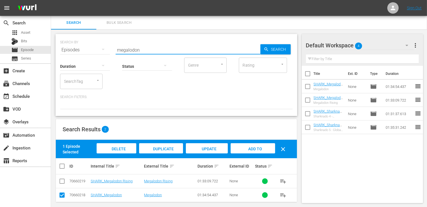
drag, startPoint x: 146, startPoint y: 50, endPoint x: 74, endPoint y: 52, distance: 71.9
click at [74, 51] on div "SEARCH BY Search By Episodes Search ID, Title, Description, Keywords, or Catego…" at bounding box center [176, 46] width 232 height 20
type input "5 head"
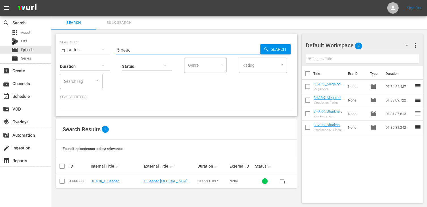
click at [62, 182] on input "checkbox" at bounding box center [62, 182] width 7 height 7
checkbox input "true"
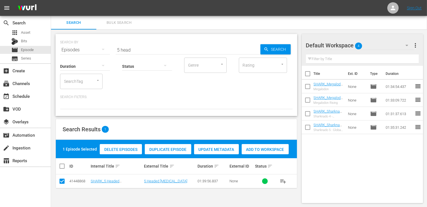
click at [255, 148] on span "Add to Workspace" at bounding box center [265, 149] width 47 height 5
drag, startPoint x: 136, startPoint y: 54, endPoint x: 134, endPoint y: 50, distance: 4.1
click at [135, 53] on div "Status" at bounding box center [147, 62] width 50 height 20
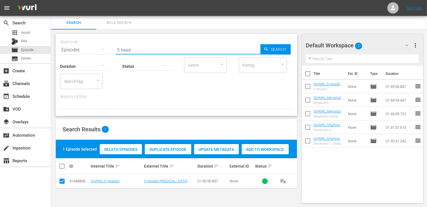
drag, startPoint x: 134, startPoint y: 48, endPoint x: 106, endPoint y: 50, distance: 27.8
click at [106, 50] on div "SEARCH BY Search By Episodes Search ID, Title, Description, Keywords, or Catego…" at bounding box center [176, 46] width 232 height 20
type input "empire sh"
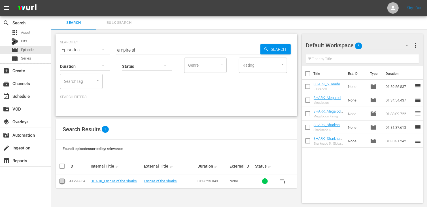
click at [63, 180] on input "checkbox" at bounding box center [62, 182] width 7 height 7
checkbox input "true"
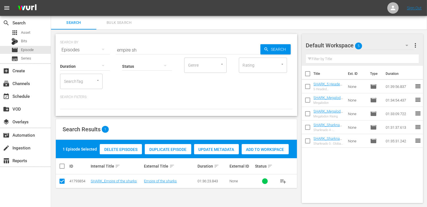
drag, startPoint x: 263, startPoint y: 148, endPoint x: 254, endPoint y: 141, distance: 10.9
click at [263, 148] on span "Add to Workspace" at bounding box center [265, 149] width 47 height 5
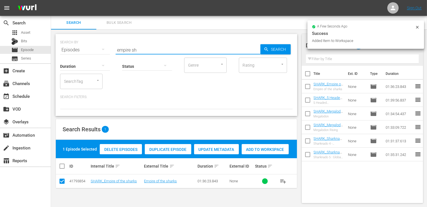
drag, startPoint x: 141, startPoint y: 49, endPoint x: 110, endPoint y: 45, distance: 31.1
click at [110, 45] on div "SEARCH BY Search By Episodes Search ID, Title, Description, Keywords, or Catego…" at bounding box center [176, 46] width 232 height 20
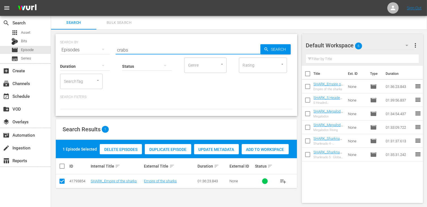
type input "crabs"
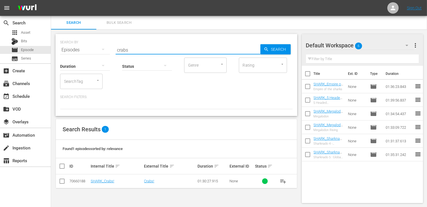
click at [62, 181] on input "checkbox" at bounding box center [62, 182] width 7 height 7
checkbox input "true"
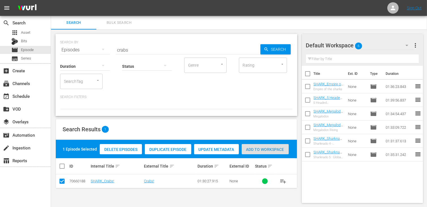
click at [280, 149] on span "Add to Workspace" at bounding box center [265, 149] width 47 height 5
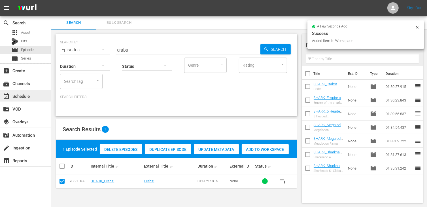
click at [31, 96] on div "event_available Schedule" at bounding box center [16, 95] width 32 height 5
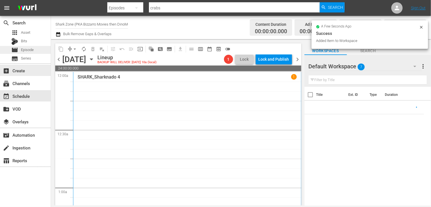
click at [33, 48] on span "Episode" at bounding box center [27, 50] width 13 height 6
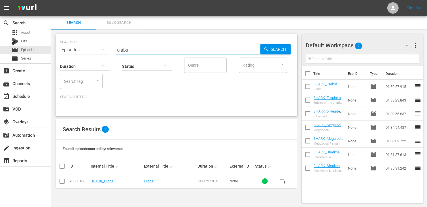
drag, startPoint x: 129, startPoint y: 50, endPoint x: 103, endPoint y: 43, distance: 27.0
click at [103, 43] on div "SEARCH BY Search By Episodes Search ID, Title, Description, Keywords, or Catego…" at bounding box center [176, 46] width 232 height 20
type input "kraa"
click at [59, 180] on input "checkbox" at bounding box center [62, 182] width 7 height 7
checkbox input "true"
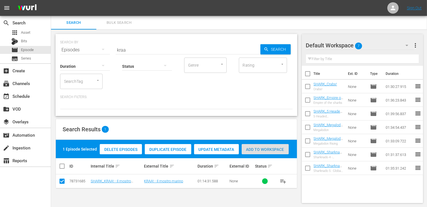
click at [273, 149] on span "Add to Workspace" at bounding box center [265, 149] width 47 height 5
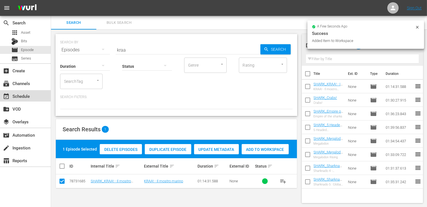
click at [17, 95] on div "event_available Schedule" at bounding box center [16, 95] width 32 height 5
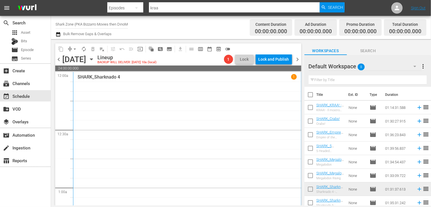
click at [309, 95] on input "checkbox" at bounding box center [310, 96] width 12 height 12
checkbox input "true"
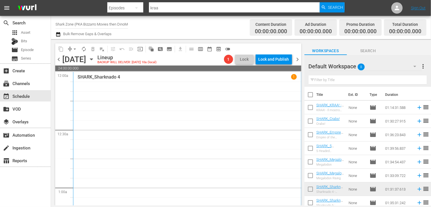
checkbox input "true"
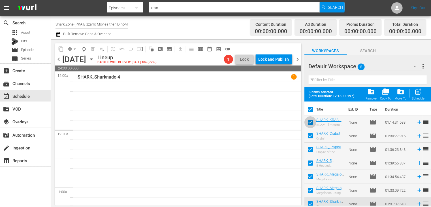
click at [309, 123] on input "checkbox" at bounding box center [310, 123] width 12 height 12
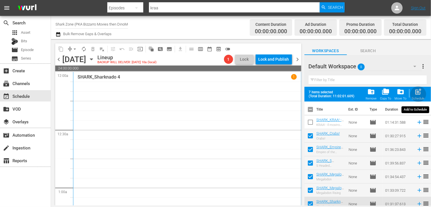
click at [417, 95] on span "post_add" at bounding box center [419, 92] width 8 height 8
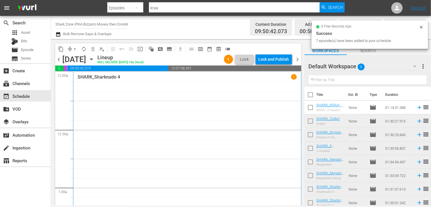
scroll to position [57, 0]
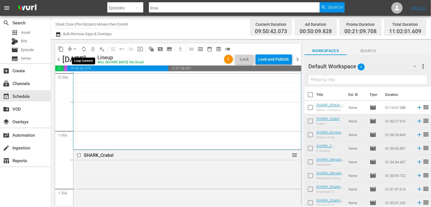
click at [83, 49] on span "autorenew_outlined" at bounding box center [84, 49] width 6 height 6
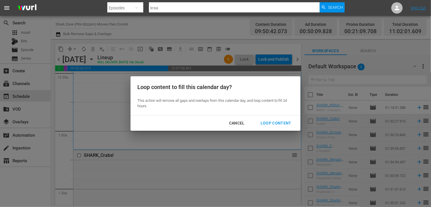
click at [277, 124] on div "Loop Content" at bounding box center [276, 122] width 40 height 7
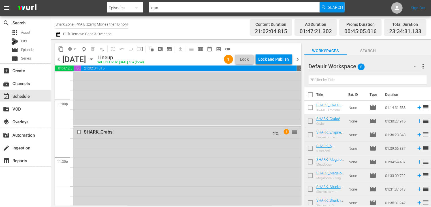
scroll to position [2639, 0]
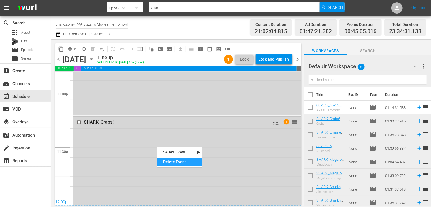
click at [176, 163] on div "Delete Event" at bounding box center [179, 162] width 45 height 8
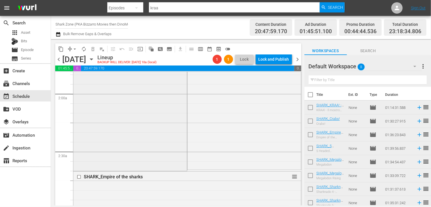
scroll to position [255, 0]
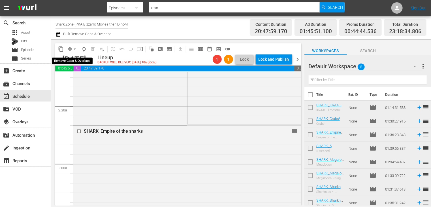
click at [75, 48] on span "arrow_drop_down" at bounding box center [75, 49] width 6 height 6
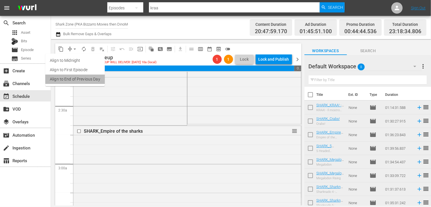
click at [80, 81] on li "Align to End of Previous Day" at bounding box center [74, 78] width 59 height 9
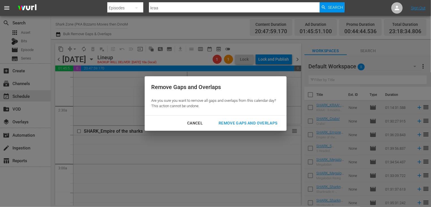
click at [273, 128] on div "Cancel Remove Gaps and Overlaps" at bounding box center [216, 123] width 142 height 15
click at [265, 121] on div "Remove Gaps and Overlaps" at bounding box center [248, 122] width 68 height 7
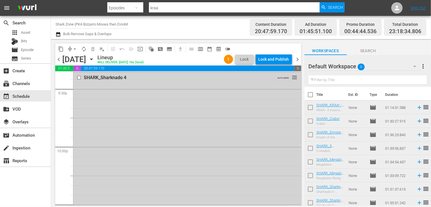
scroll to position [2410, 0]
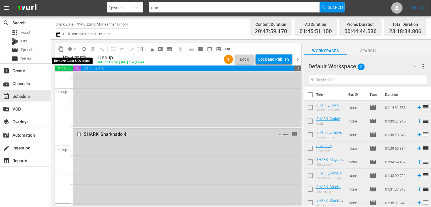
click at [75, 49] on span "arrow_drop_down" at bounding box center [75, 49] width 6 height 6
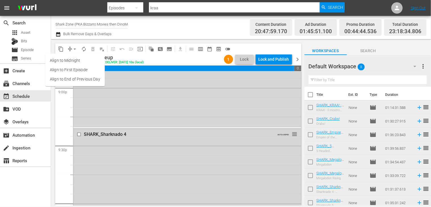
click at [77, 78] on li "Align to End of Previous Day" at bounding box center [74, 78] width 59 height 9
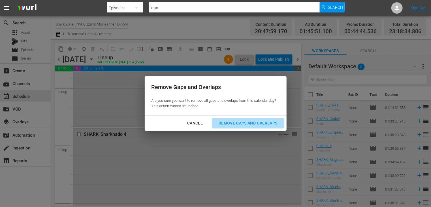
click at [257, 123] on div "Remove Gaps and Overlaps" at bounding box center [248, 122] width 68 height 7
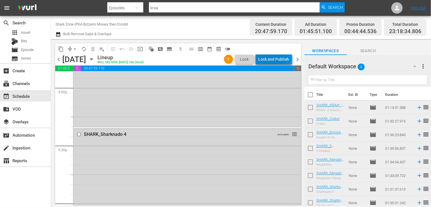
click at [270, 58] on div "Lock and Publish" at bounding box center [274, 59] width 31 height 10
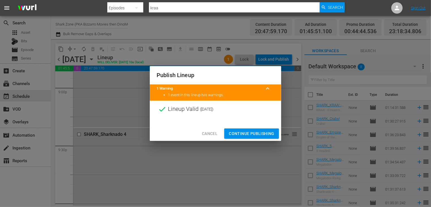
click at [249, 135] on span "Continue Publishing" at bounding box center [252, 133] width 46 height 7
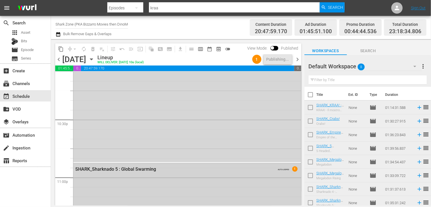
scroll to position [2495, 0]
click at [310, 94] on input "checkbox" at bounding box center [310, 96] width 12 height 12
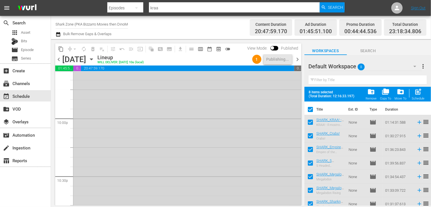
click at [373, 93] on span "folder_delete" at bounding box center [371, 92] width 8 height 8
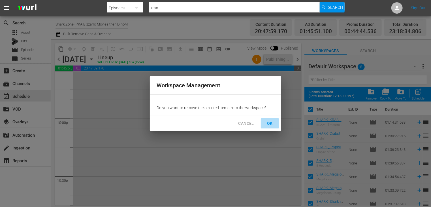
click at [271, 122] on span "OK" at bounding box center [269, 123] width 9 height 7
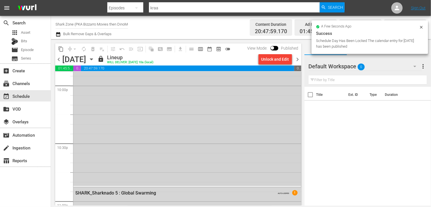
scroll to position [2524, 0]
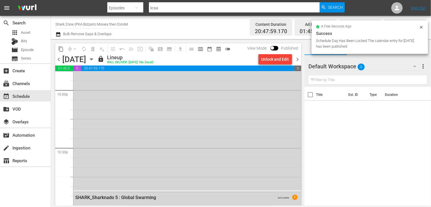
click at [297, 59] on span "chevron_right" at bounding box center [297, 59] width 7 height 7
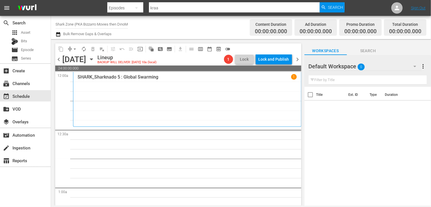
click at [57, 57] on span "chevron_left" at bounding box center [58, 59] width 7 height 7
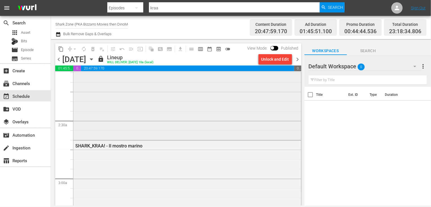
scroll to position [255, 0]
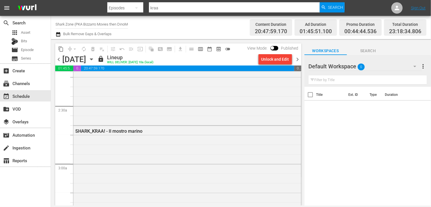
click at [298, 59] on span "chevron_right" at bounding box center [297, 59] width 7 height 7
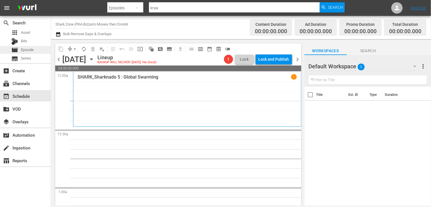
click at [29, 50] on span "Episode" at bounding box center [27, 50] width 13 height 6
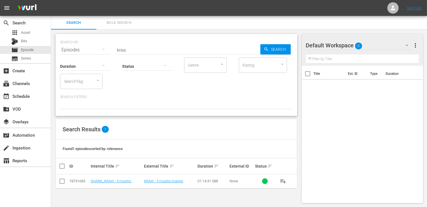
scroll to position [0, 0]
drag, startPoint x: 130, startPoint y: 52, endPoint x: 110, endPoint y: 50, distance: 20.8
click at [110, 50] on div "SEARCH BY Search By Episodes Search ID, Title, Description, Keywords, or Catego…" at bounding box center [176, 46] width 232 height 20
type input "a"
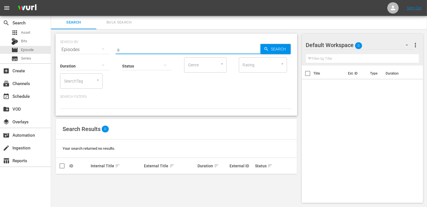
click at [223, 47] on input "a" at bounding box center [188, 50] width 145 height 14
drag, startPoint x: 226, startPoint y: 49, endPoint x: -38, endPoint y: 12, distance: 265.9
click at [0, 12] on html "menu Sign Out search Search apps Asset Bits movie Episode subtitles Series add_…" at bounding box center [213, 103] width 427 height 207
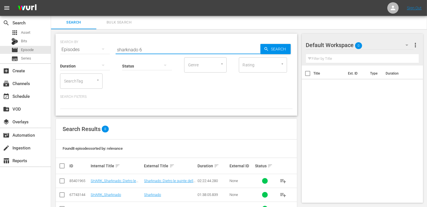
type input "sharknado 6"
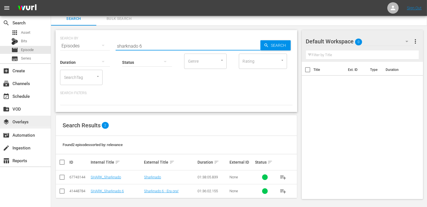
scroll to position [5, 0]
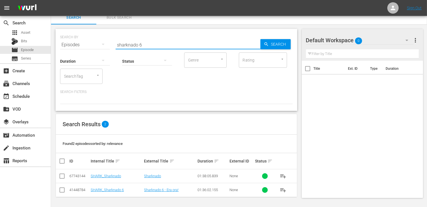
click at [63, 188] on input "checkbox" at bounding box center [62, 190] width 7 height 7
checkbox input "true"
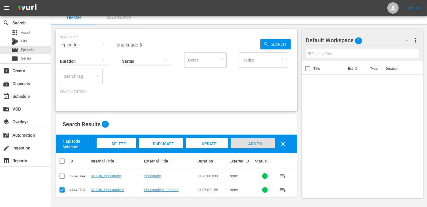
click at [249, 144] on span "Add to Workspace" at bounding box center [253, 148] width 28 height 15
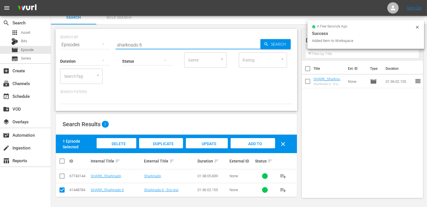
click at [155, 44] on input "sharknado 6" at bounding box center [188, 45] width 145 height 14
type input "sharknado 5"
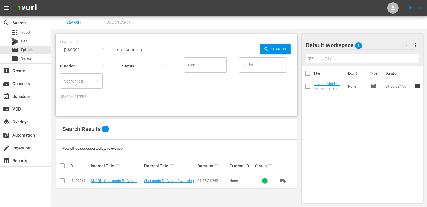
click at [58, 182] on td at bounding box center [62, 181] width 13 height 14
click at [62, 181] on input "checkbox" at bounding box center [62, 181] width 7 height 7
checkbox input "true"
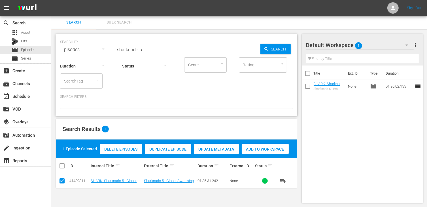
click at [259, 150] on span "Add to Workspace" at bounding box center [265, 149] width 47 height 5
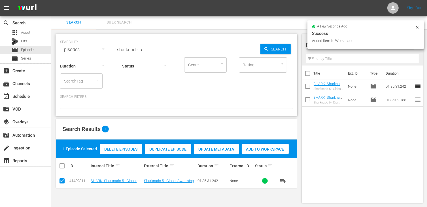
click at [150, 49] on input "sharknado 5" at bounding box center [188, 50] width 145 height 14
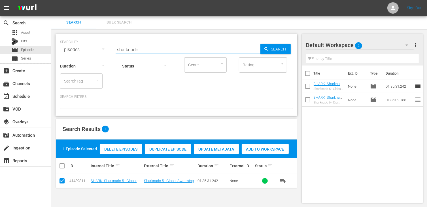
type input "sharknado"
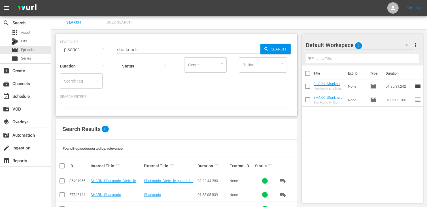
click at [61, 182] on input "checkbox" at bounding box center [62, 181] width 7 height 7
checkbox input "true"
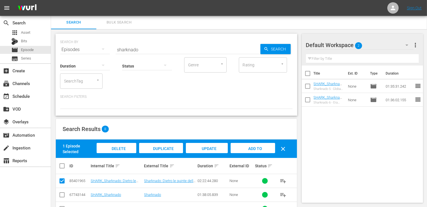
click at [251, 148] on span "Add to Workspace" at bounding box center [253, 153] width 28 height 15
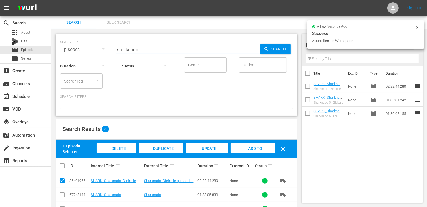
drag, startPoint x: 143, startPoint y: 48, endPoint x: 100, endPoint y: 48, distance: 43.3
click at [100, 48] on div "SEARCH BY Search By Episodes Search ID, Title, Description, Keywords, or Catego…" at bounding box center [176, 46] width 232 height 20
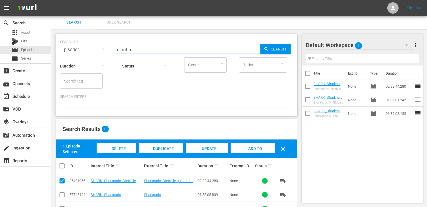
type input "giant o"
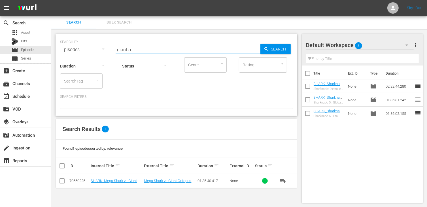
click at [62, 178] on input "checkbox" at bounding box center [62, 181] width 7 height 7
checkbox input "true"
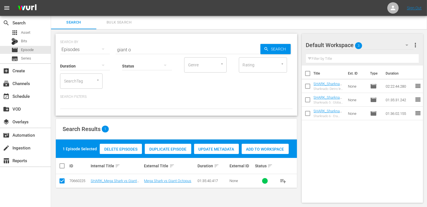
click at [269, 150] on span "Add to Workspace" at bounding box center [265, 149] width 47 height 5
drag, startPoint x: 128, startPoint y: 49, endPoint x: 97, endPoint y: 46, distance: 30.9
click at [97, 46] on div "SEARCH BY Search By Episodes Search ID, Title, Description, Keywords, or Catego…" at bounding box center [176, 46] width 232 height 20
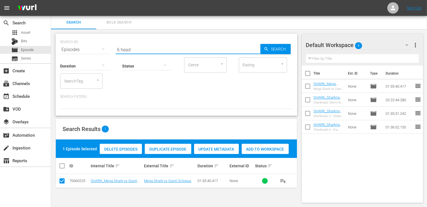
type input "6 head"
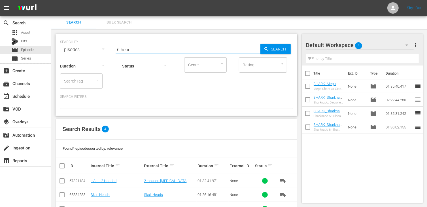
scroll to position [33, 0]
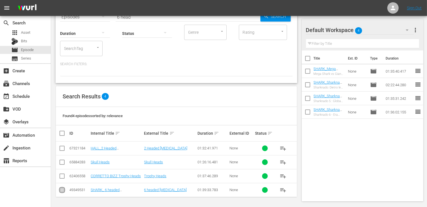
click at [63, 189] on input "checkbox" at bounding box center [62, 190] width 7 height 7
checkbox input "true"
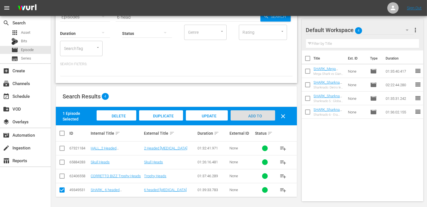
click at [258, 115] on span "Add to Workspace" at bounding box center [253, 121] width 28 height 15
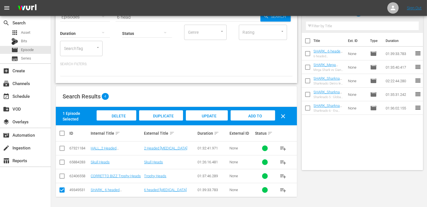
scroll to position [0, 0]
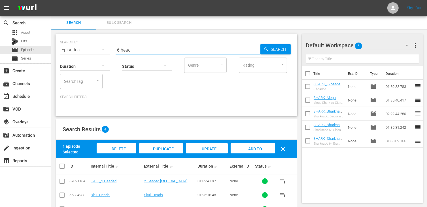
drag, startPoint x: 138, startPoint y: 50, endPoint x: 108, endPoint y: 49, distance: 30.3
click at [108, 49] on div "SEARCH BY Search By Episodes Search ID, Title, Description, Keywords, or Catego…" at bounding box center [176, 46] width 232 height 20
type input "shark 3d"
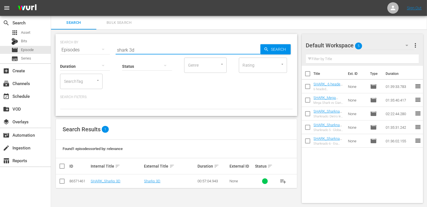
click at [62, 183] on input "checkbox" at bounding box center [62, 182] width 7 height 7
checkbox input "true"
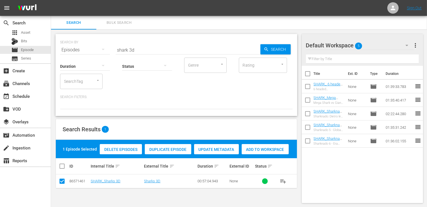
click at [265, 150] on span "Add to Workspace" at bounding box center [265, 149] width 47 height 5
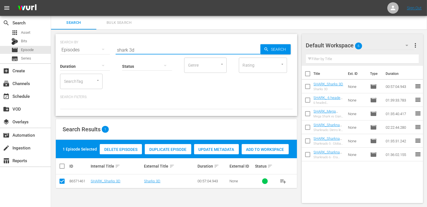
drag, startPoint x: 135, startPoint y: 48, endPoint x: 102, endPoint y: 50, distance: 32.9
click at [102, 50] on div "SEARCH BY Search By Episodes Search ID, Title, Description, Keywords, or Catego…" at bounding box center [176, 46] width 232 height 20
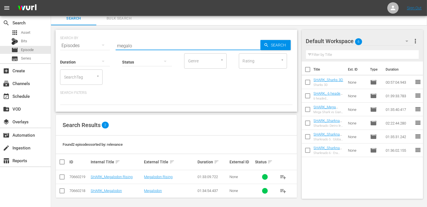
scroll to position [5, 0]
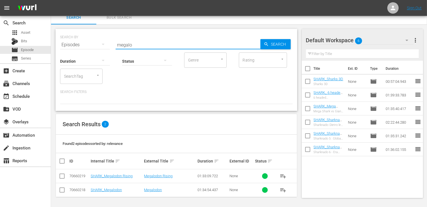
type input "megalo"
click at [61, 193] on input "checkbox" at bounding box center [62, 190] width 7 height 7
checkbox input "true"
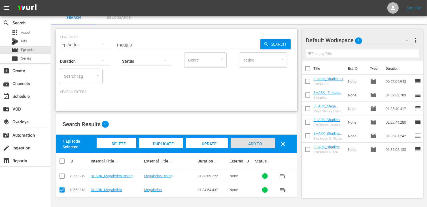
click at [247, 143] on span "Add to Workspace" at bounding box center [253, 148] width 28 height 15
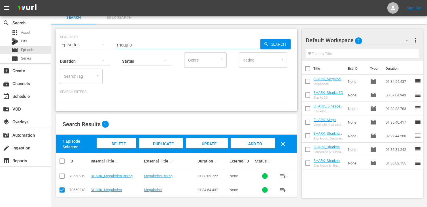
drag, startPoint x: 138, startPoint y: 44, endPoint x: 109, endPoint y: 42, distance: 29.0
click at [109, 42] on div "SEARCH BY Search By Episodes Search ID, Title, Description, Keywords, or Catego…" at bounding box center [176, 41] width 232 height 20
type input "pyt"
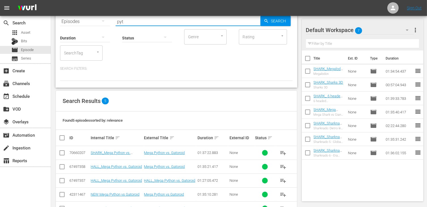
scroll to position [46, 0]
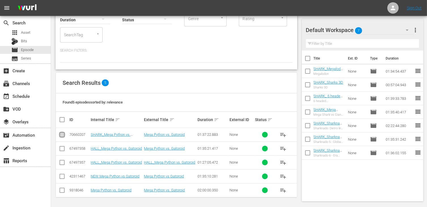
click at [63, 133] on input "checkbox" at bounding box center [62, 135] width 7 height 7
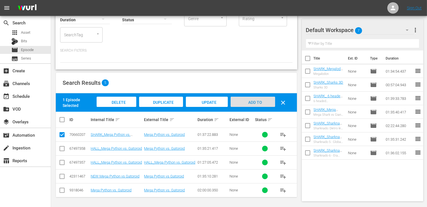
click at [258, 103] on span "Add to Workspace" at bounding box center [253, 107] width 28 height 15
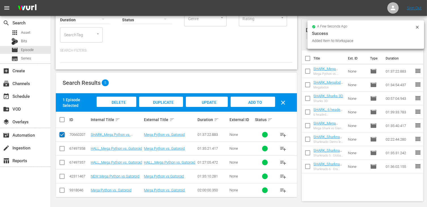
click at [62, 135] on input "checkbox" at bounding box center [62, 135] width 7 height 7
checkbox input "false"
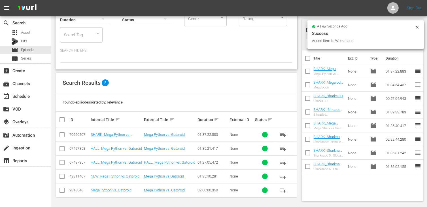
click at [65, 149] on input "checkbox" at bounding box center [62, 149] width 7 height 7
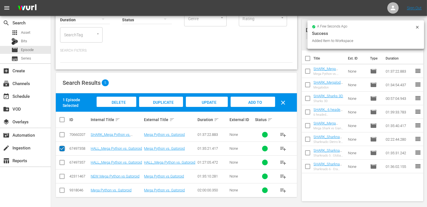
click at [63, 150] on input "checkbox" at bounding box center [62, 149] width 7 height 7
checkbox input "false"
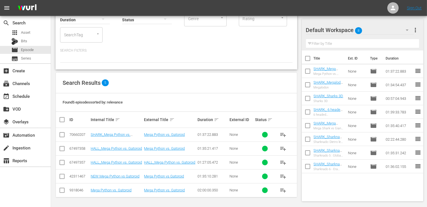
click at [63, 162] on input "checkbox" at bounding box center [62, 163] width 7 height 7
checkbox input "true"
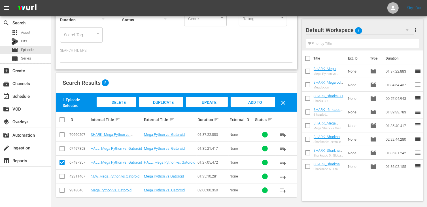
click at [63, 180] on td at bounding box center [62, 176] width 13 height 14
click at [61, 177] on input "checkbox" at bounding box center [62, 177] width 7 height 7
checkbox input "true"
click at [61, 190] on input "checkbox" at bounding box center [62, 191] width 7 height 7
checkbox input "true"
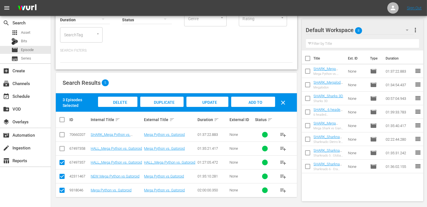
click at [115, 101] on span "Delete Episodes" at bounding box center [117, 107] width 23 height 15
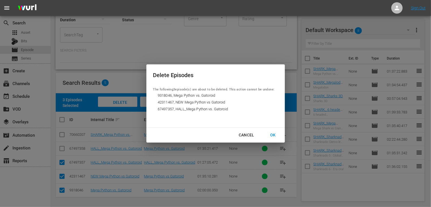
click at [272, 135] on div "OK" at bounding box center [273, 134] width 15 height 7
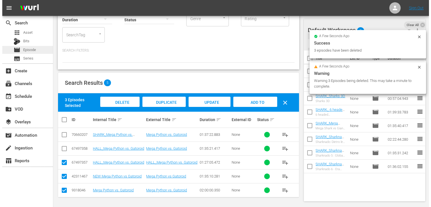
scroll to position [0, 0]
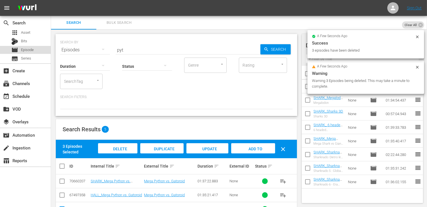
click at [26, 47] on span "Episode" at bounding box center [27, 50] width 13 height 6
click at [28, 96] on div "event_available Schedule" at bounding box center [16, 95] width 32 height 5
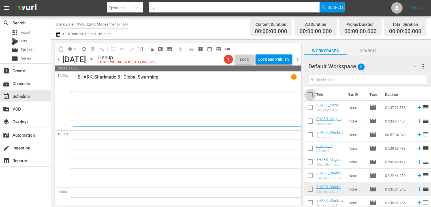
click at [313, 95] on input "checkbox" at bounding box center [310, 96] width 12 height 12
checkbox input "true"
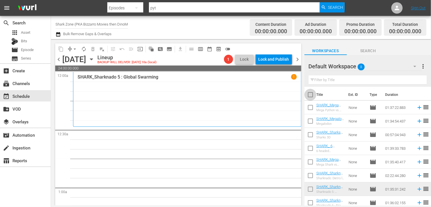
checkbox input "true"
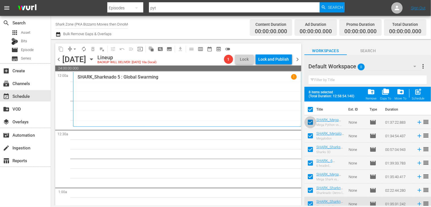
drag, startPoint x: 312, startPoint y: 123, endPoint x: 320, endPoint y: 123, distance: 8.0
click at [312, 123] on input "checkbox" at bounding box center [310, 123] width 12 height 12
checkbox input "false"
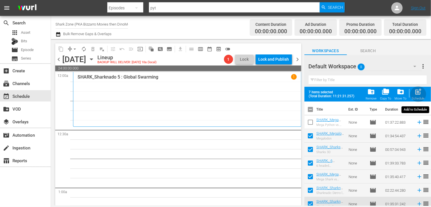
click at [418, 96] on div "post_add Schedule" at bounding box center [418, 94] width 13 height 12
checkbox input "false"
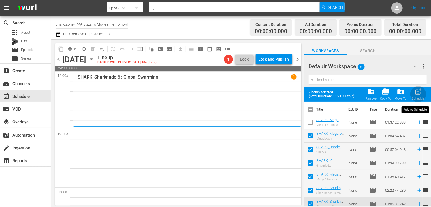
checkbox input "false"
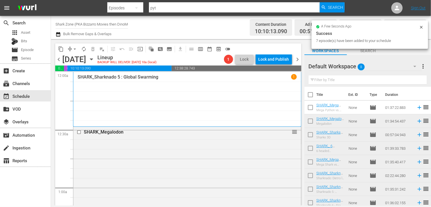
click at [83, 49] on span "autorenew_outlined" at bounding box center [84, 49] width 6 height 6
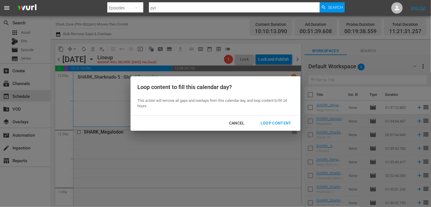
click at [277, 123] on div "Loop Content" at bounding box center [276, 122] width 40 height 7
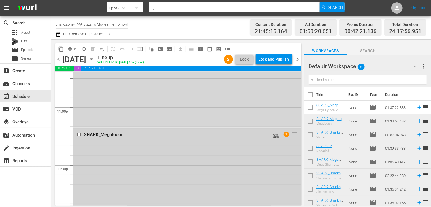
scroll to position [2615, 0]
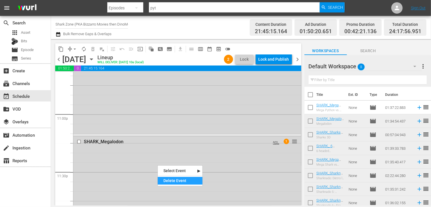
click at [170, 177] on div "Delete Event" at bounding box center [180, 181] width 45 height 8
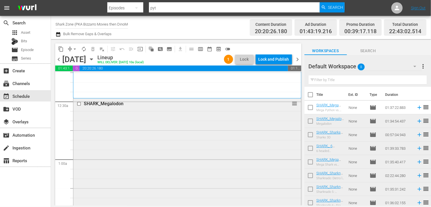
scroll to position [0, 0]
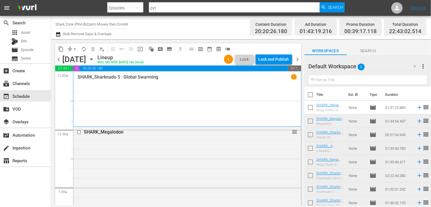
click at [59, 59] on span "chevron_left" at bounding box center [58, 59] width 7 height 7
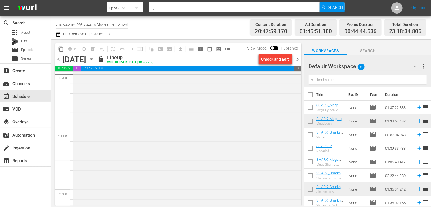
scroll to position [227, 0]
click at [297, 61] on span "chevron_right" at bounding box center [297, 59] width 7 height 7
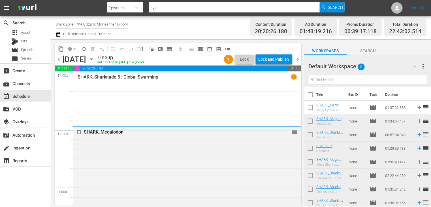
scroll to position [28, 0]
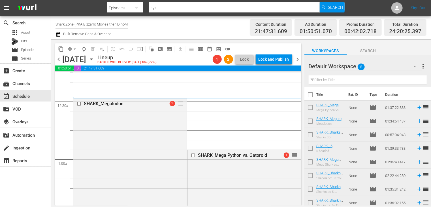
click at [75, 50] on span "arrow_drop_down" at bounding box center [75, 49] width 6 height 6
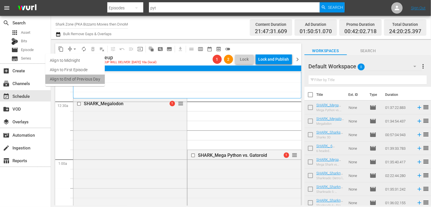
click at [82, 80] on li "Align to End of Previous Day" at bounding box center [74, 78] width 59 height 9
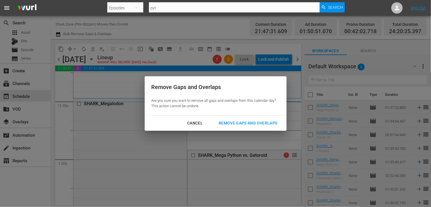
click at [238, 125] on div "Remove Gaps and Overlaps" at bounding box center [248, 122] width 68 height 7
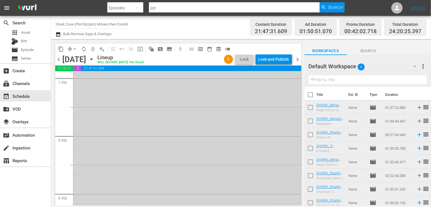
scroll to position [2167, 0]
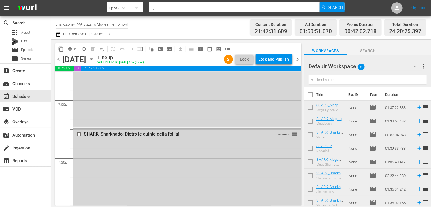
click at [310, 94] on input "checkbox" at bounding box center [310, 96] width 12 height 12
checkbox input "true"
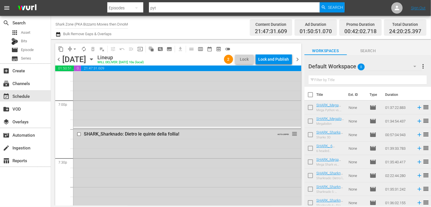
checkbox input "true"
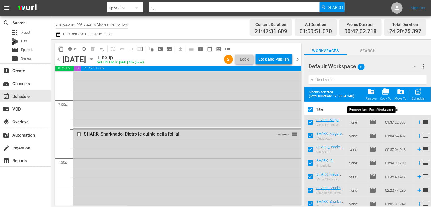
click at [373, 95] on span "folder_delete" at bounding box center [371, 92] width 8 height 8
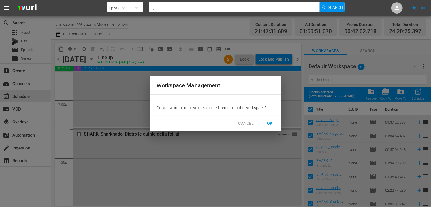
click at [268, 123] on span "OK" at bounding box center [269, 123] width 9 height 7
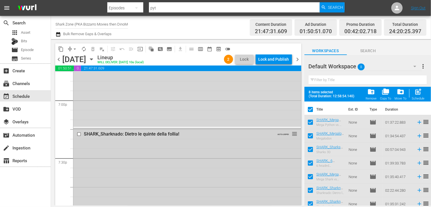
checkbox input "false"
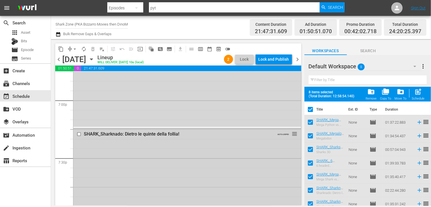
checkbox input "false"
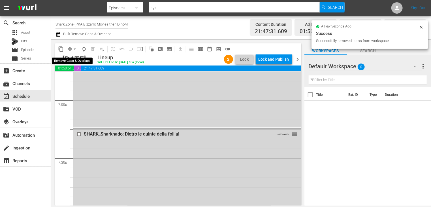
click at [75, 49] on span "arrow_drop_down" at bounding box center [75, 49] width 6 height 6
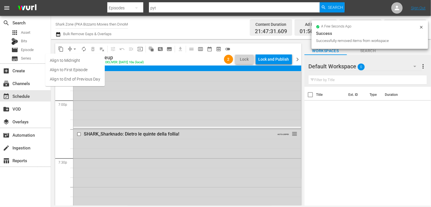
click at [83, 81] on li "Align to End of Previous Day" at bounding box center [74, 78] width 59 height 9
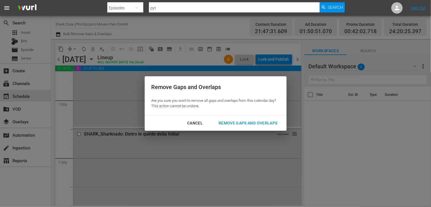
click at [246, 122] on div "Remove Gaps and Overlaps" at bounding box center [248, 122] width 68 height 7
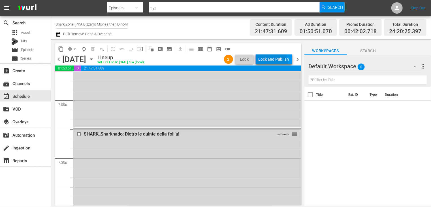
click at [272, 62] on div "Lock and Publish" at bounding box center [274, 59] width 31 height 10
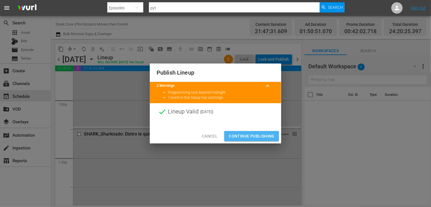
click at [249, 135] on span "Continue Publishing" at bounding box center [252, 136] width 46 height 7
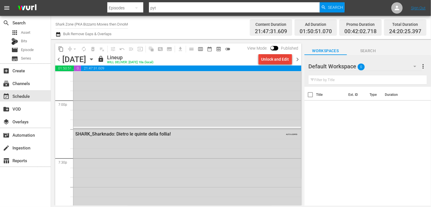
click at [277, 60] on div "Unlock and Edit" at bounding box center [275, 59] width 28 height 10
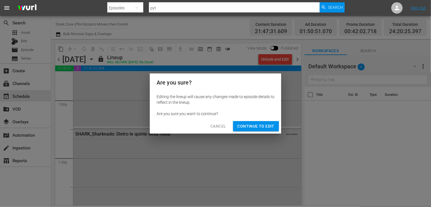
click at [258, 125] on span "Continue to Edit" at bounding box center [256, 126] width 37 height 7
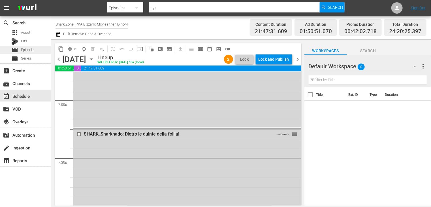
click at [30, 50] on span "Episode" at bounding box center [27, 50] width 13 height 6
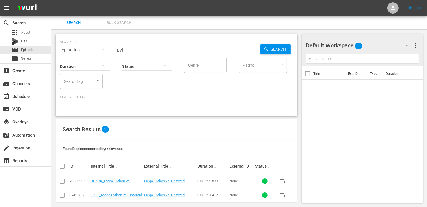
drag, startPoint x: 147, startPoint y: 51, endPoint x: 97, endPoint y: 42, distance: 51.2
click at [97, 42] on div "SEARCH BY Search By Episodes Search ID, Title, Description, Keywords, or Catego…" at bounding box center [176, 46] width 232 height 20
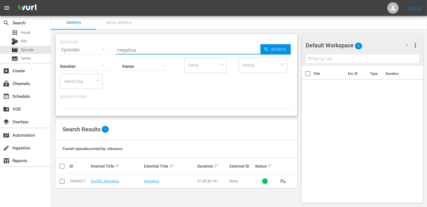
type input "megaboa"
click at [58, 181] on td at bounding box center [62, 181] width 13 height 14
drag, startPoint x: 62, startPoint y: 182, endPoint x: 74, endPoint y: 177, distance: 12.4
click at [62, 181] on input "checkbox" at bounding box center [62, 182] width 7 height 7
checkbox input "true"
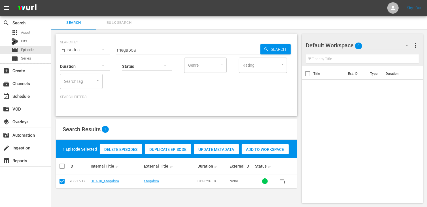
click at [268, 147] on span "Add to Workspace" at bounding box center [265, 149] width 47 height 5
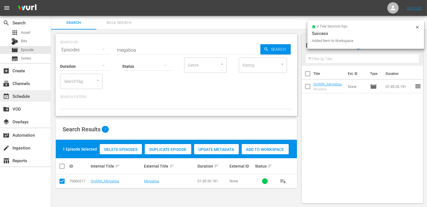
click at [24, 98] on div "event_available Schedule" at bounding box center [16, 95] width 32 height 5
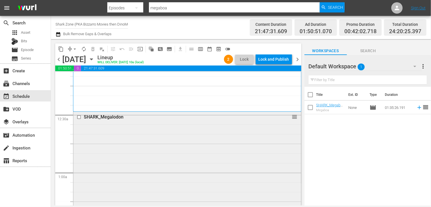
scroll to position [28, 0]
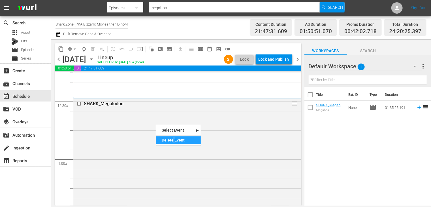
click at [174, 142] on div "Delete Event" at bounding box center [178, 140] width 45 height 8
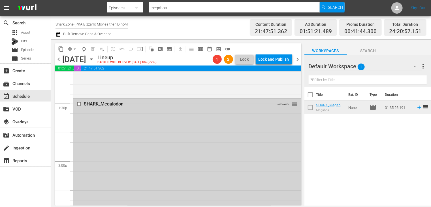
scroll to position [1529, 0]
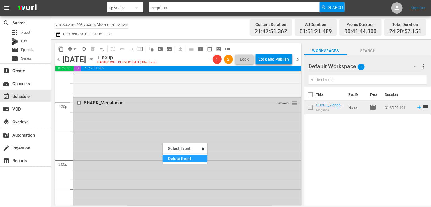
click at [179, 158] on div "Delete Event" at bounding box center [185, 159] width 45 height 8
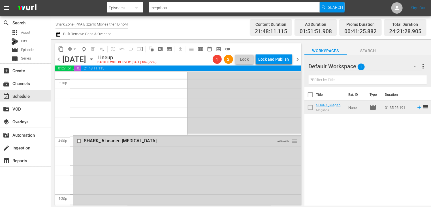
scroll to position [1812, 0]
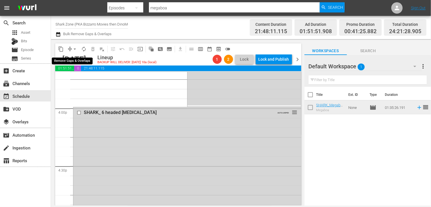
click at [74, 48] on span "arrow_drop_down" at bounding box center [75, 49] width 6 height 6
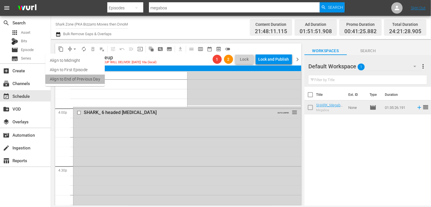
click at [78, 82] on li "Align to End of Previous Day" at bounding box center [74, 78] width 59 height 9
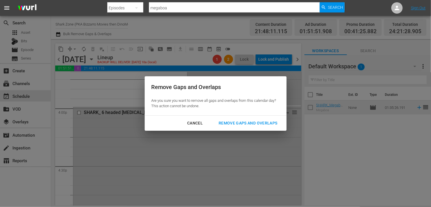
click at [242, 121] on div "Remove Gaps and Overlaps" at bounding box center [248, 122] width 68 height 7
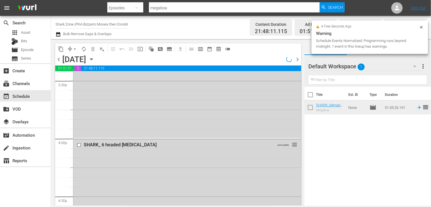
scroll to position [1756, 0]
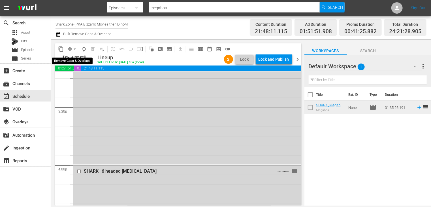
click at [75, 48] on span "arrow_drop_down" at bounding box center [75, 49] width 6 height 6
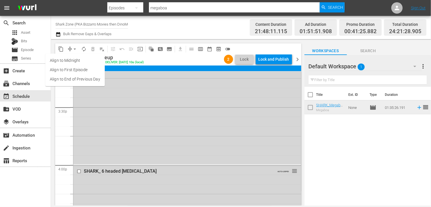
click at [77, 78] on li "Align to End of Previous Day" at bounding box center [74, 78] width 59 height 9
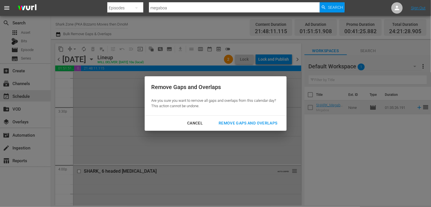
click at [247, 123] on div "Remove Gaps and Overlaps" at bounding box center [248, 122] width 68 height 7
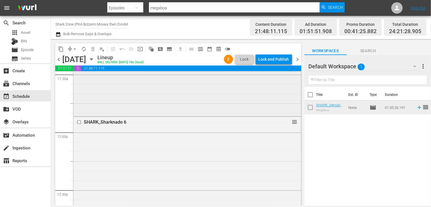
scroll to position [1331, 0]
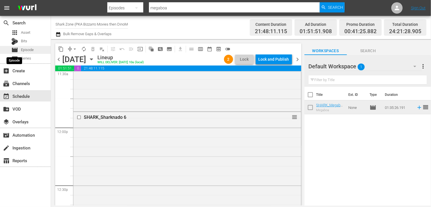
click at [18, 48] on span "movie" at bounding box center [14, 49] width 7 height 7
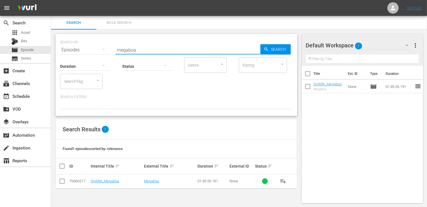
drag, startPoint x: 138, startPoint y: 50, endPoint x: 60, endPoint y: 60, distance: 78.6
click at [60, 60] on div "SEARCH BY Search By Episodes Search ID, Title, Description, Keywords, or Catego…" at bounding box center [176, 75] width 242 height 82
type input "5 heade"
click at [62, 183] on input "checkbox" at bounding box center [62, 182] width 7 height 7
checkbox input "true"
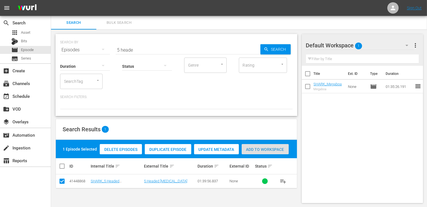
click at [272, 152] on div "Add to Workspace" at bounding box center [265, 149] width 47 height 11
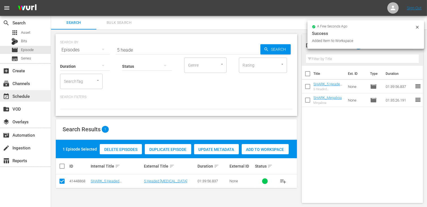
click at [40, 97] on div "event_available Schedule" at bounding box center [25, 95] width 51 height 11
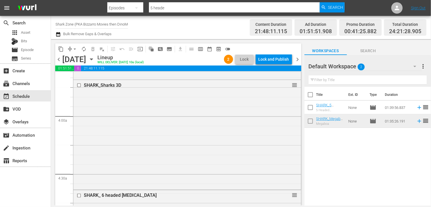
scroll to position [481, 0]
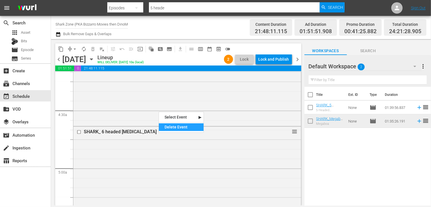
click at [171, 125] on div "Delete Event" at bounding box center [181, 127] width 45 height 8
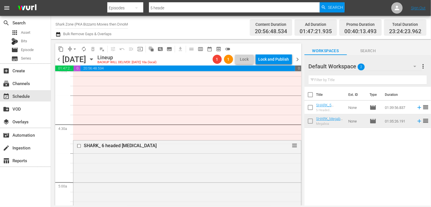
scroll to position [498, 0]
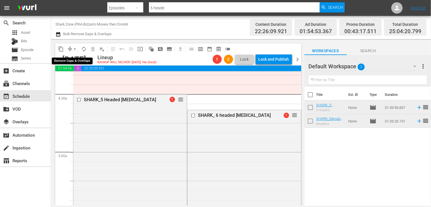
click at [75, 49] on span "arrow_drop_down" at bounding box center [75, 49] width 6 height 6
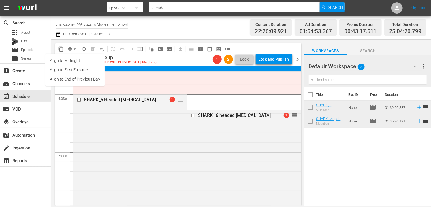
click at [81, 77] on li "Align to End of Previous Day" at bounding box center [74, 78] width 59 height 9
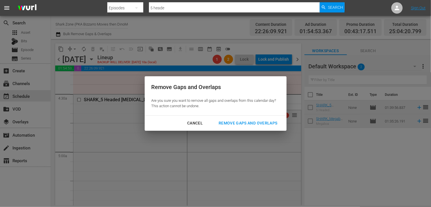
click at [236, 122] on div "Remove Gaps and Overlaps" at bounding box center [248, 122] width 68 height 7
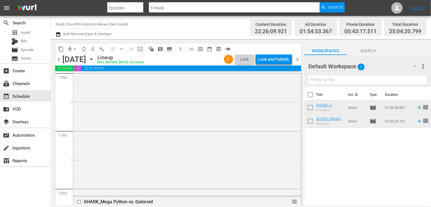
scroll to position [0, 0]
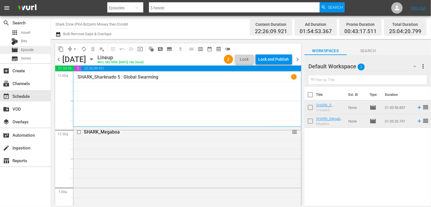
click at [32, 48] on span "Episode" at bounding box center [27, 50] width 13 height 6
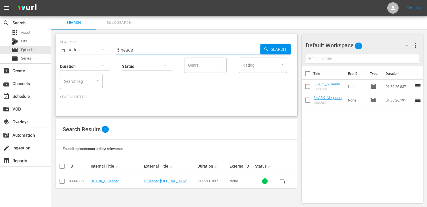
drag, startPoint x: 140, startPoint y: 47, endPoint x: 88, endPoint y: 50, distance: 52.5
click at [88, 50] on div "SEARCH BY Search By Episodes Search ID, Title, Description, Keywords, or Catego…" at bounding box center [176, 46] width 232 height 20
type input "shark 3d"
click at [62, 183] on input "checkbox" at bounding box center [62, 182] width 7 height 7
checkbox input "true"
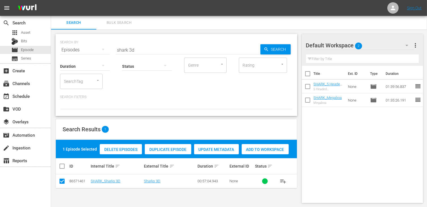
click at [268, 147] on span "Add to Workspace" at bounding box center [265, 149] width 47 height 5
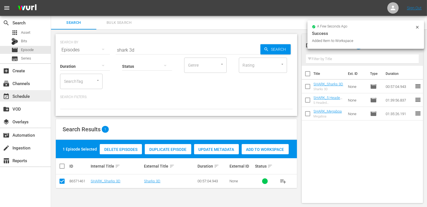
click at [24, 98] on div "event_available Schedule" at bounding box center [16, 95] width 32 height 5
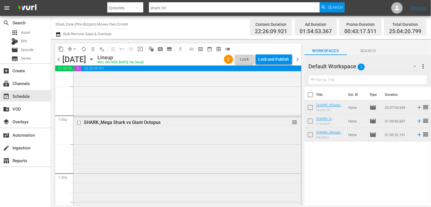
scroll to position [765, 0]
click at [170, 153] on div "Delete Event" at bounding box center [174, 154] width 45 height 8
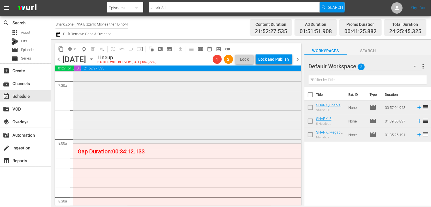
scroll to position [793, 0]
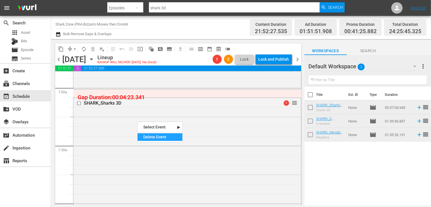
click at [152, 138] on div "Delete Event" at bounding box center [160, 137] width 45 height 8
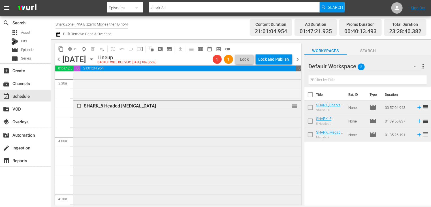
scroll to position [396, 0]
click at [349, 106] on td "None" at bounding box center [356, 108] width 21 height 14
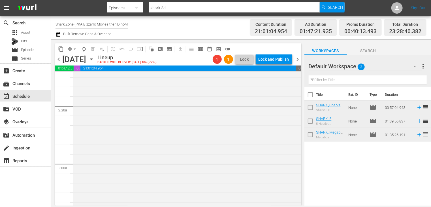
click at [348, 123] on td "None" at bounding box center [356, 121] width 21 height 14
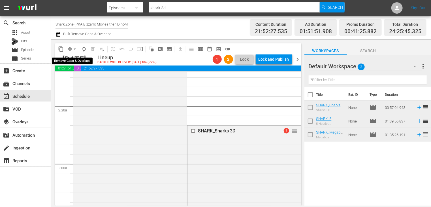
click at [74, 51] on span "arrow_drop_down" at bounding box center [75, 49] width 6 height 6
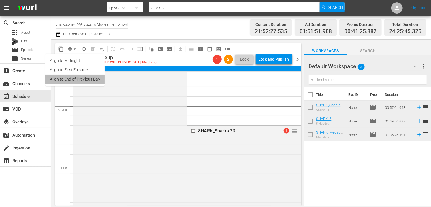
click at [83, 79] on li "Align to End of Previous Day" at bounding box center [74, 78] width 59 height 9
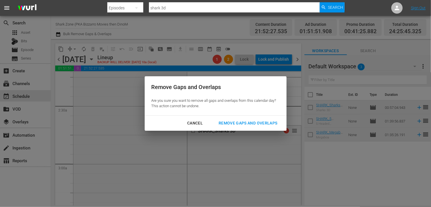
click at [240, 119] on div "Remove Gaps and Overlaps" at bounding box center [248, 122] width 68 height 7
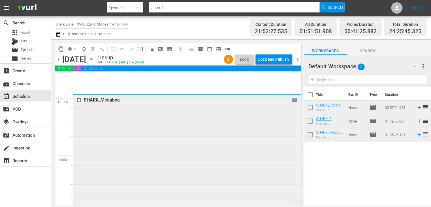
scroll to position [0, 0]
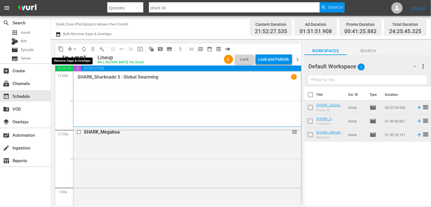
click at [74, 49] on span "arrow_drop_down" at bounding box center [75, 49] width 6 height 6
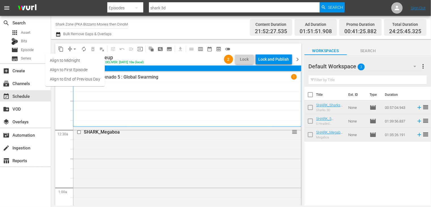
click at [75, 80] on li "Align to End of Previous Day" at bounding box center [74, 78] width 59 height 9
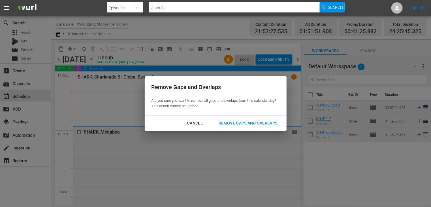
click at [241, 123] on div "Remove Gaps and Overlaps" at bounding box center [248, 122] width 68 height 7
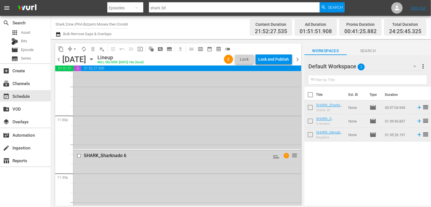
scroll to position [2658, 0]
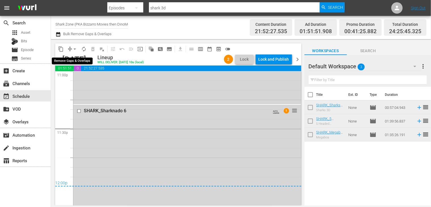
click at [76, 49] on span "arrow_drop_down" at bounding box center [75, 49] width 6 height 6
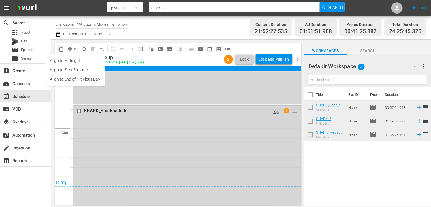
click at [78, 79] on li "Align to End of Previous Day" at bounding box center [74, 78] width 59 height 9
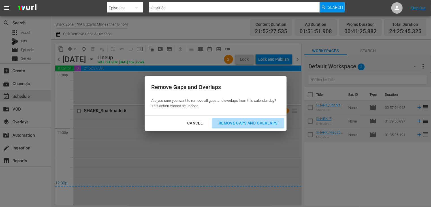
click at [245, 125] on div "Remove Gaps and Overlaps" at bounding box center [248, 122] width 68 height 7
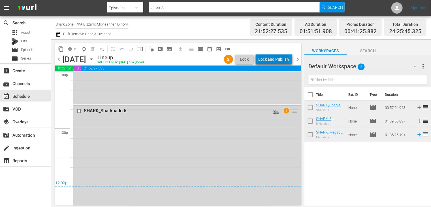
click at [275, 61] on div "Lock and Publish" at bounding box center [274, 59] width 31 height 10
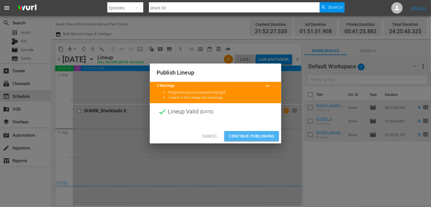
click at [252, 137] on span "Continue Publishing" at bounding box center [252, 136] width 46 height 7
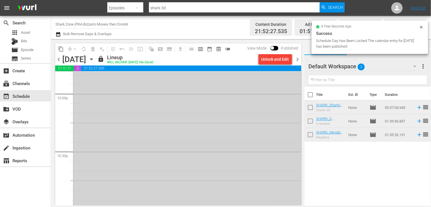
scroll to position [2460, 0]
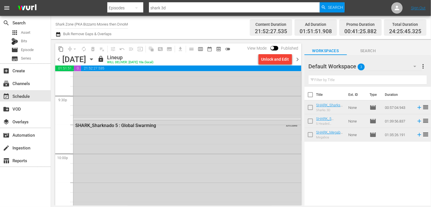
click at [298, 59] on span "chevron_right" at bounding box center [297, 59] width 7 height 7
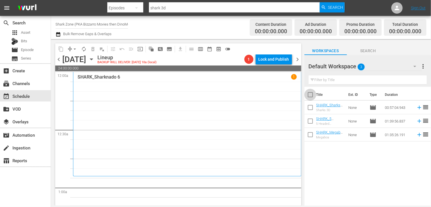
click at [312, 94] on input "checkbox" at bounding box center [310, 96] width 12 height 12
checkbox input "true"
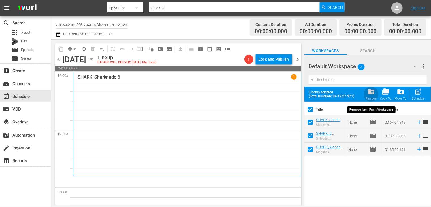
click at [374, 93] on span "folder_delete" at bounding box center [371, 92] width 8 height 8
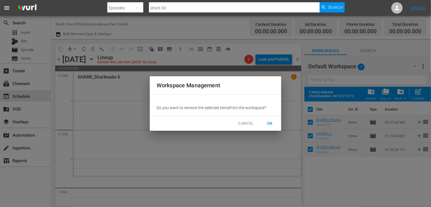
click at [271, 123] on span "OK" at bounding box center [269, 123] width 9 height 7
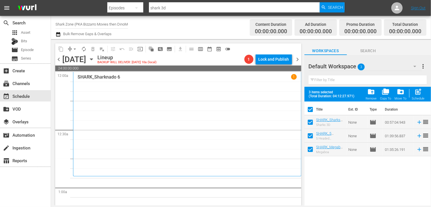
checkbox input "false"
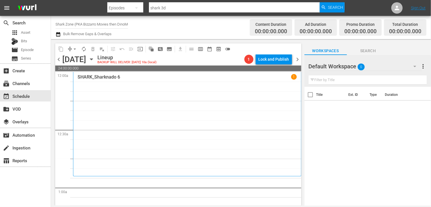
click at [57, 61] on span "chevron_left" at bounding box center [58, 59] width 7 height 7
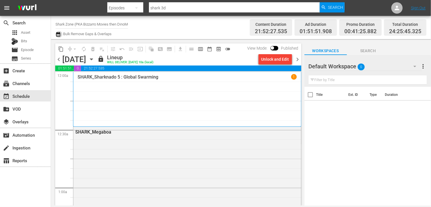
click at [56, 33] on icon "button" at bounding box center [58, 34] width 4 height 5
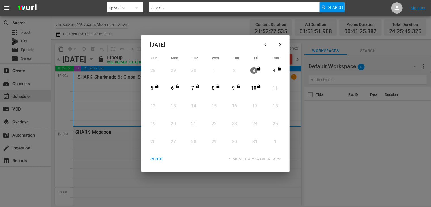
click at [156, 158] on div "CLOSE" at bounding box center [157, 158] width 22 height 7
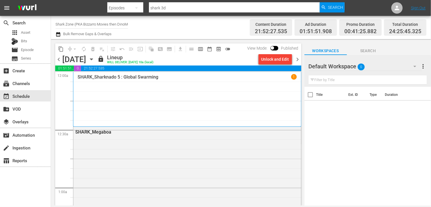
click at [297, 57] on span "chevron_right" at bounding box center [297, 59] width 7 height 7
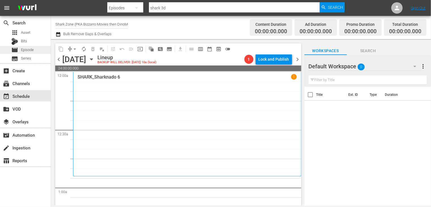
click at [29, 50] on span "Episode" at bounding box center [27, 50] width 13 height 6
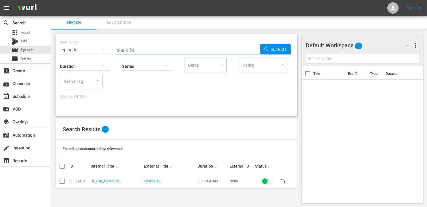
drag, startPoint x: 153, startPoint y: 48, endPoint x: 109, endPoint y: 41, distance: 44.7
click at [109, 41] on div "SEARCH BY Search By Episodes Search ID, Title, Description, Keywords, or Catego…" at bounding box center [176, 46] width 232 height 20
type input "crabs"
click at [61, 182] on input "checkbox" at bounding box center [62, 182] width 7 height 7
checkbox input "true"
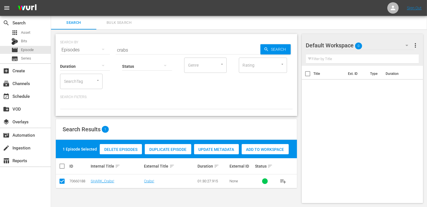
click at [261, 152] on div "Add to Workspace" at bounding box center [265, 149] width 47 height 11
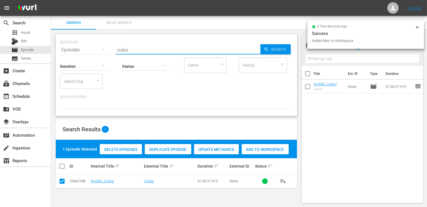
drag, startPoint x: 139, startPoint y: 50, endPoint x: 105, endPoint y: 45, distance: 34.4
click at [105, 45] on div "SEARCH BY Search By Episodes Search ID, Title, Description, Keywords, or Catego…" at bounding box center [176, 46] width 232 height 20
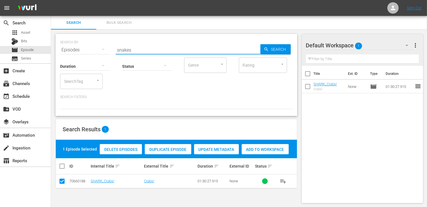
type input "snakes"
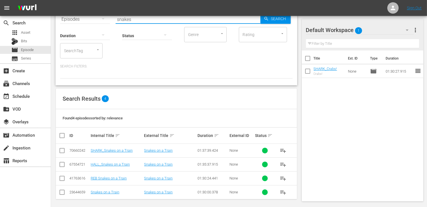
scroll to position [33, 0]
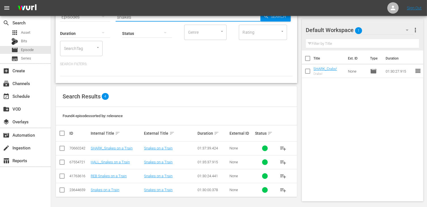
click at [63, 147] on input "checkbox" at bounding box center [62, 149] width 7 height 7
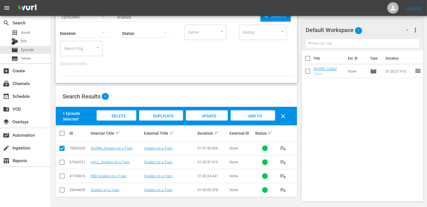
click at [254, 114] on span "Add to Workspace" at bounding box center [253, 121] width 28 height 15
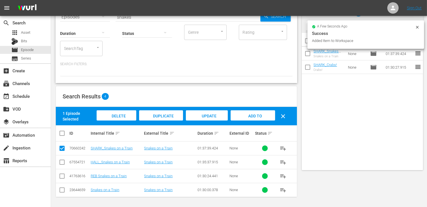
scroll to position [0, 0]
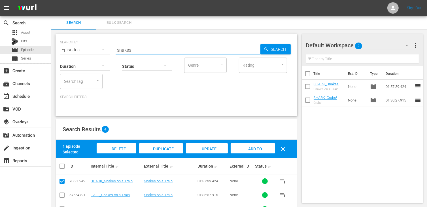
click at [141, 50] on input "snakes" at bounding box center [188, 50] width 145 height 14
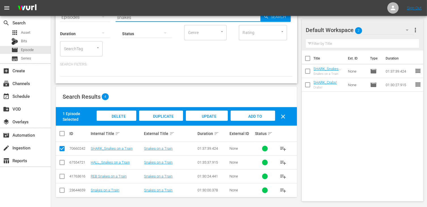
scroll to position [33, 0]
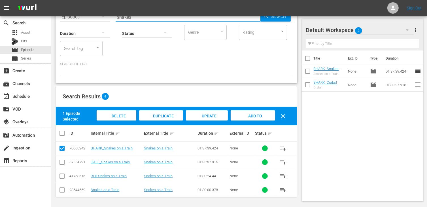
click at [63, 146] on input "checkbox" at bounding box center [62, 149] width 7 height 7
checkbox input "false"
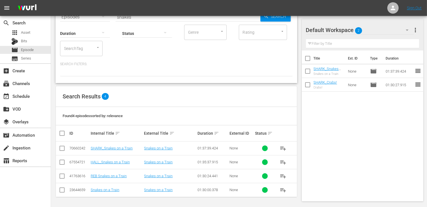
click at [64, 163] on input "checkbox" at bounding box center [62, 163] width 7 height 7
checkbox input "true"
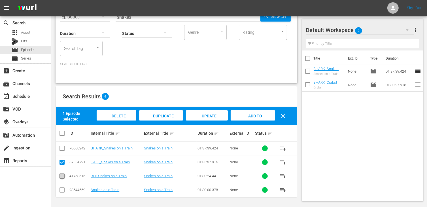
click at [64, 176] on input "checkbox" at bounding box center [62, 177] width 7 height 7
checkbox input "true"
drag, startPoint x: 63, startPoint y: 193, endPoint x: 61, endPoint y: 190, distance: 3.7
click at [62, 192] on input "checkbox" at bounding box center [62, 190] width 7 height 7
checkbox input "true"
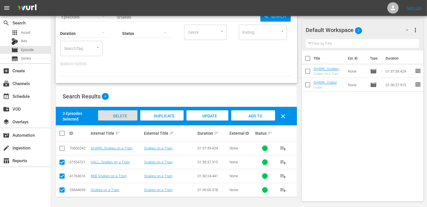
click at [114, 116] on span "Delete Episodes" at bounding box center [117, 121] width 23 height 15
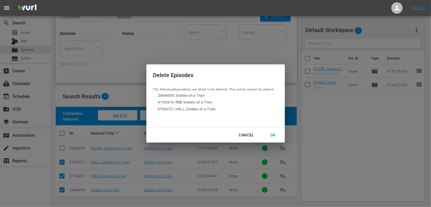
click at [280, 135] on div "OK" at bounding box center [273, 134] width 15 height 7
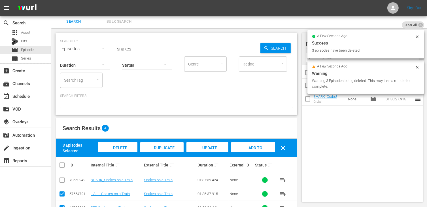
scroll to position [0, 0]
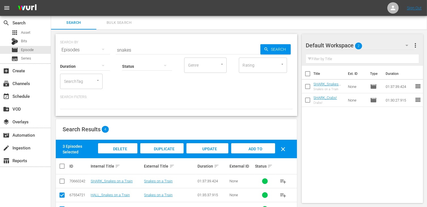
click at [155, 49] on input "snakes" at bounding box center [188, 50] width 145 height 14
drag, startPoint x: 108, startPoint y: 42, endPoint x: 88, endPoint y: 42, distance: 19.5
click at [88, 42] on div "SEARCH BY Search By Episodes Search ID, Title, Description, Keywords, or Catego…" at bounding box center [176, 46] width 232 height 20
type input "croco"
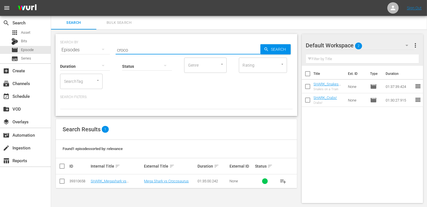
click at [62, 182] on input "checkbox" at bounding box center [62, 182] width 7 height 7
checkbox input "true"
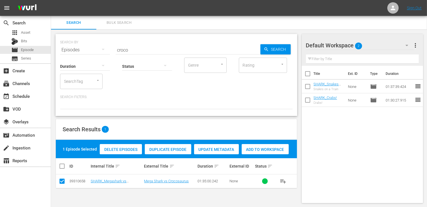
click at [261, 150] on span "Add to Workspace" at bounding box center [265, 149] width 47 height 5
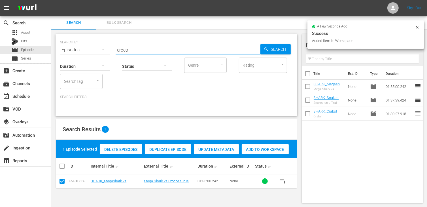
drag, startPoint x: 128, startPoint y: 47, endPoint x: 102, endPoint y: 46, distance: 26.4
click at [102, 46] on div "SEARCH BY Search By Episodes Search ID, Title, Description, Keywords, or Catego…" at bounding box center [176, 46] width 232 height 20
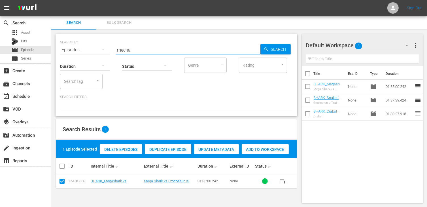
type input "mecha"
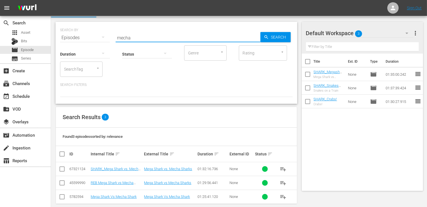
scroll to position [19, 0]
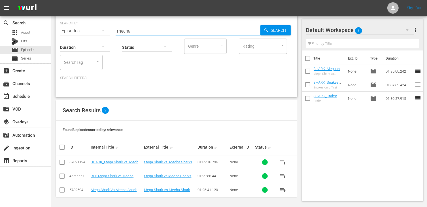
click at [60, 162] on input "checkbox" at bounding box center [62, 163] width 7 height 7
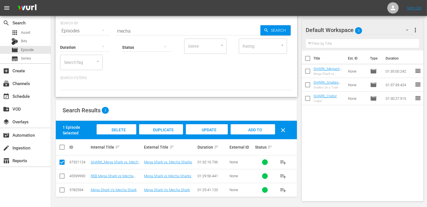
drag, startPoint x: 251, startPoint y: 129, endPoint x: 235, endPoint y: 133, distance: 17.0
click at [251, 129] on span "Add to Workspace" at bounding box center [253, 134] width 28 height 15
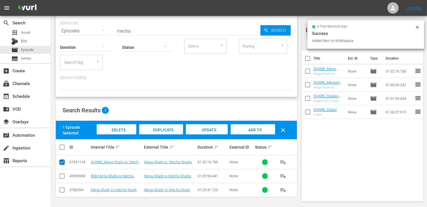
click at [63, 163] on input "checkbox" at bounding box center [62, 163] width 7 height 7
checkbox input "false"
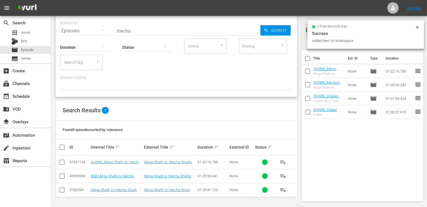
click at [63, 177] on input "checkbox" at bounding box center [62, 177] width 7 height 7
checkbox input "true"
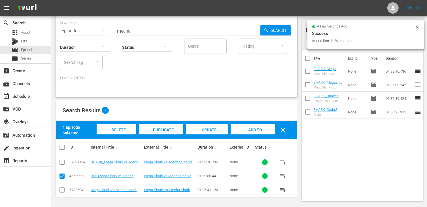
click at [63, 192] on input "checkbox" at bounding box center [62, 190] width 7 height 7
checkbox input "true"
click at [119, 131] on span "Delete Episodes" at bounding box center [117, 134] width 23 height 15
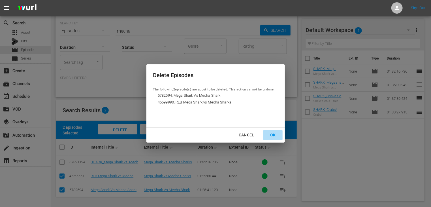
click at [275, 133] on div "OK" at bounding box center [273, 134] width 15 height 7
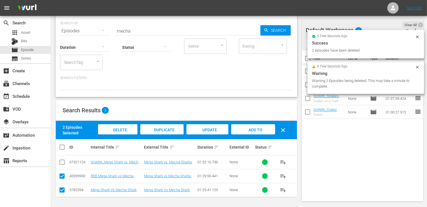
scroll to position [0, 0]
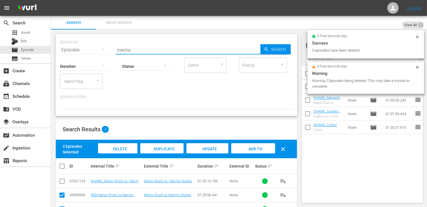
drag, startPoint x: 140, startPoint y: 48, endPoint x: 102, endPoint y: 44, distance: 39.0
click at [102, 44] on div "SEARCH BY Search By Episodes Search ID, Title, Description, Keywords, or Catego…" at bounding box center [176, 46] width 232 height 20
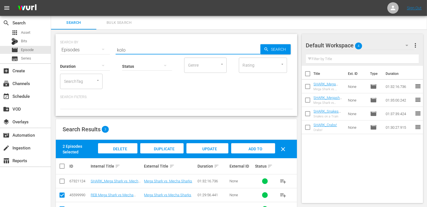
type input "kolo"
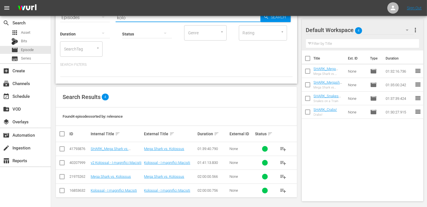
scroll to position [33, 0]
click at [61, 148] on input "checkbox" at bounding box center [62, 149] width 7 height 7
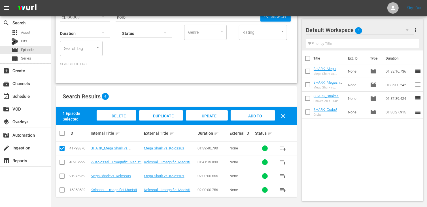
click at [264, 114] on div "Add to Workspace" at bounding box center [252, 120] width 44 height 21
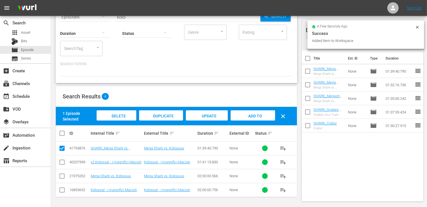
click at [62, 148] on input "checkbox" at bounding box center [62, 149] width 7 height 7
checkbox input "false"
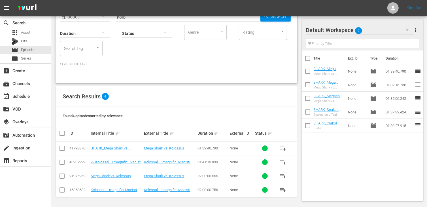
click at [63, 174] on input "checkbox" at bounding box center [62, 177] width 7 height 7
checkbox input "true"
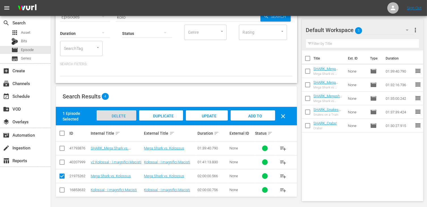
click at [115, 119] on div "Delete Episodes" at bounding box center [117, 120] width 40 height 21
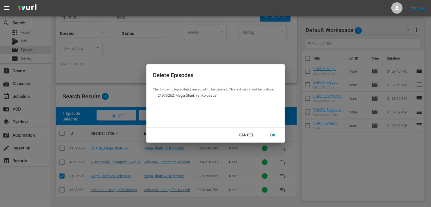
click at [277, 133] on div "OK" at bounding box center [273, 134] width 15 height 7
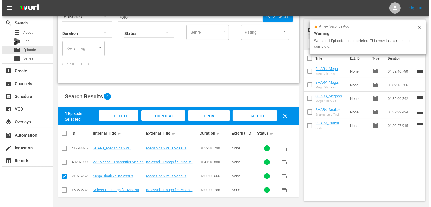
scroll to position [0, 0]
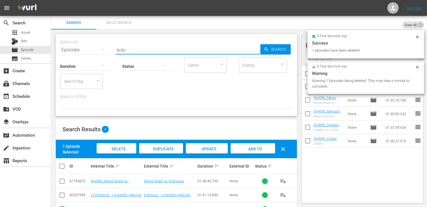
drag, startPoint x: 120, startPoint y: 50, endPoint x: 106, endPoint y: 50, distance: 13.6
click at [106, 50] on div "SEARCH BY Search By Episodes Search ID, Title, Description, Keywords, or Catego…" at bounding box center [176, 46] width 232 height 20
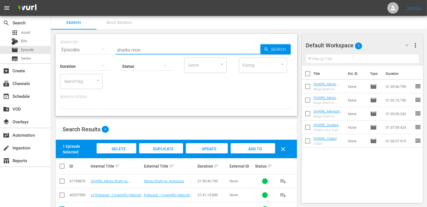
type input "sharks mon"
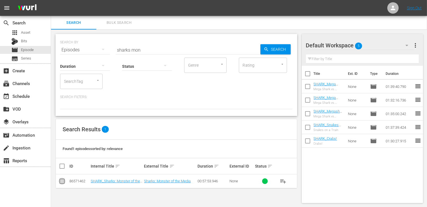
click at [64, 183] on input "checkbox" at bounding box center [62, 182] width 7 height 7
checkbox input "true"
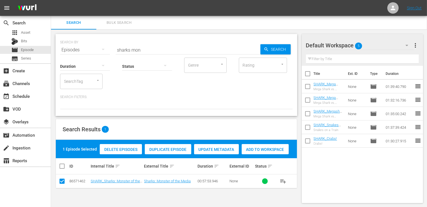
click at [264, 147] on span "Add to Workspace" at bounding box center [265, 149] width 47 height 5
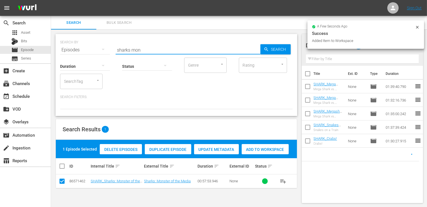
drag, startPoint x: 146, startPoint y: 50, endPoint x: 91, endPoint y: 44, distance: 54.9
click at [91, 44] on div "SEARCH BY Search By Episodes Search ID, Title, Description, Keywords, or Catego…" at bounding box center [176, 46] width 232 height 20
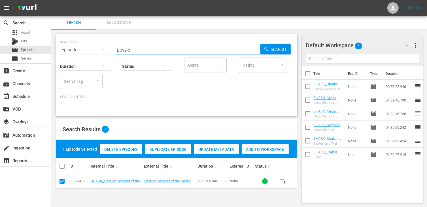
type input "poseid"
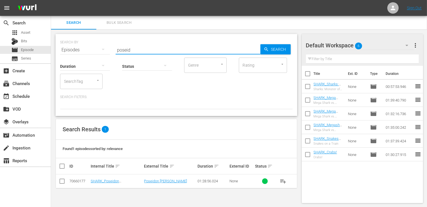
click at [61, 183] on input "checkbox" at bounding box center [62, 182] width 7 height 7
checkbox input "true"
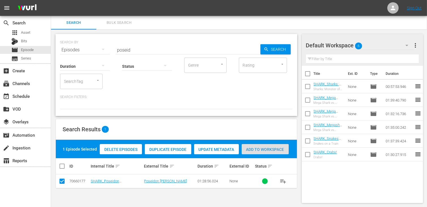
click at [266, 148] on span "Add to Workspace" at bounding box center [265, 149] width 47 height 5
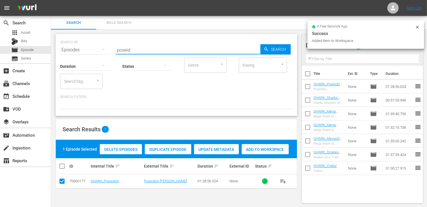
drag, startPoint x: 142, startPoint y: 50, endPoint x: 99, endPoint y: 49, distance: 43.9
click at [99, 49] on div "SEARCH BY Search By Episodes Search ID, Title, Description, Keywords, or Catego…" at bounding box center [176, 46] width 232 height 20
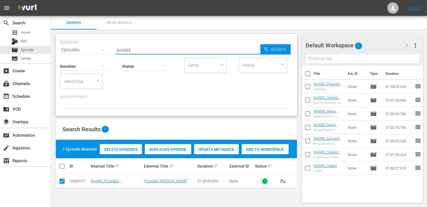
click at [140, 50] on input "poseid" at bounding box center [188, 50] width 145 height 14
drag, startPoint x: 135, startPoint y: 50, endPoint x: 101, endPoint y: 48, distance: 34.1
click at [101, 48] on div "SEARCH BY Search By Episodes Search ID, Title, Description, Keywords, or Catego…" at bounding box center [176, 46] width 232 height 20
type input "sky sha"
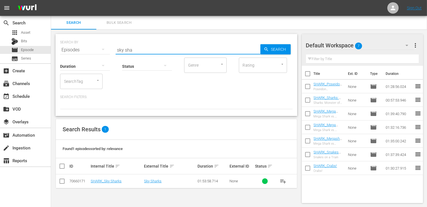
click at [62, 182] on input "checkbox" at bounding box center [62, 182] width 7 height 7
checkbox input "true"
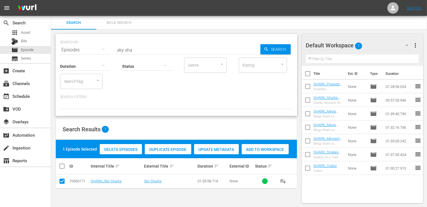
click at [267, 150] on span "Add to Workspace" at bounding box center [265, 149] width 47 height 5
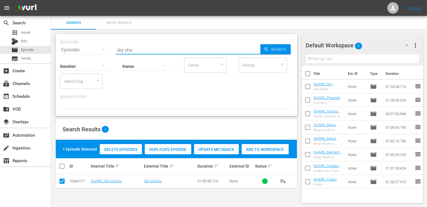
drag, startPoint x: 137, startPoint y: 49, endPoint x: 107, endPoint y: 49, distance: 29.7
click at [107, 49] on div "SEARCH BY Search By Episodes Search ID, Title, Description, Keywords, or Catego…" at bounding box center [176, 46] width 232 height 20
type input "megabo"
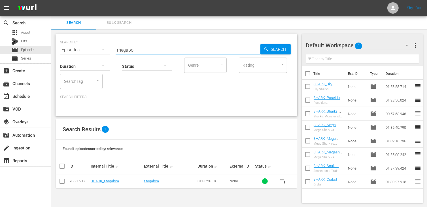
click at [61, 184] on input "checkbox" at bounding box center [62, 182] width 7 height 7
checkbox input "true"
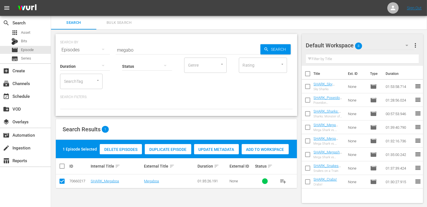
click at [275, 147] on span "Add to Workspace" at bounding box center [265, 149] width 47 height 5
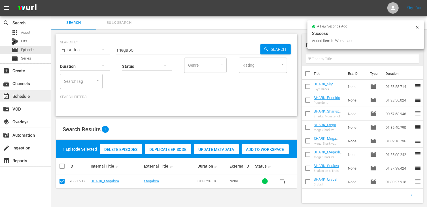
click at [22, 98] on div "event_available Schedule" at bounding box center [16, 95] width 32 height 5
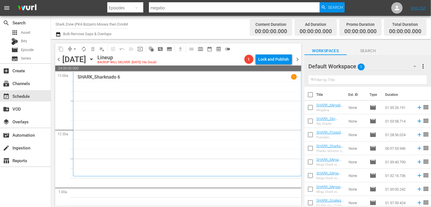
click at [311, 96] on input "checkbox" at bounding box center [310, 96] width 12 height 12
checkbox input "true"
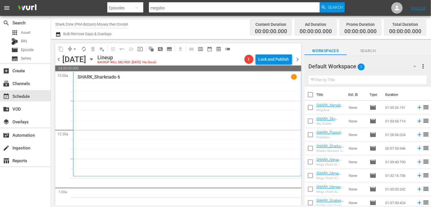
checkbox input "true"
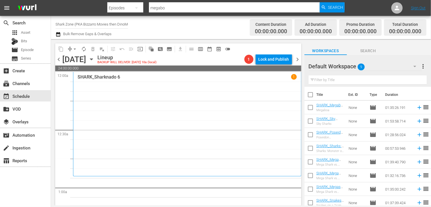
checkbox input "true"
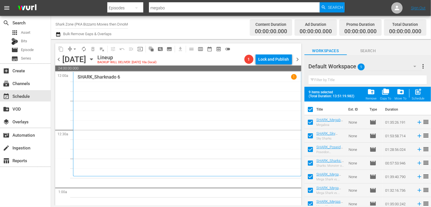
click at [312, 123] on input "checkbox" at bounding box center [310, 123] width 12 height 12
checkbox input "false"
click at [310, 136] on input "checkbox" at bounding box center [310, 137] width 12 height 12
checkbox input "false"
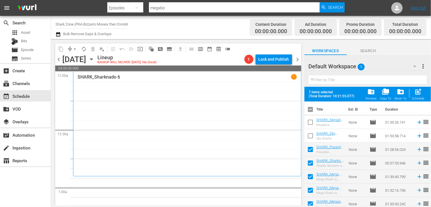
click at [420, 100] on div "Schedule" at bounding box center [418, 99] width 13 height 4
checkbox input "false"
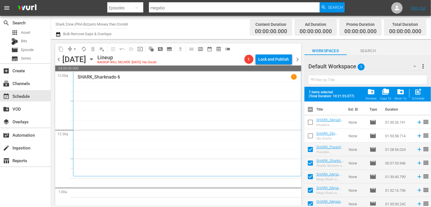
checkbox input "false"
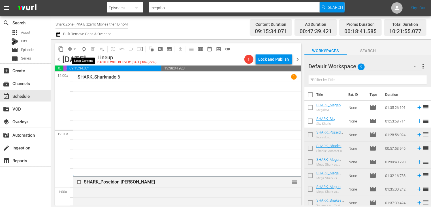
click at [85, 50] on span "autorenew_outlined" at bounding box center [84, 49] width 6 height 6
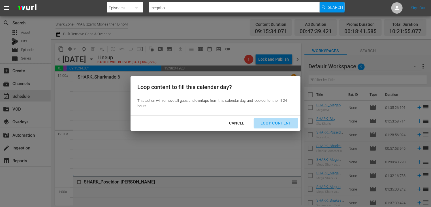
click at [274, 119] on div "Loop Content" at bounding box center [276, 122] width 40 height 7
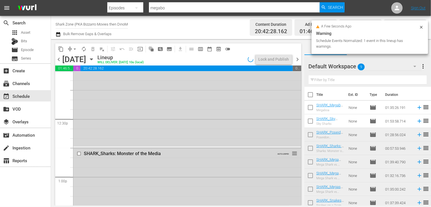
scroll to position [2648, 0]
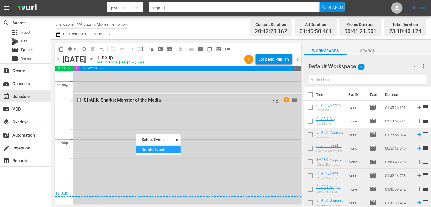
click at [153, 148] on div "Delete Event" at bounding box center [158, 150] width 45 height 8
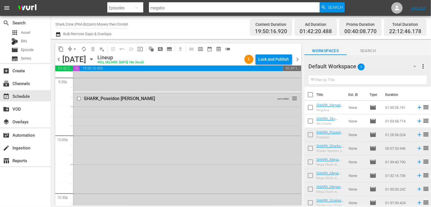
scroll to position [2507, 0]
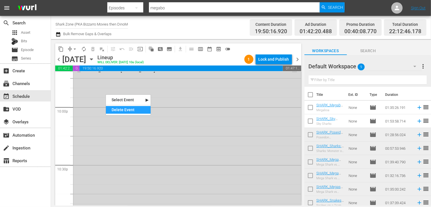
click at [121, 109] on div "Delete Event" at bounding box center [128, 110] width 45 height 8
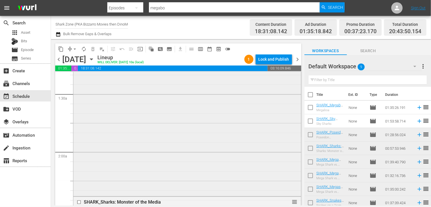
scroll to position [142, 0]
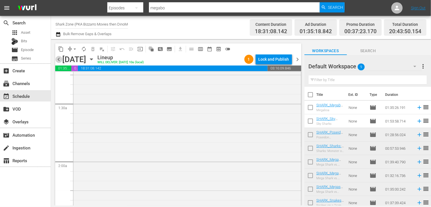
click at [58, 59] on span "chevron_left" at bounding box center [58, 59] width 7 height 7
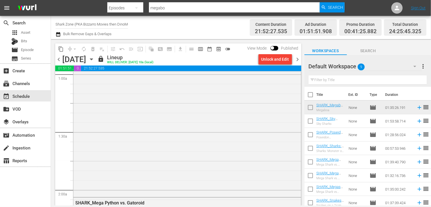
scroll to position [170, 0]
click at [59, 59] on span "chevron_left" at bounding box center [58, 59] width 7 height 7
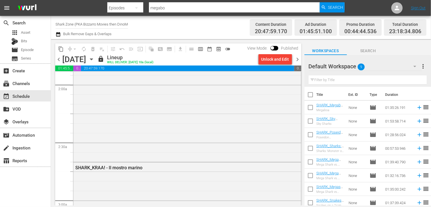
scroll to position [255, 0]
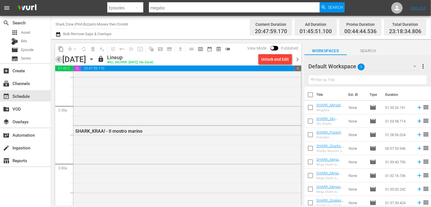
click at [59, 60] on span "chevron_left" at bounding box center [58, 59] width 7 height 7
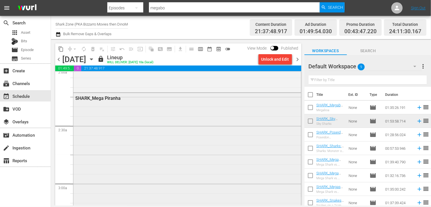
scroll to position [255, 0]
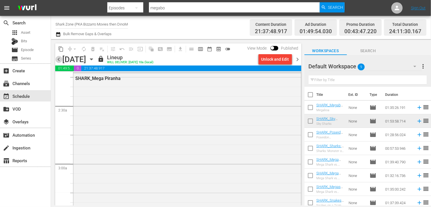
click at [59, 57] on span "chevron_left" at bounding box center [58, 59] width 7 height 7
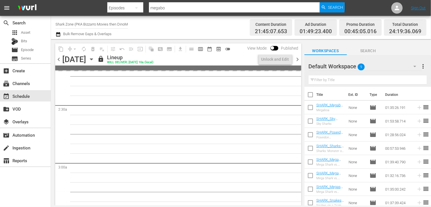
scroll to position [245, 0]
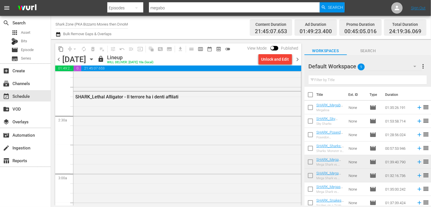
click at [299, 61] on span "chevron_right" at bounding box center [297, 59] width 7 height 7
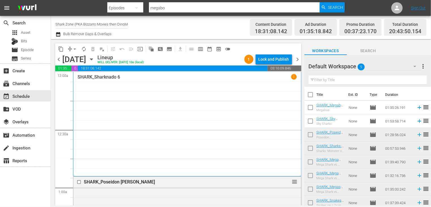
click at [62, 56] on span "chevron_left" at bounding box center [58, 59] width 7 height 7
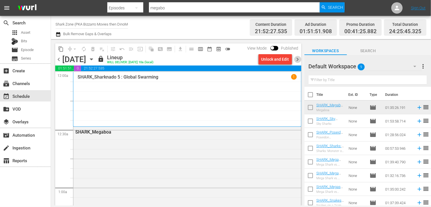
click at [295, 60] on span "chevron_right" at bounding box center [297, 59] width 7 height 7
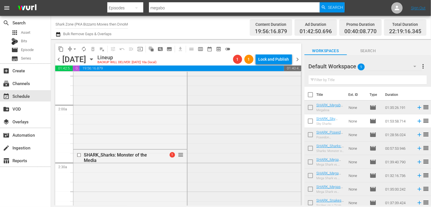
scroll to position [255, 0]
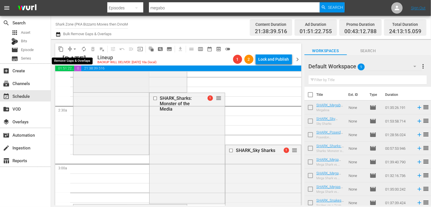
click at [73, 50] on span "arrow_drop_down" at bounding box center [75, 49] width 6 height 6
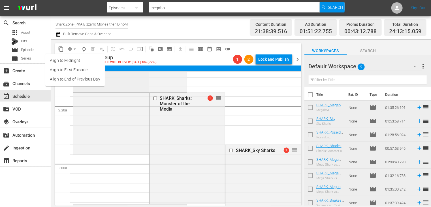
click at [82, 78] on li "Align to End of Previous Day" at bounding box center [74, 78] width 59 height 9
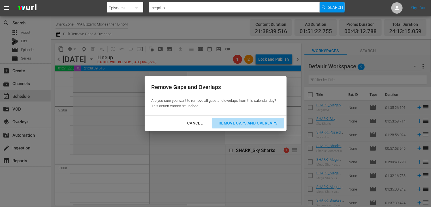
click at [254, 124] on div "Remove Gaps and Overlaps" at bounding box center [248, 122] width 68 height 7
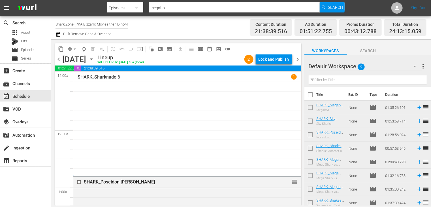
scroll to position [2486, 0]
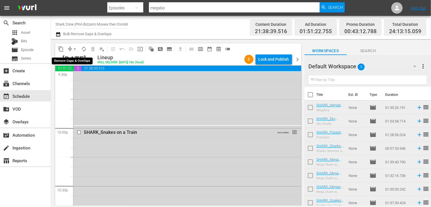
click at [79, 48] on button "arrow_drop_down" at bounding box center [74, 48] width 9 height 9
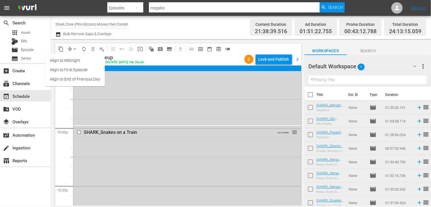
click at [75, 50] on span "arrow_drop_down" at bounding box center [75, 49] width 6 height 6
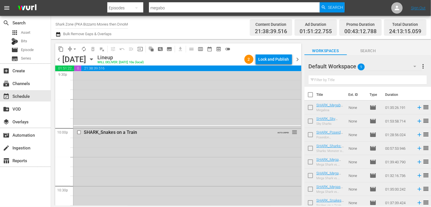
click at [75, 50] on span "arrow_drop_down" at bounding box center [75, 49] width 6 height 6
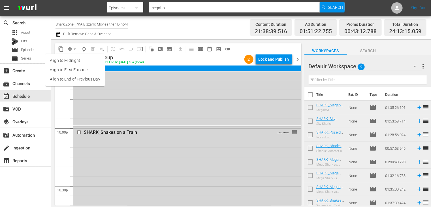
click at [78, 83] on li "Align to End of Previous Day" at bounding box center [74, 78] width 59 height 9
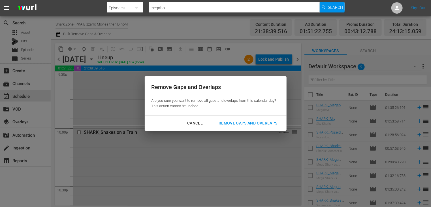
click at [238, 121] on div "Remove Gaps and Overlaps" at bounding box center [248, 122] width 68 height 7
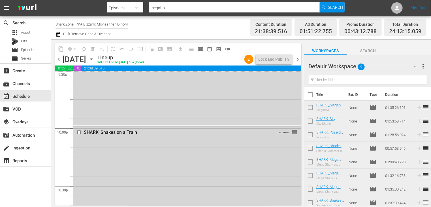
click at [309, 95] on input "checkbox" at bounding box center [310, 96] width 12 height 12
checkbox input "true"
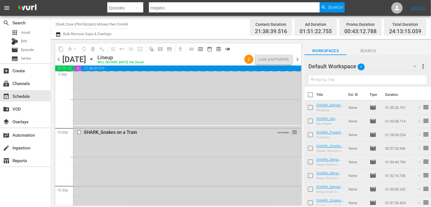
checkbox input "true"
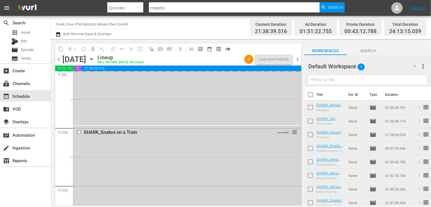
checkbox input "true"
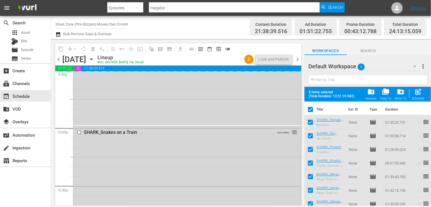
click at [370, 95] on span "folder_delete" at bounding box center [371, 92] width 8 height 8
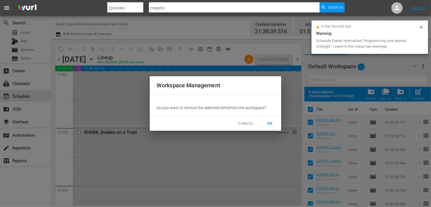
click at [265, 126] on button "OK" at bounding box center [270, 123] width 18 height 10
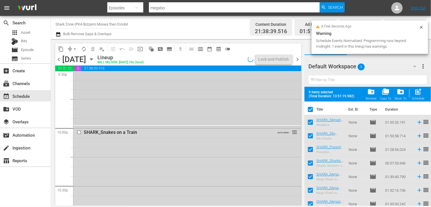
checkbox input "false"
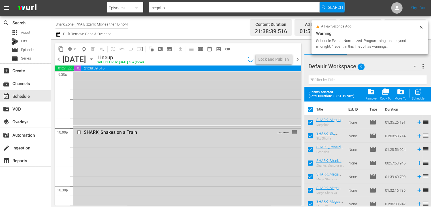
checkbox input "false"
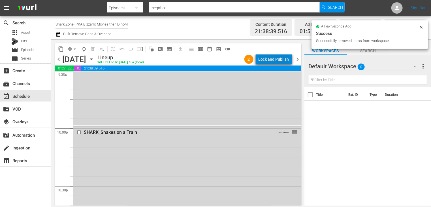
click at [277, 59] on div "Lock and Publish" at bounding box center [274, 59] width 31 height 10
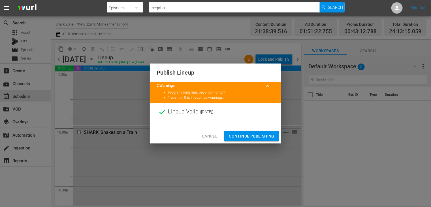
click at [253, 134] on span "Continue Publishing" at bounding box center [252, 136] width 46 height 7
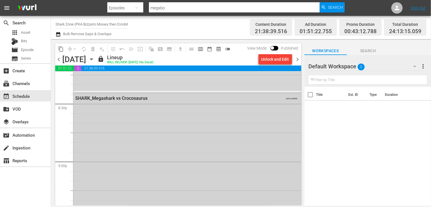
scroll to position [2259, 0]
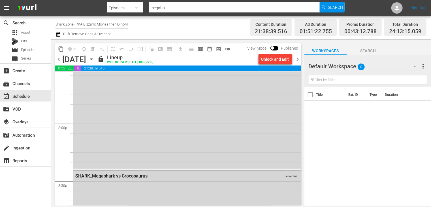
click at [296, 58] on span "chevron_right" at bounding box center [297, 59] width 7 height 7
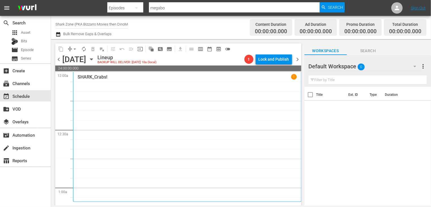
click at [58, 59] on span "chevron_left" at bounding box center [58, 59] width 7 height 7
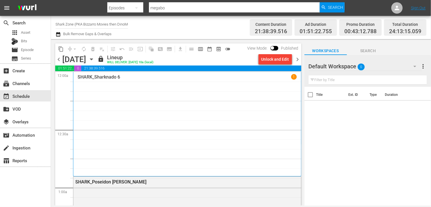
click at [298, 61] on span "chevron_right" at bounding box center [297, 59] width 7 height 7
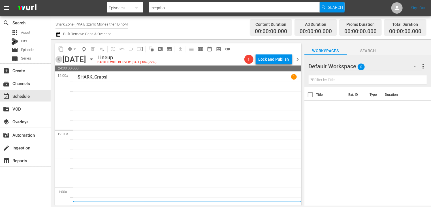
click at [59, 59] on span "chevron_left" at bounding box center [58, 59] width 7 height 7
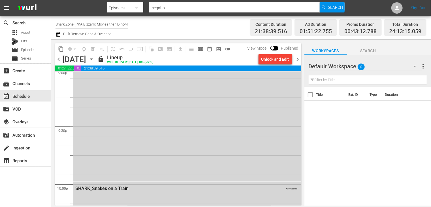
scroll to position [2429, 0]
click at [298, 60] on span "chevron_right" at bounding box center [297, 59] width 7 height 7
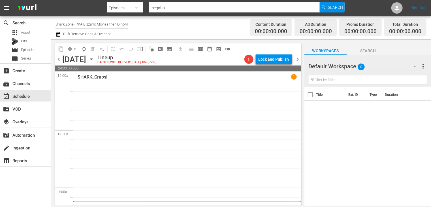
click at [60, 34] on icon "button" at bounding box center [57, 34] width 5 height 7
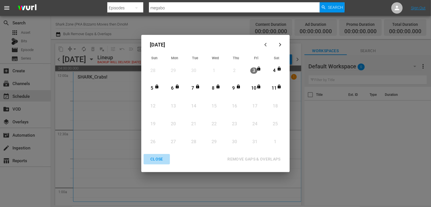
click at [155, 159] on div "CLOSE" at bounding box center [157, 158] width 22 height 7
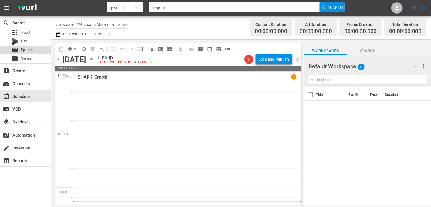
click at [35, 49] on div "movie Episode" at bounding box center [25, 50] width 51 height 8
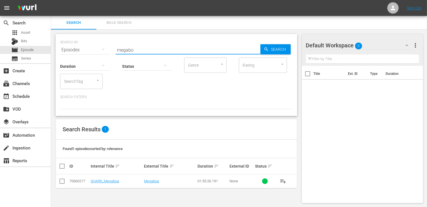
drag, startPoint x: 135, startPoint y: 51, endPoint x: 108, endPoint y: 49, distance: 27.6
click at [108, 49] on div "SEARCH BY Search By Episodes Search ID, Title, Description, Keywords, or Catego…" at bounding box center [176, 46] width 232 height 20
type input "dietro le"
click at [63, 180] on input "checkbox" at bounding box center [62, 182] width 7 height 7
checkbox input "true"
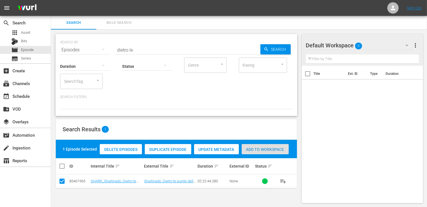
click at [267, 149] on span "Add to Workspace" at bounding box center [265, 149] width 47 height 5
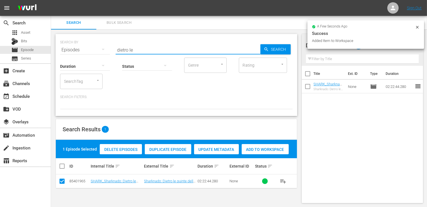
drag, startPoint x: 136, startPoint y: 50, endPoint x: 103, endPoint y: 47, distance: 32.7
click at [103, 47] on div "SEARCH BY Search By Episodes Search ID, Title, Description, Keywords, or Catego…" at bounding box center [176, 46] width 232 height 20
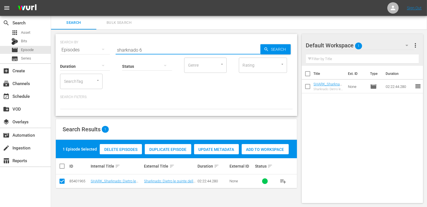
type input "sharknado 6"
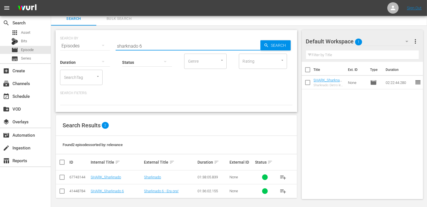
scroll to position [5, 0]
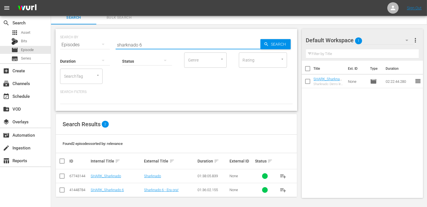
click at [62, 190] on input "checkbox" at bounding box center [62, 190] width 7 height 7
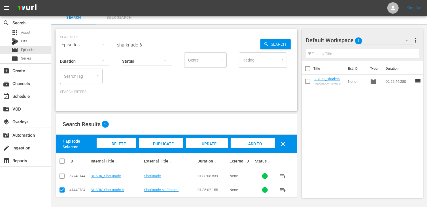
click at [254, 141] on span "Add to Workspace" at bounding box center [253, 148] width 28 height 15
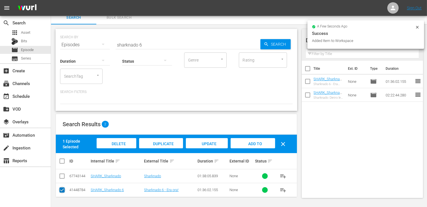
click at [60, 192] on input "checkbox" at bounding box center [62, 190] width 7 height 7
checkbox input "false"
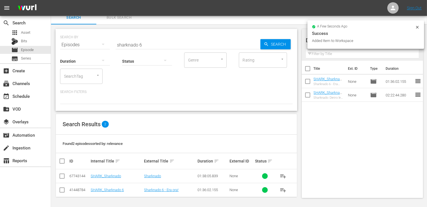
click at [154, 44] on input "sharknado 6" at bounding box center [188, 45] width 145 height 14
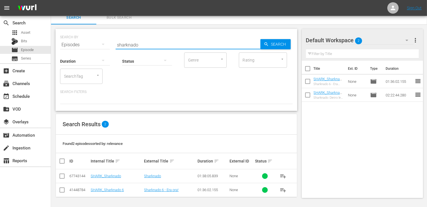
type input "sharknado"
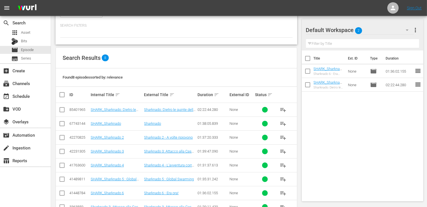
scroll to position [88, 0]
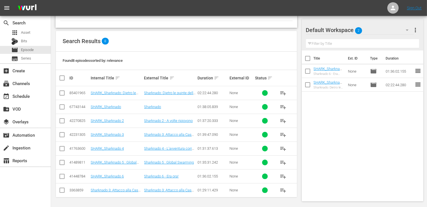
click at [62, 164] on input "checkbox" at bounding box center [62, 163] width 7 height 7
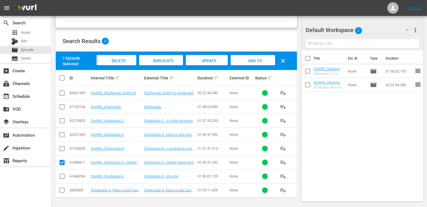
click at [263, 60] on div "Add to Workspace" at bounding box center [252, 65] width 44 height 21
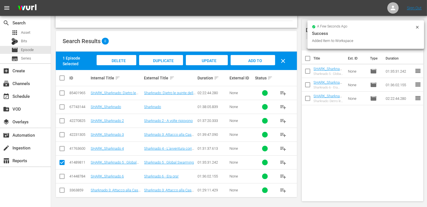
click at [62, 162] on input "checkbox" at bounding box center [62, 163] width 7 height 7
checkbox input "false"
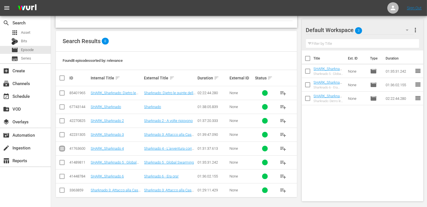
click at [62, 149] on input "checkbox" at bounding box center [62, 149] width 7 height 7
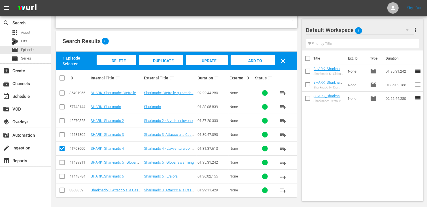
click at [251, 60] on span "Add to Workspace" at bounding box center [253, 65] width 28 height 15
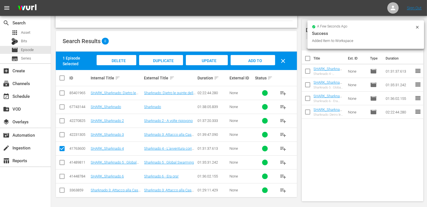
click at [61, 150] on input "checkbox" at bounding box center [62, 149] width 7 height 7
checkbox input "false"
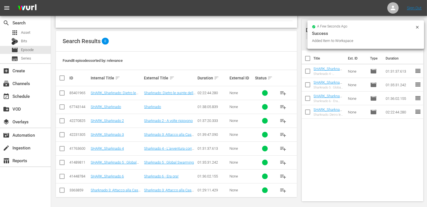
click at [61, 135] on input "checkbox" at bounding box center [62, 135] width 7 height 7
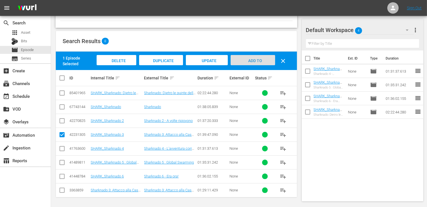
click at [251, 61] on span "Add to Workspace" at bounding box center [253, 65] width 28 height 15
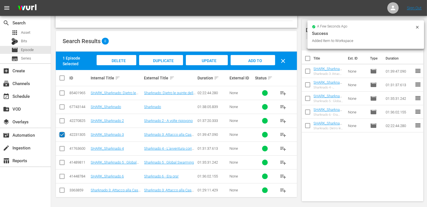
click at [60, 134] on input "checkbox" at bounding box center [62, 135] width 7 height 7
checkbox input "false"
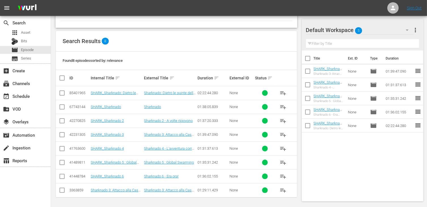
click at [65, 119] on input "checkbox" at bounding box center [62, 121] width 7 height 7
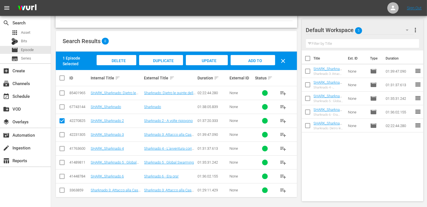
click at [248, 63] on div "Add to Workspace" at bounding box center [252, 65] width 44 height 21
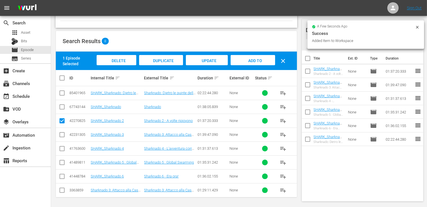
click at [65, 121] on td at bounding box center [62, 121] width 13 height 14
click at [63, 121] on input "checkbox" at bounding box center [62, 121] width 7 height 7
checkbox input "false"
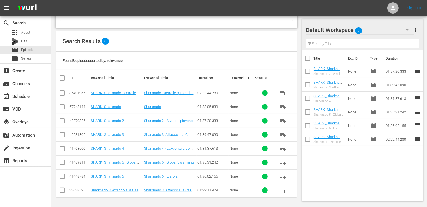
click at [62, 107] on input "checkbox" at bounding box center [62, 107] width 7 height 7
checkbox input "true"
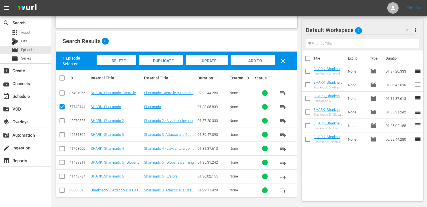
click at [247, 64] on div "Add to Workspace" at bounding box center [252, 65] width 44 height 21
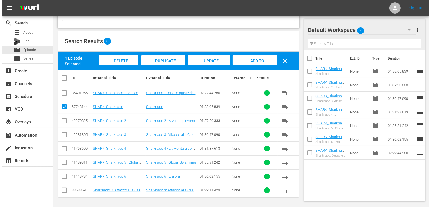
scroll to position [0, 0]
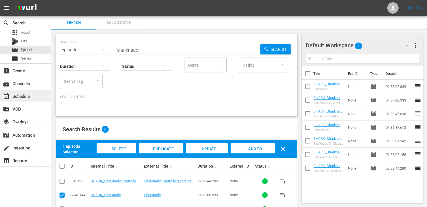
click at [34, 94] on div "event_available Schedule" at bounding box center [25, 95] width 51 height 11
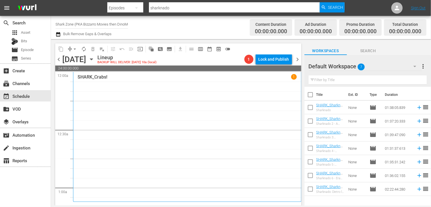
click at [310, 96] on input "checkbox" at bounding box center [310, 96] width 12 height 12
checkbox input "true"
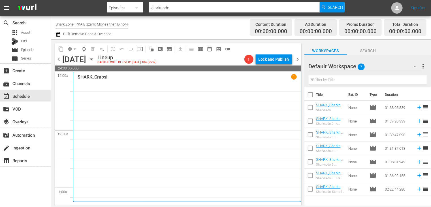
checkbox input "true"
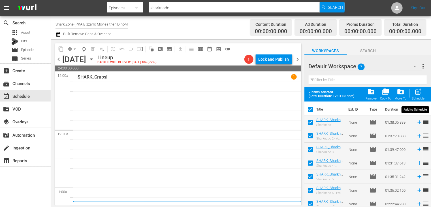
click at [420, 94] on span "post_add" at bounding box center [419, 92] width 8 height 8
checkbox input "false"
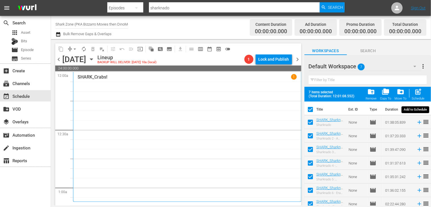
checkbox input "false"
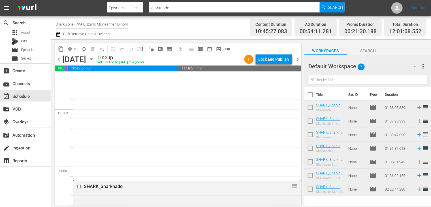
scroll to position [85, 0]
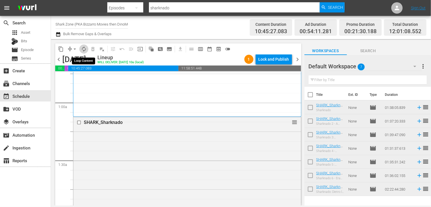
click at [83, 49] on span "autorenew_outlined" at bounding box center [84, 49] width 6 height 6
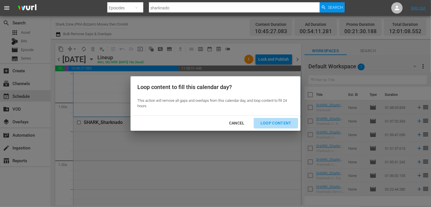
click at [274, 122] on div "Loop Content" at bounding box center [276, 122] width 40 height 7
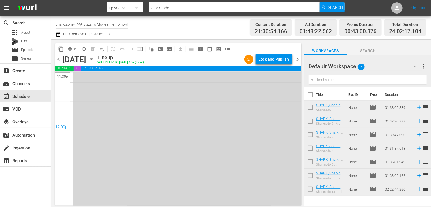
scroll to position [2716, 0]
click at [75, 50] on span "arrow_drop_down" at bounding box center [75, 49] width 6 height 6
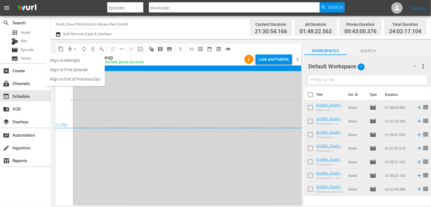
click at [77, 76] on li "Align to End of Previous Day" at bounding box center [74, 78] width 59 height 9
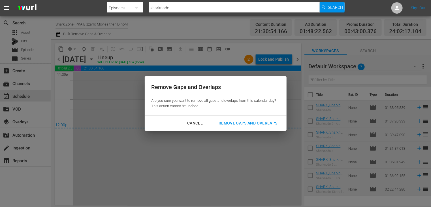
click at [250, 123] on div "Remove Gaps and Overlaps" at bounding box center [248, 122] width 68 height 7
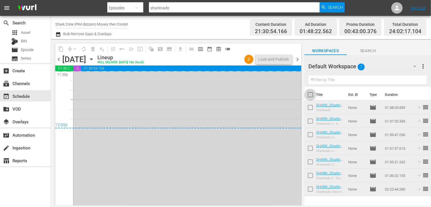
click at [309, 97] on input "checkbox" at bounding box center [310, 96] width 12 height 12
checkbox input "true"
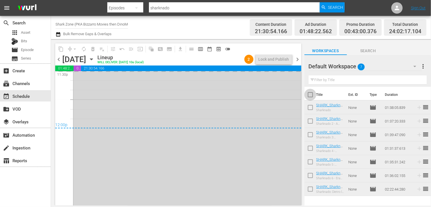
checkbox input "true"
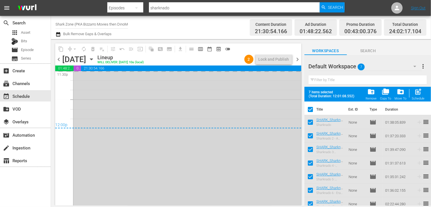
click at [368, 97] on div "folder_delete Remove" at bounding box center [371, 94] width 11 height 12
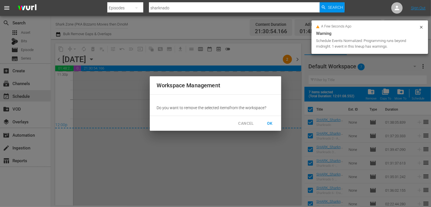
click at [270, 124] on span "OK" at bounding box center [269, 123] width 9 height 7
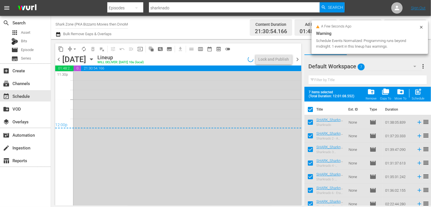
checkbox input "false"
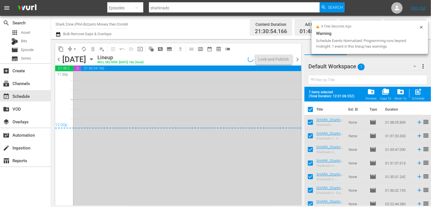
checkbox input "false"
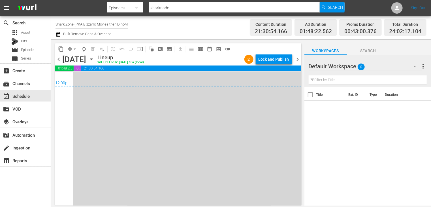
scroll to position [2745, 0]
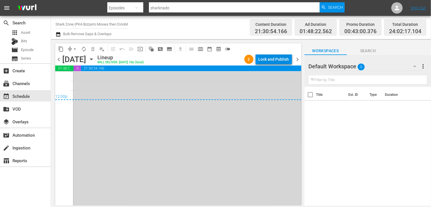
click at [272, 57] on div "Lock and Publish" at bounding box center [274, 59] width 31 height 10
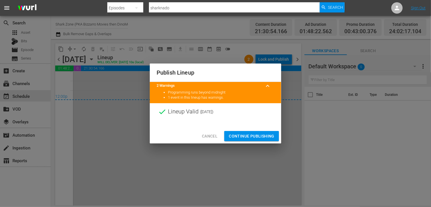
click at [249, 136] on span "Continue Publishing" at bounding box center [252, 136] width 46 height 7
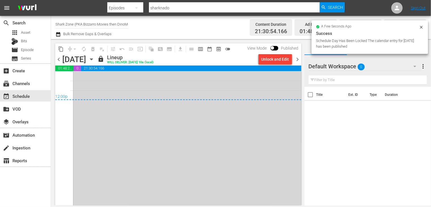
click at [296, 59] on span "chevron_right" at bounding box center [297, 59] width 7 height 7
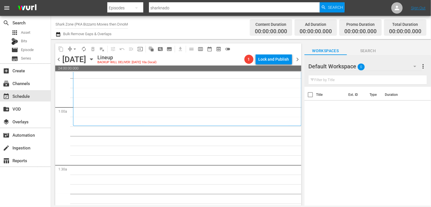
scroll to position [85, 0]
click at [59, 33] on icon "button" at bounding box center [58, 34] width 4 height 5
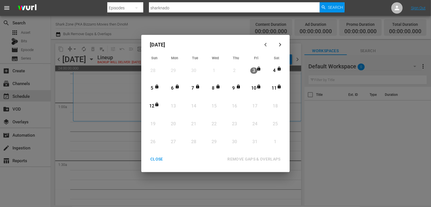
click at [160, 158] on div "CLOSE" at bounding box center [157, 158] width 22 height 7
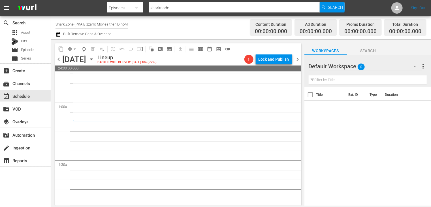
click at [54, 35] on div "Channel Title Shark Zone (PKA Bizzarro Movies then DinoMonsters Movies then Cin…" at bounding box center [241, 27] width 380 height 23
click at [57, 35] on icon "button" at bounding box center [57, 34] width 5 height 7
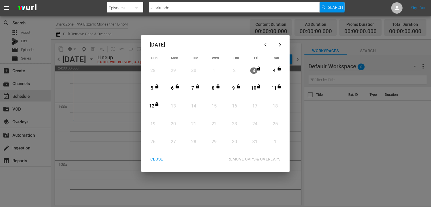
click at [153, 159] on div "CLOSE" at bounding box center [157, 158] width 22 height 7
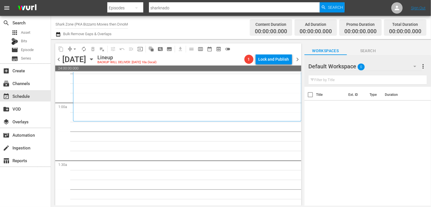
click at [61, 33] on icon "button" at bounding box center [57, 34] width 5 height 7
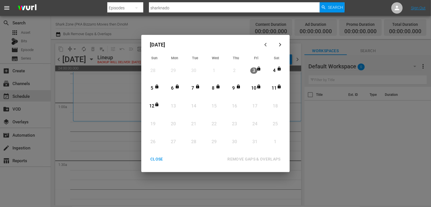
click at [158, 158] on div "CLOSE" at bounding box center [157, 158] width 22 height 7
